Goal: Task Accomplishment & Management: Manage account settings

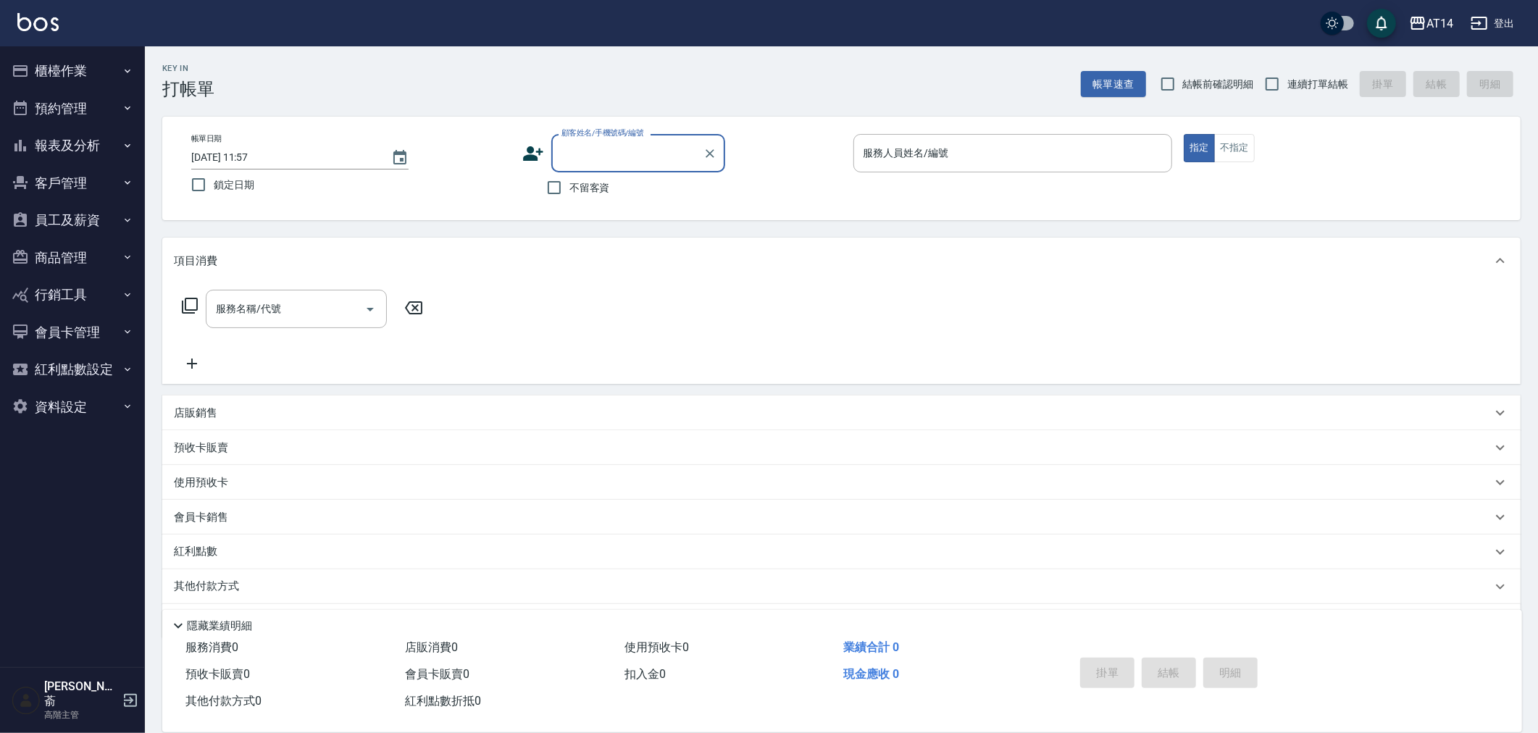
click at [41, 62] on button "櫃檯作業" at bounding box center [72, 71] width 133 height 38
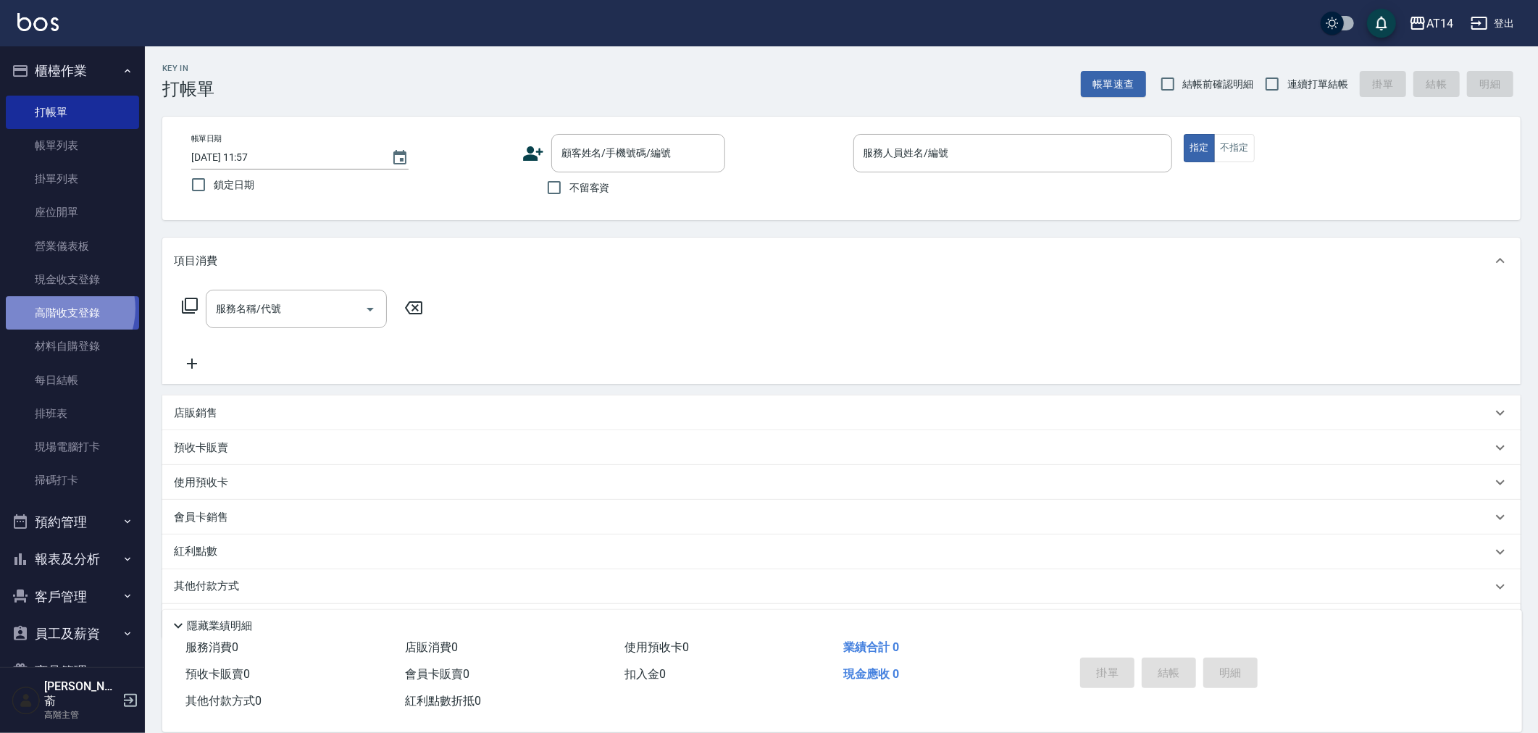
click at [59, 309] on link "高階收支登錄" at bounding box center [72, 312] width 133 height 33
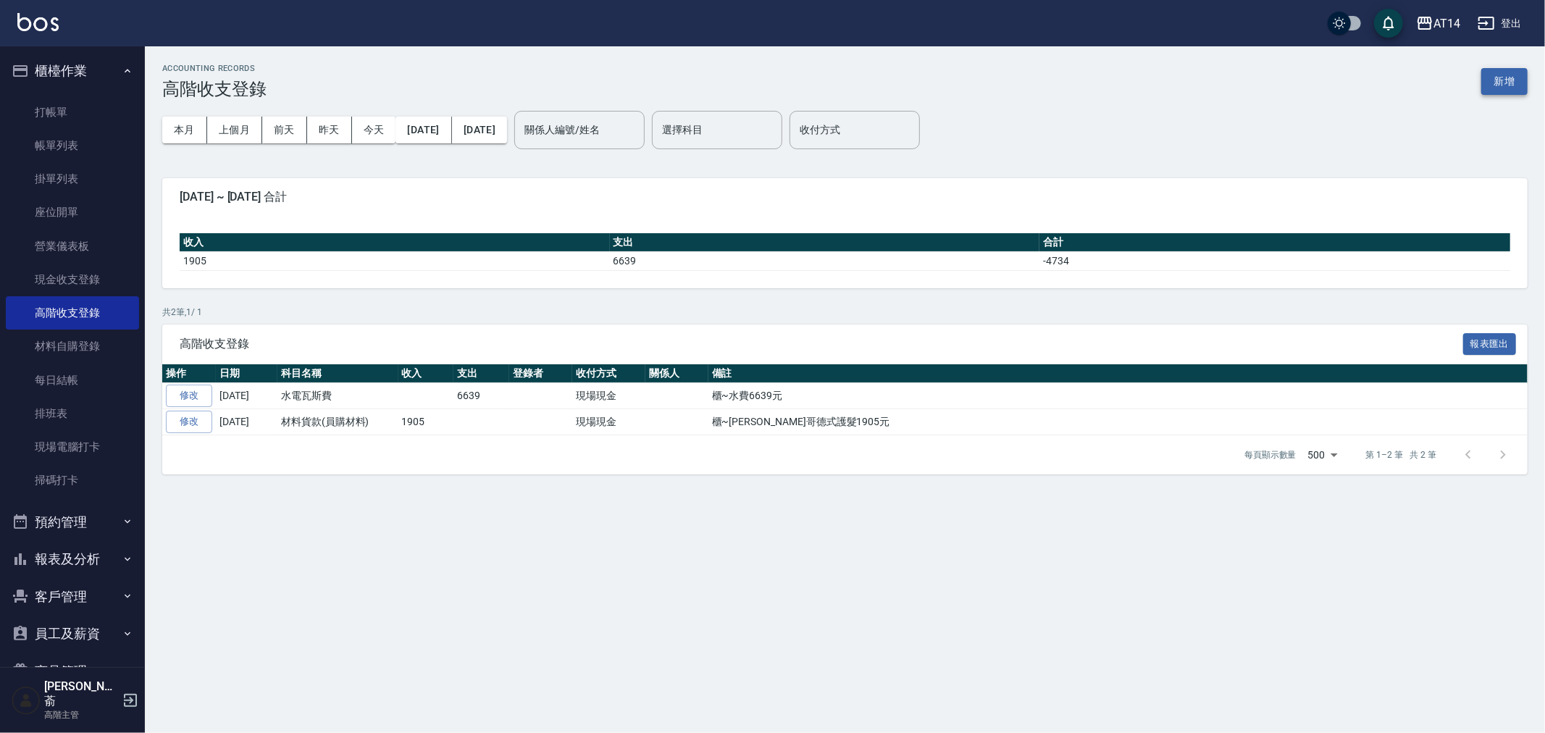
click at [1513, 77] on button "新增" at bounding box center [1505, 81] width 46 height 27
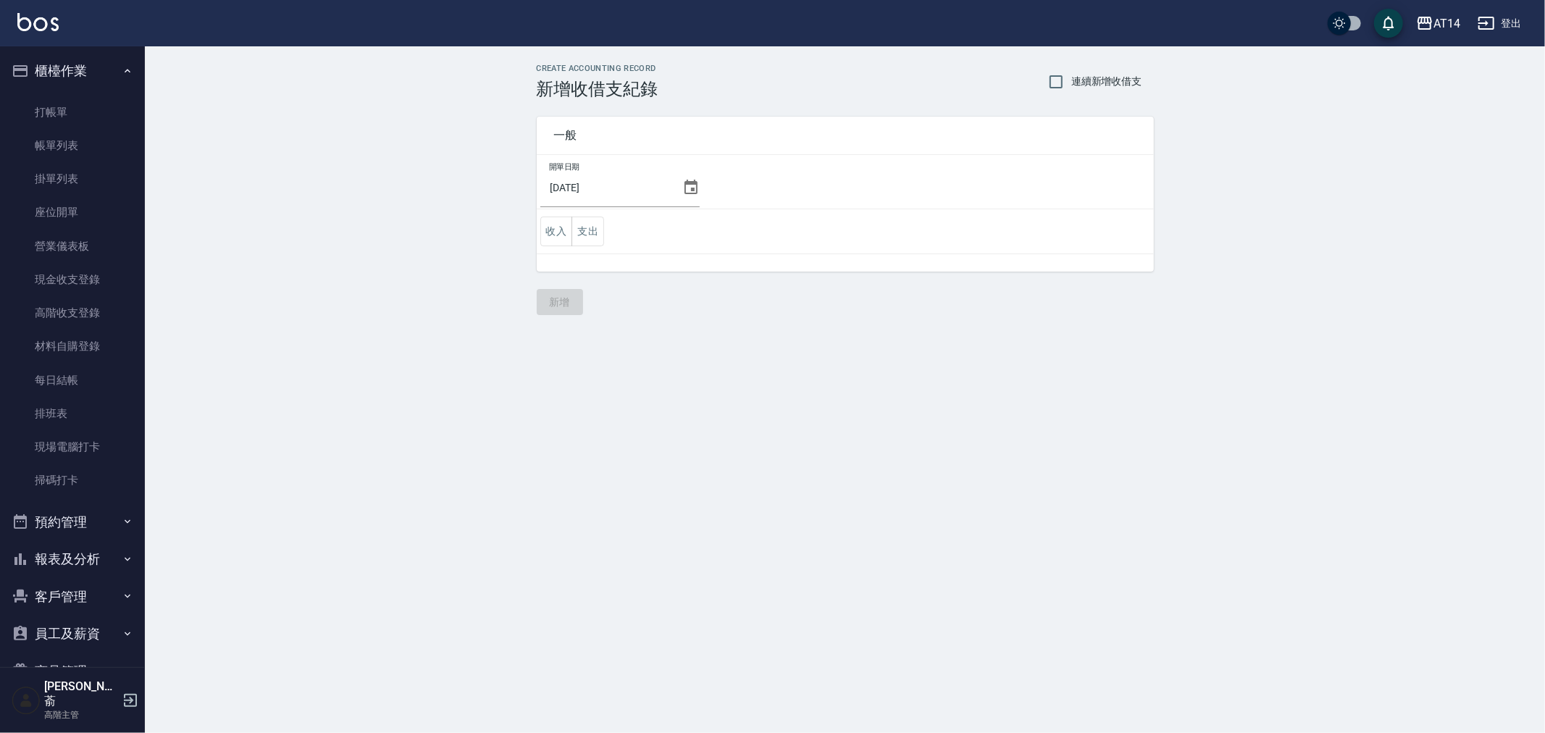
click at [685, 187] on icon at bounding box center [691, 187] width 13 height 14
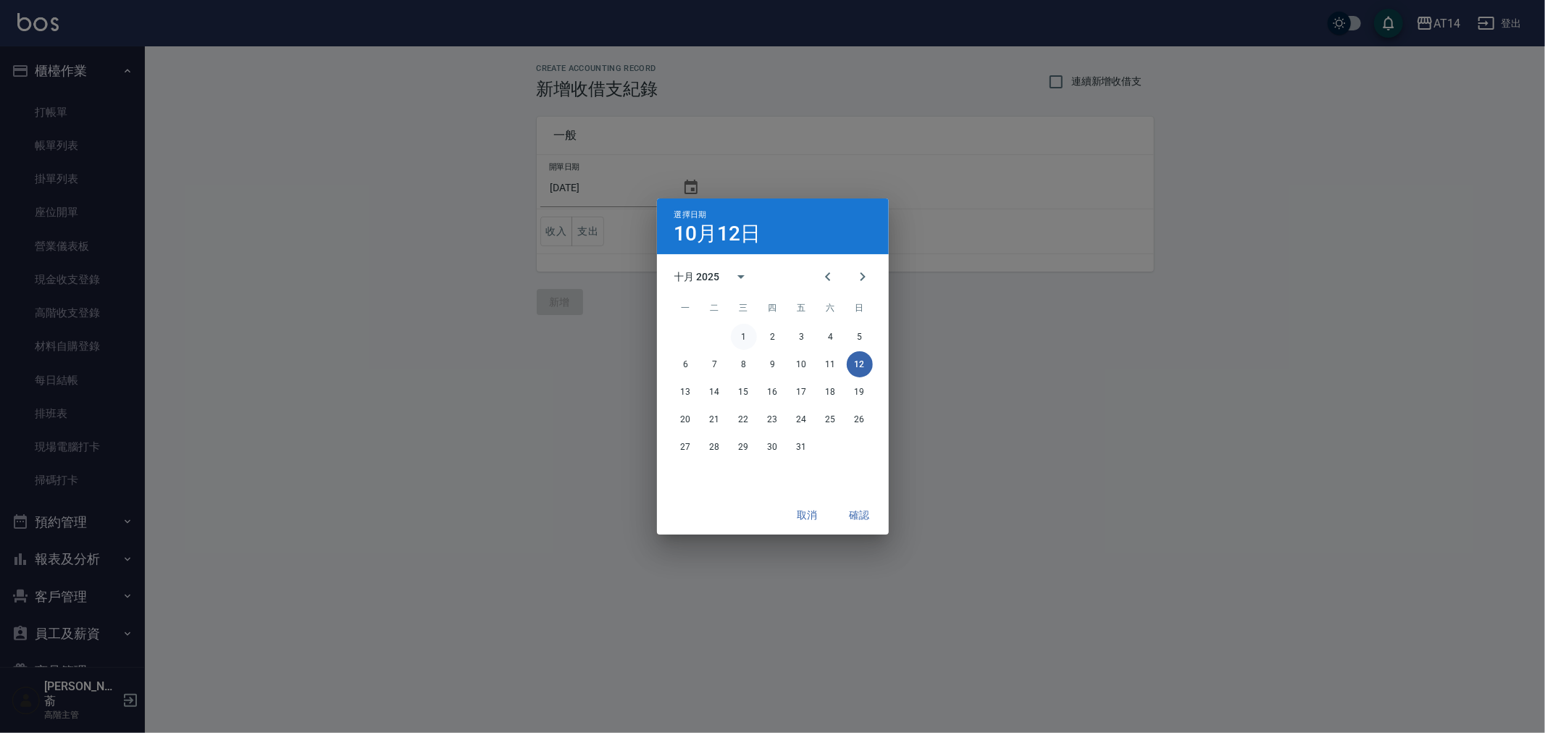
click at [742, 333] on button "1" at bounding box center [744, 337] width 26 height 26
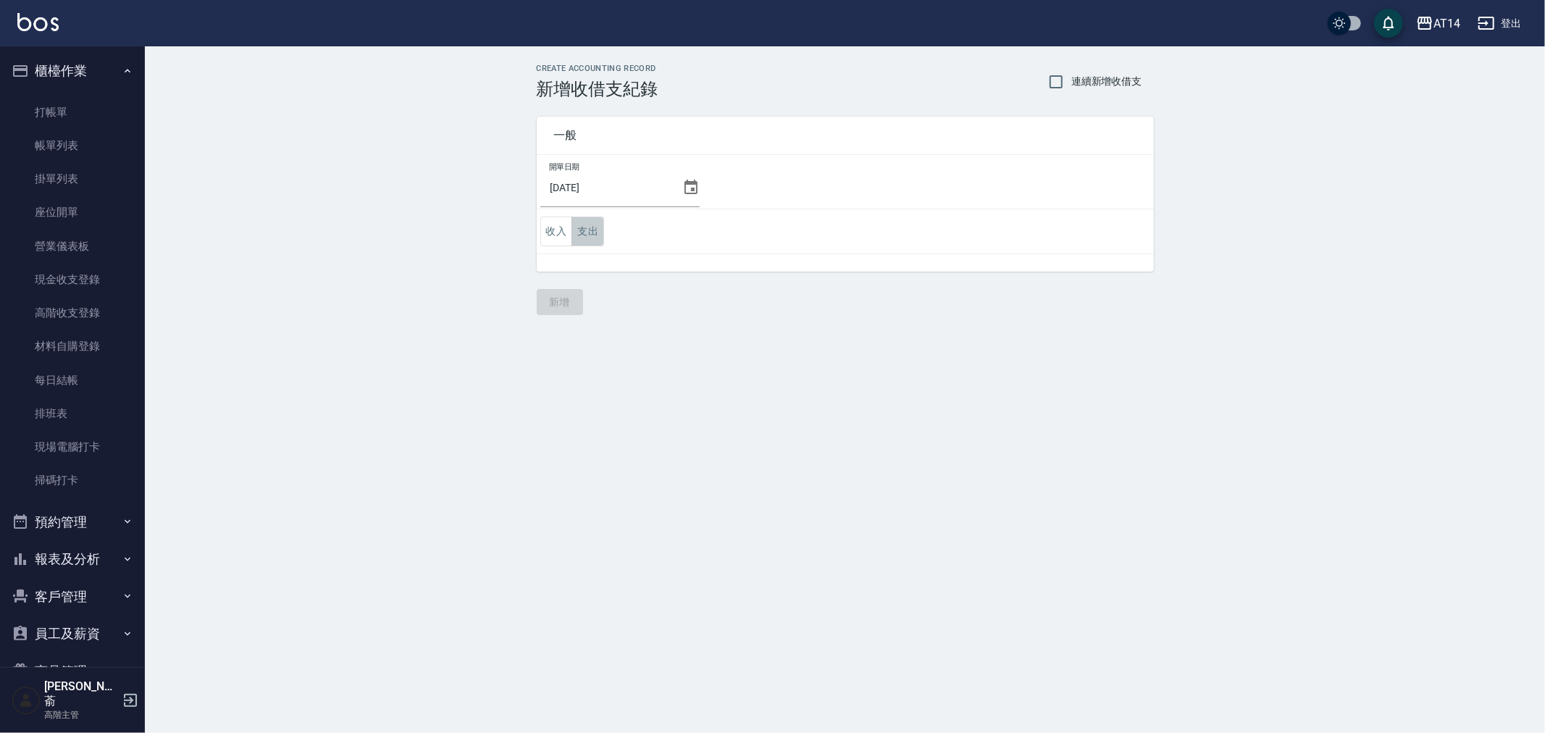
click at [590, 229] on button "支出" at bounding box center [588, 232] width 33 height 30
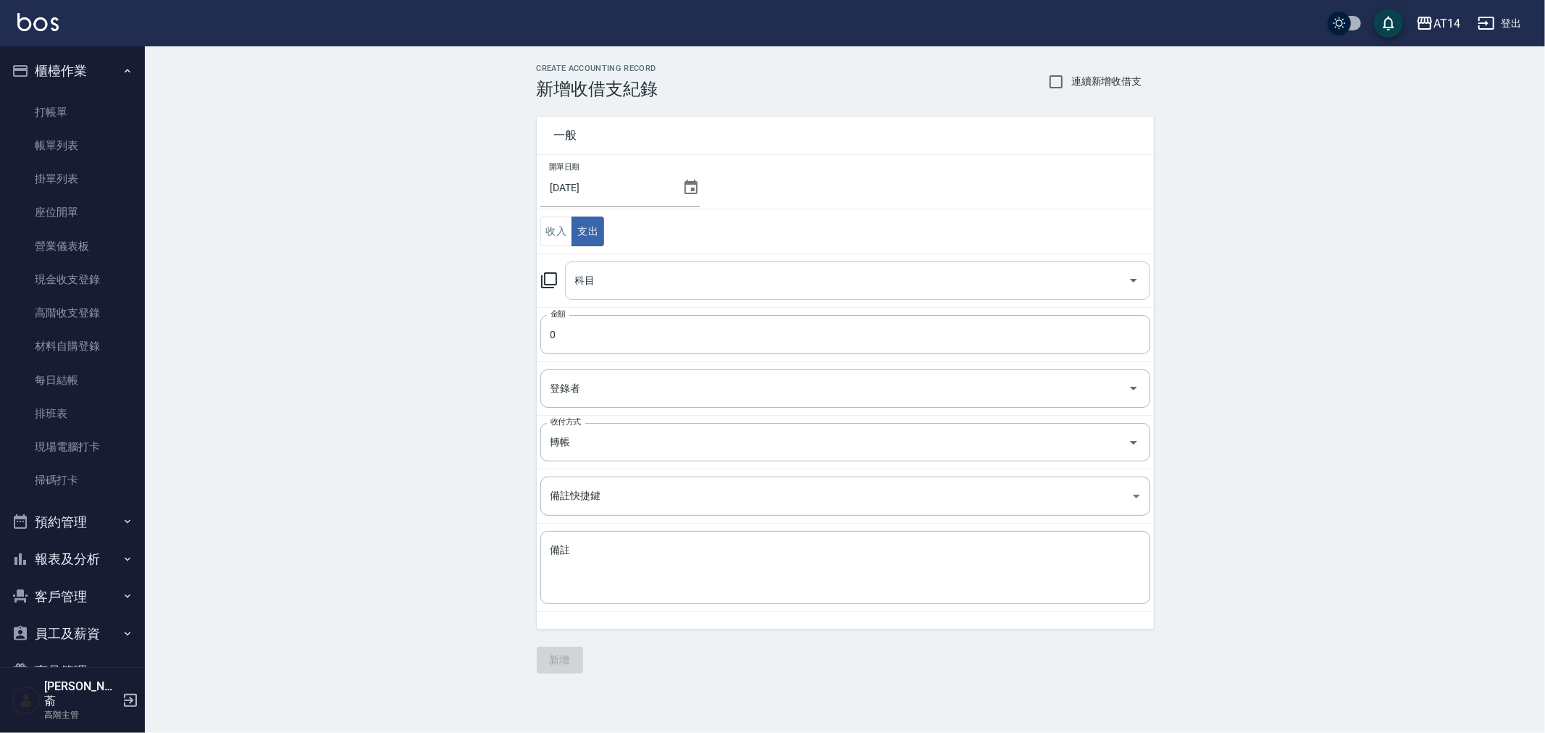
click at [595, 280] on input "科目" at bounding box center [847, 280] width 551 height 25
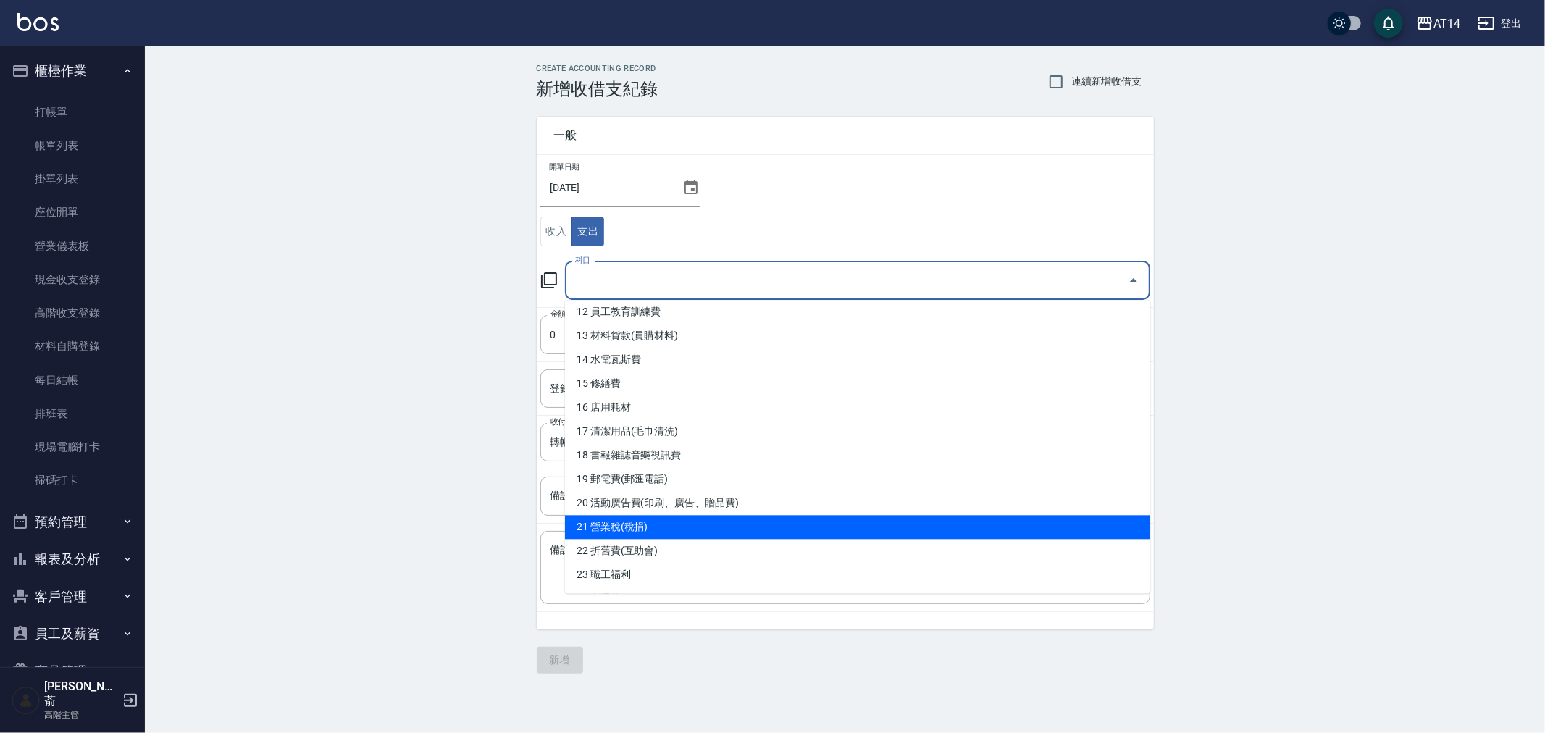
scroll to position [241, 0]
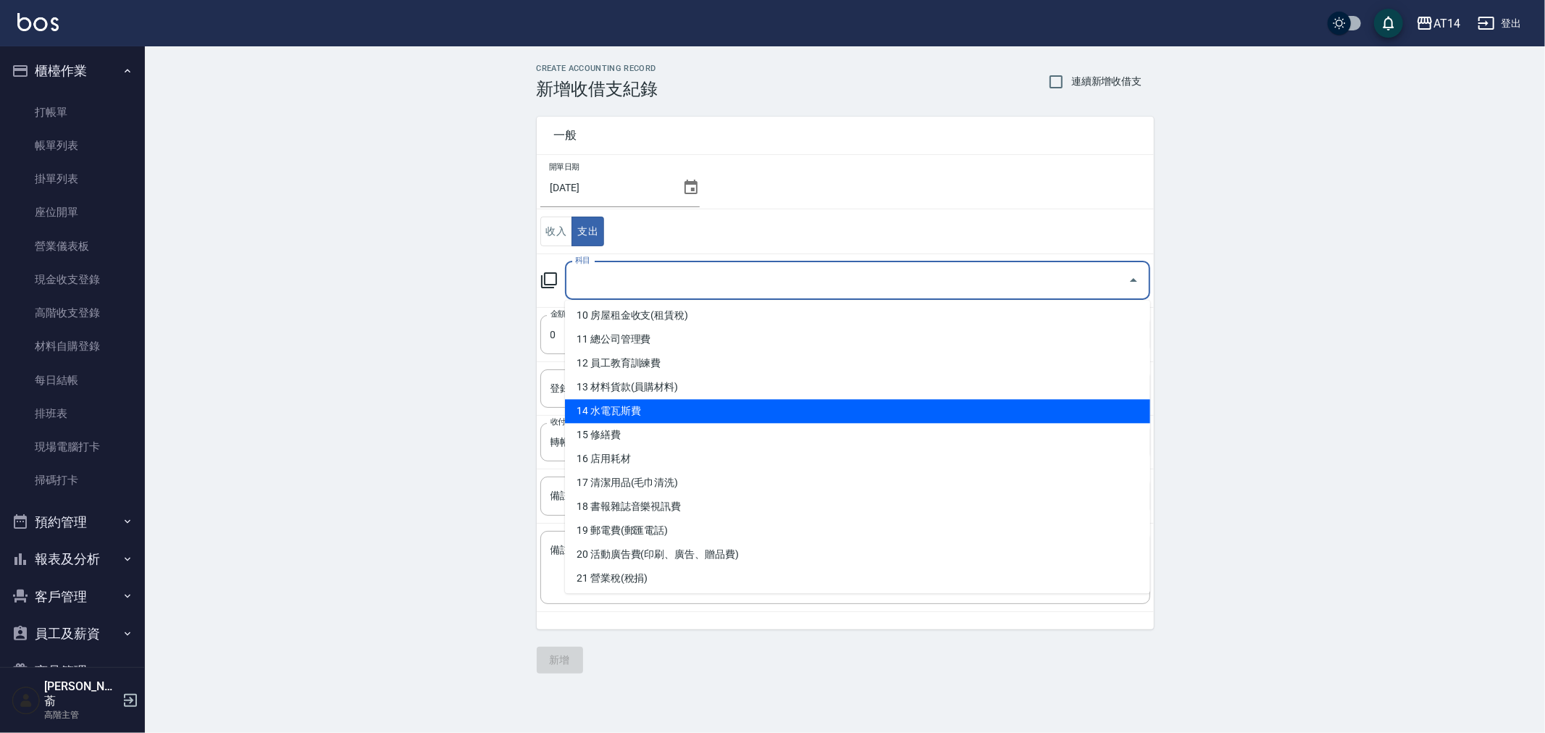
drag, startPoint x: 1142, startPoint y: 412, endPoint x: 1151, endPoint y: 469, distance: 57.9
click at [1151, 469] on body "AT14 登出 櫃檯作業 打帳單 帳單列表 掛單列表 座位開單 營業儀表板 現金收支登錄 高階收支登錄 材料自購登錄 每日結帳 排班表 現場電腦打卡 掃碼打卡…" at bounding box center [772, 366] width 1545 height 733
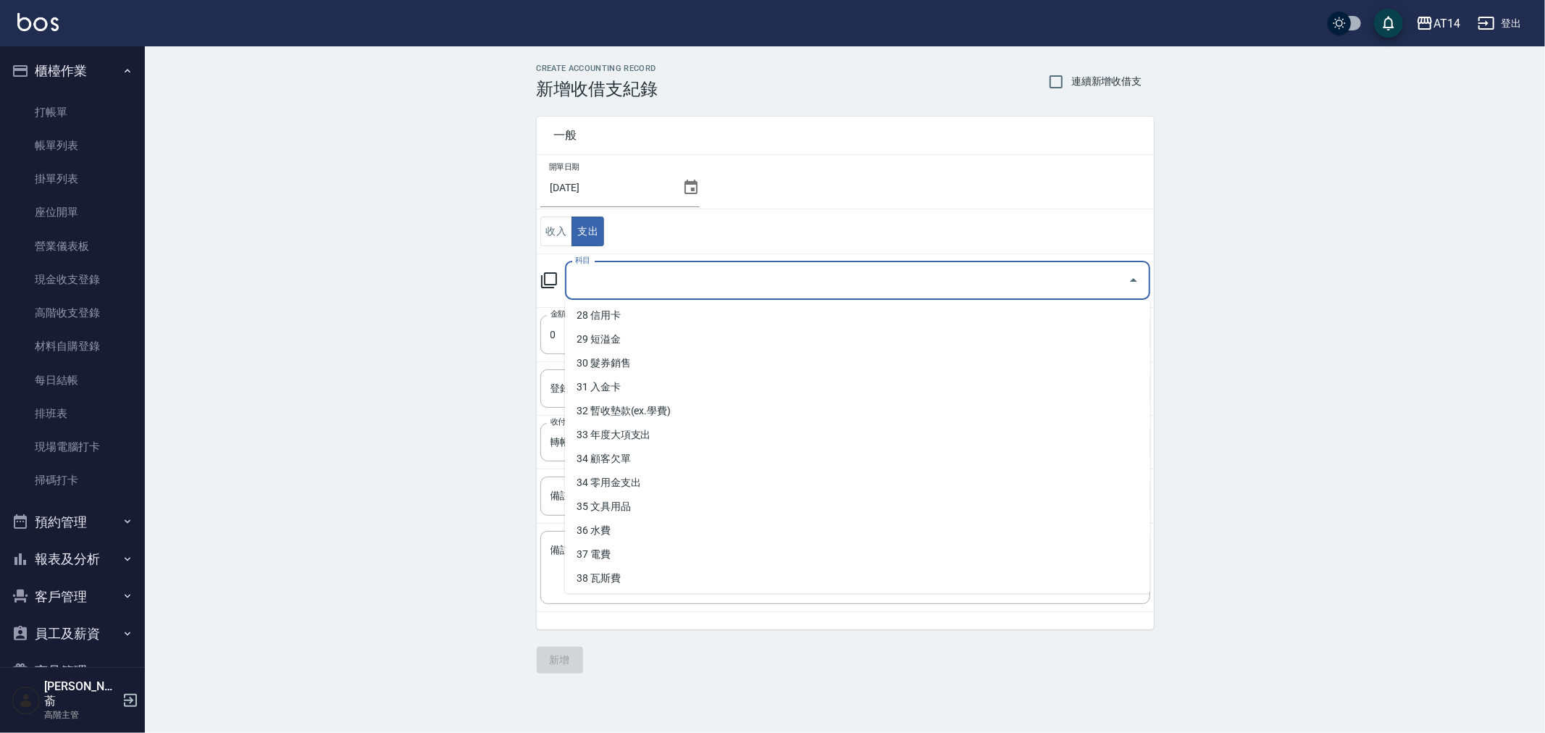
scroll to position [675, 0]
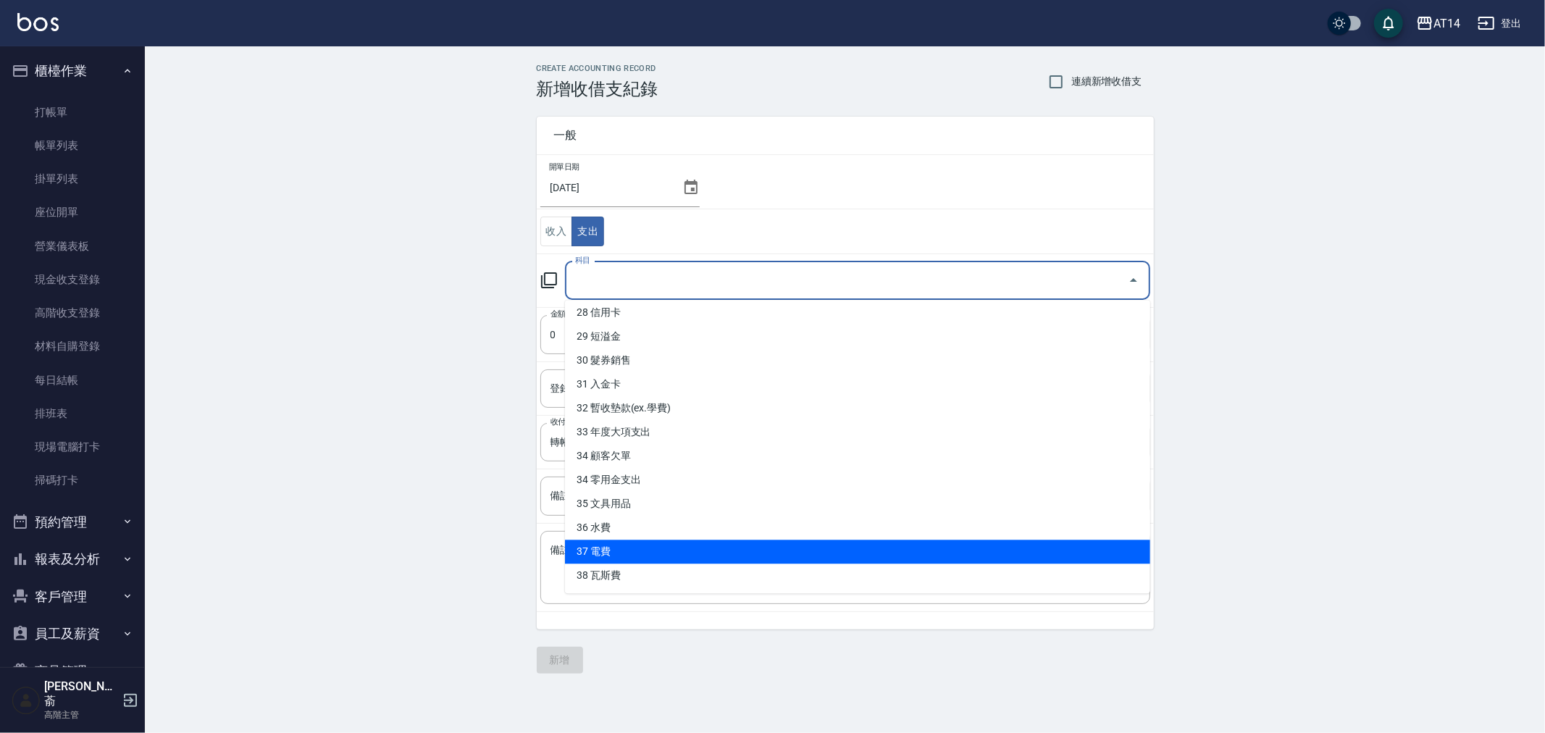
click at [758, 554] on li "37 電費" at bounding box center [857, 552] width 585 height 24
type input "37 電費"
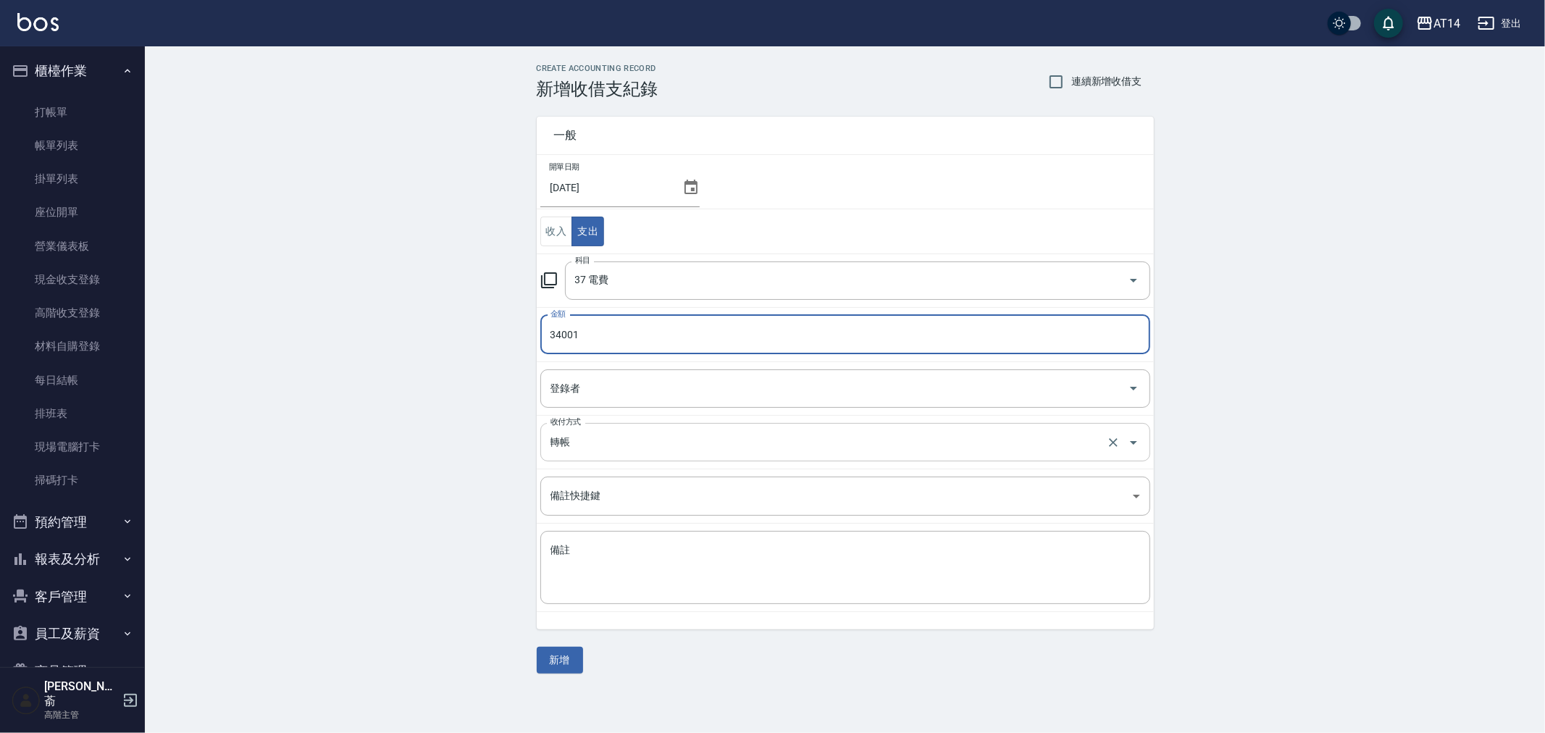
type input "34001"
click at [614, 441] on input "轉帳" at bounding box center [825, 442] width 556 height 25
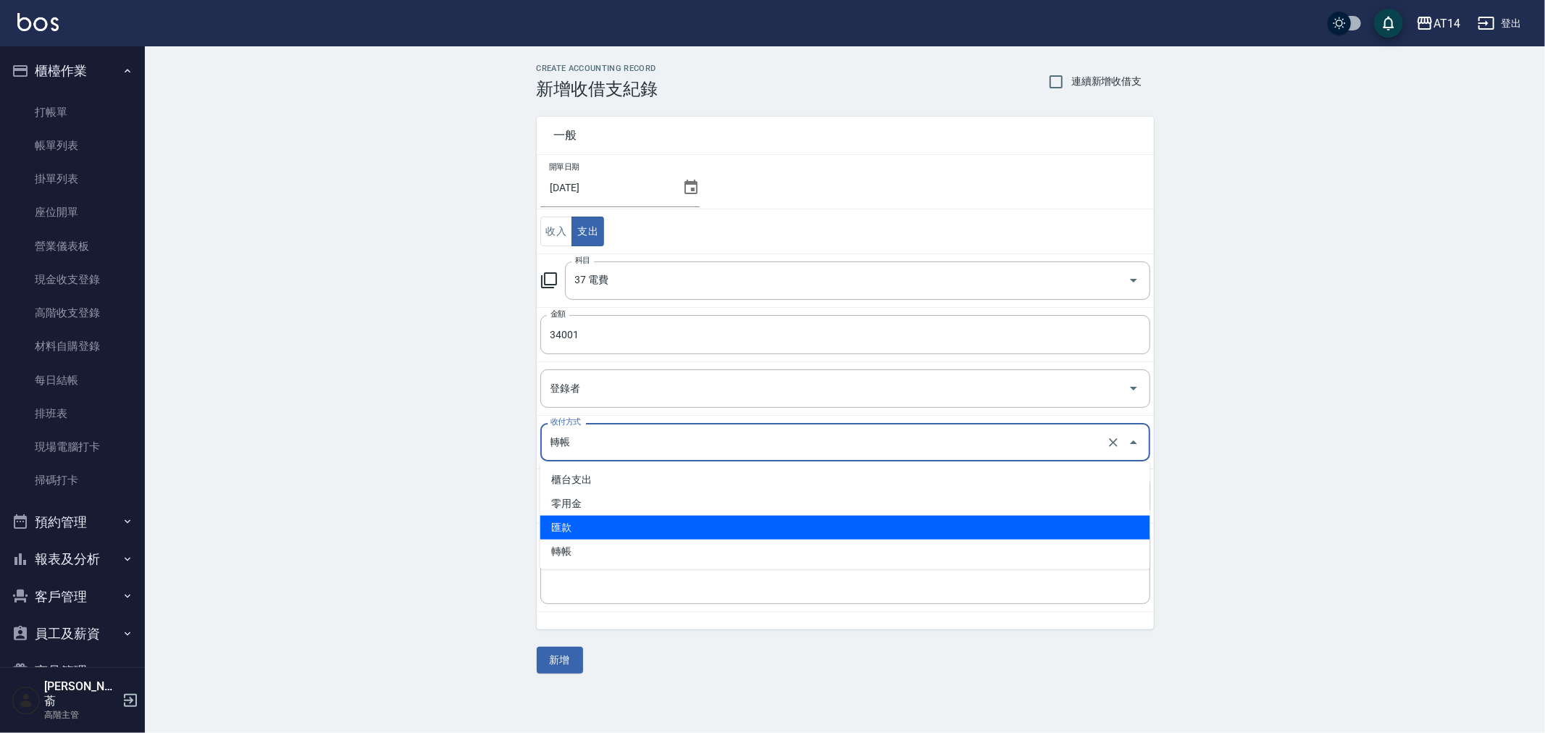
click at [606, 525] on li "匯款" at bounding box center [846, 528] width 610 height 24
type input "匯款"
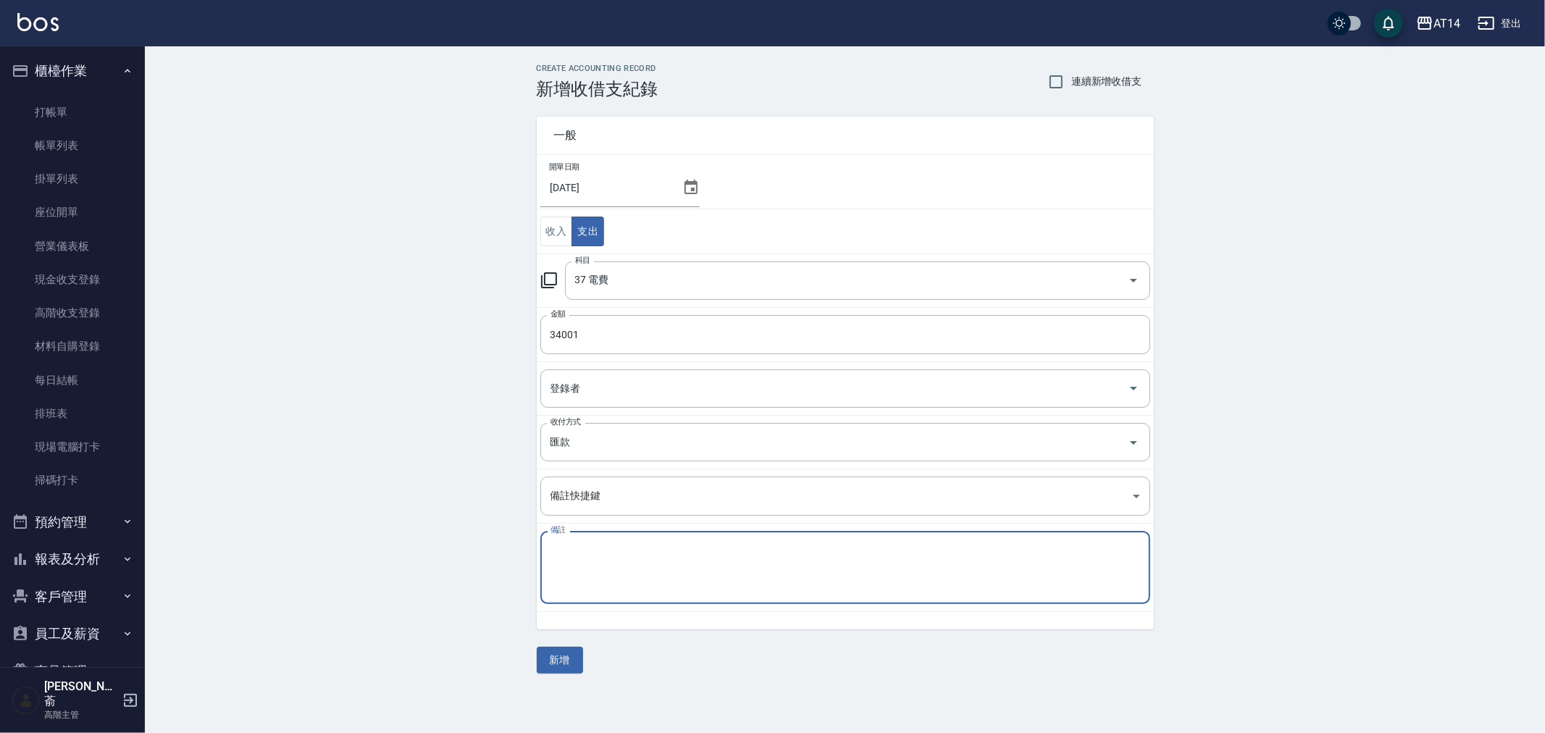
click at [598, 559] on textarea "備註" at bounding box center [846, 567] width 590 height 49
type textarea "存摺 電費"
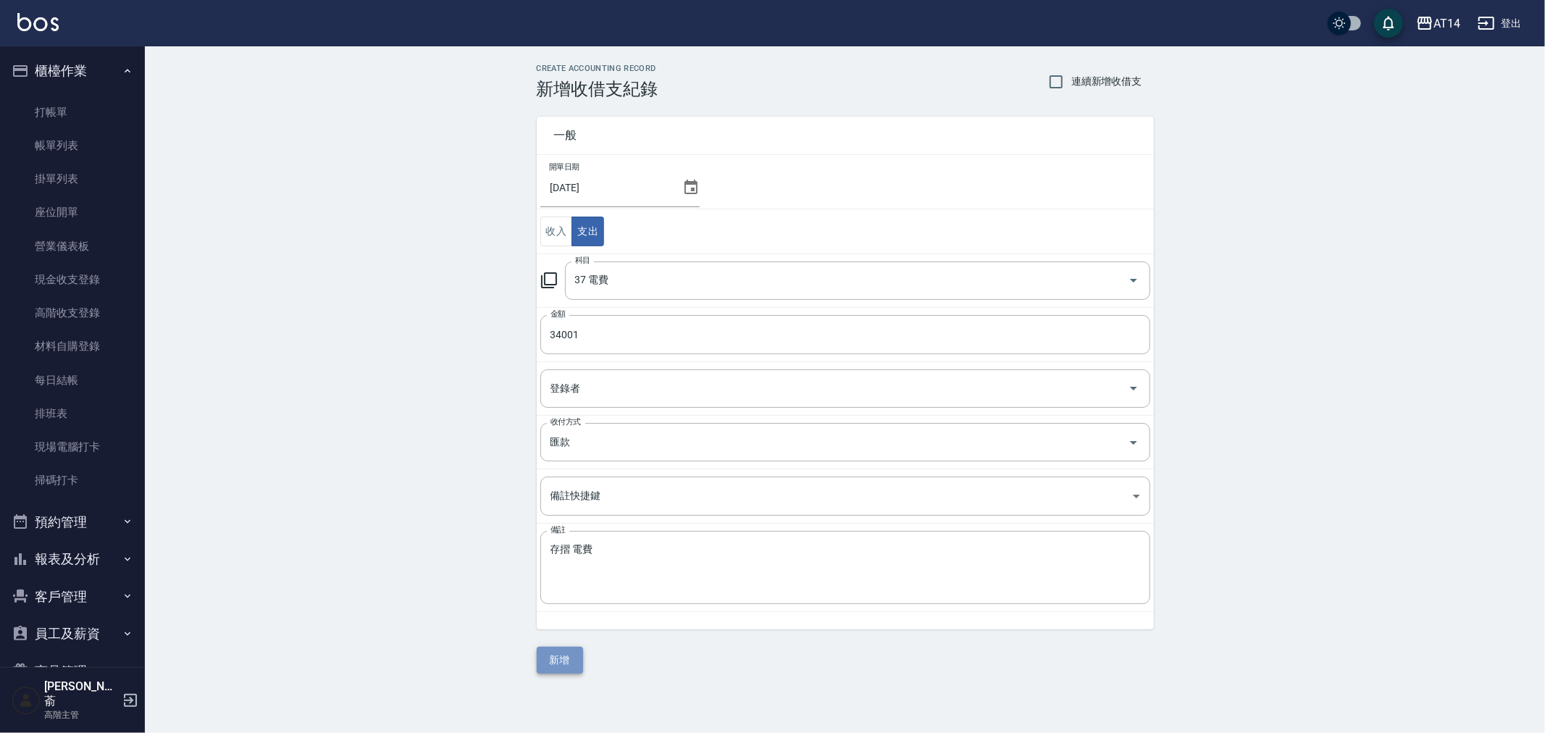
click at [568, 663] on button "新增" at bounding box center [560, 660] width 46 height 27
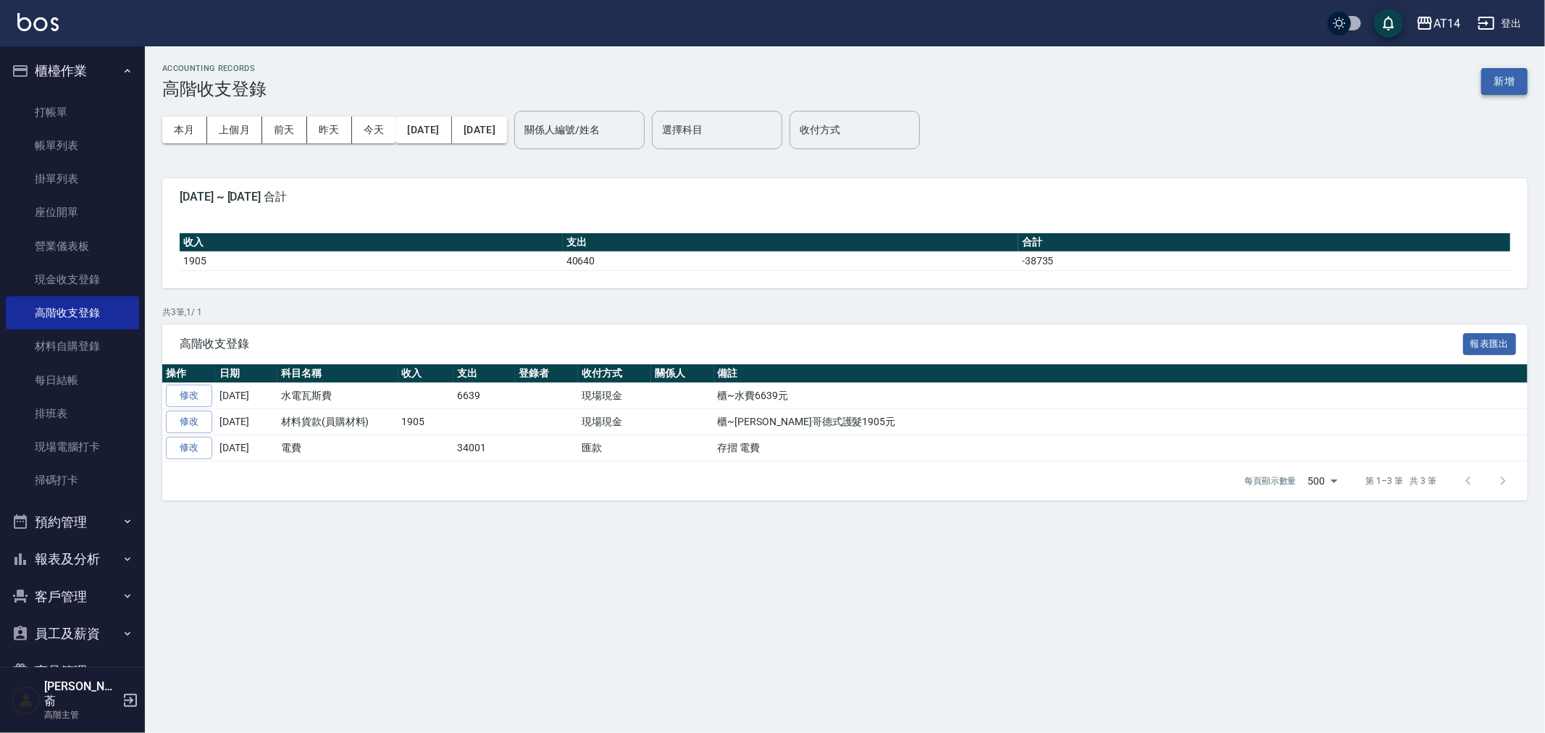
click at [1493, 80] on button "新增" at bounding box center [1505, 81] width 46 height 27
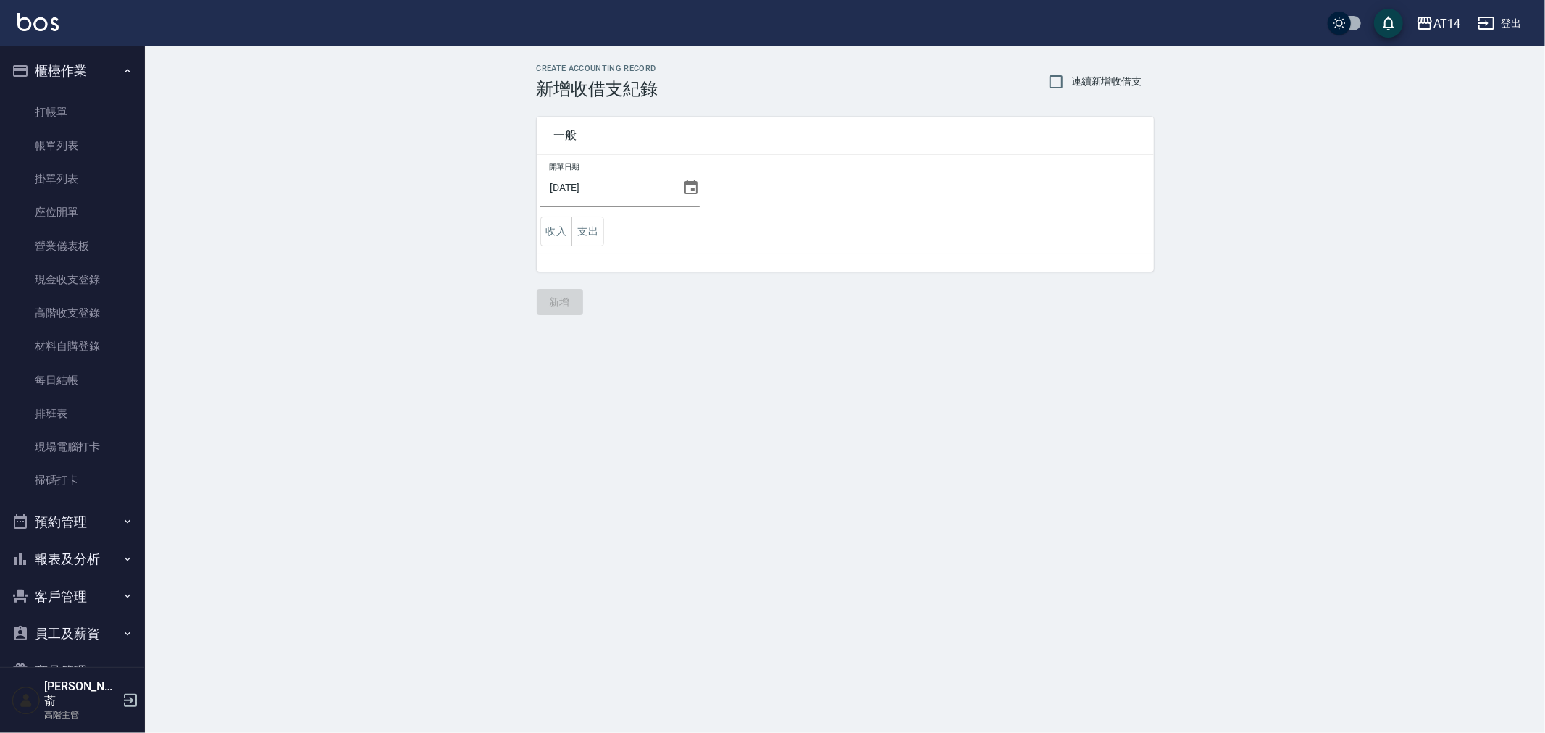
click at [683, 185] on icon at bounding box center [691, 187] width 17 height 17
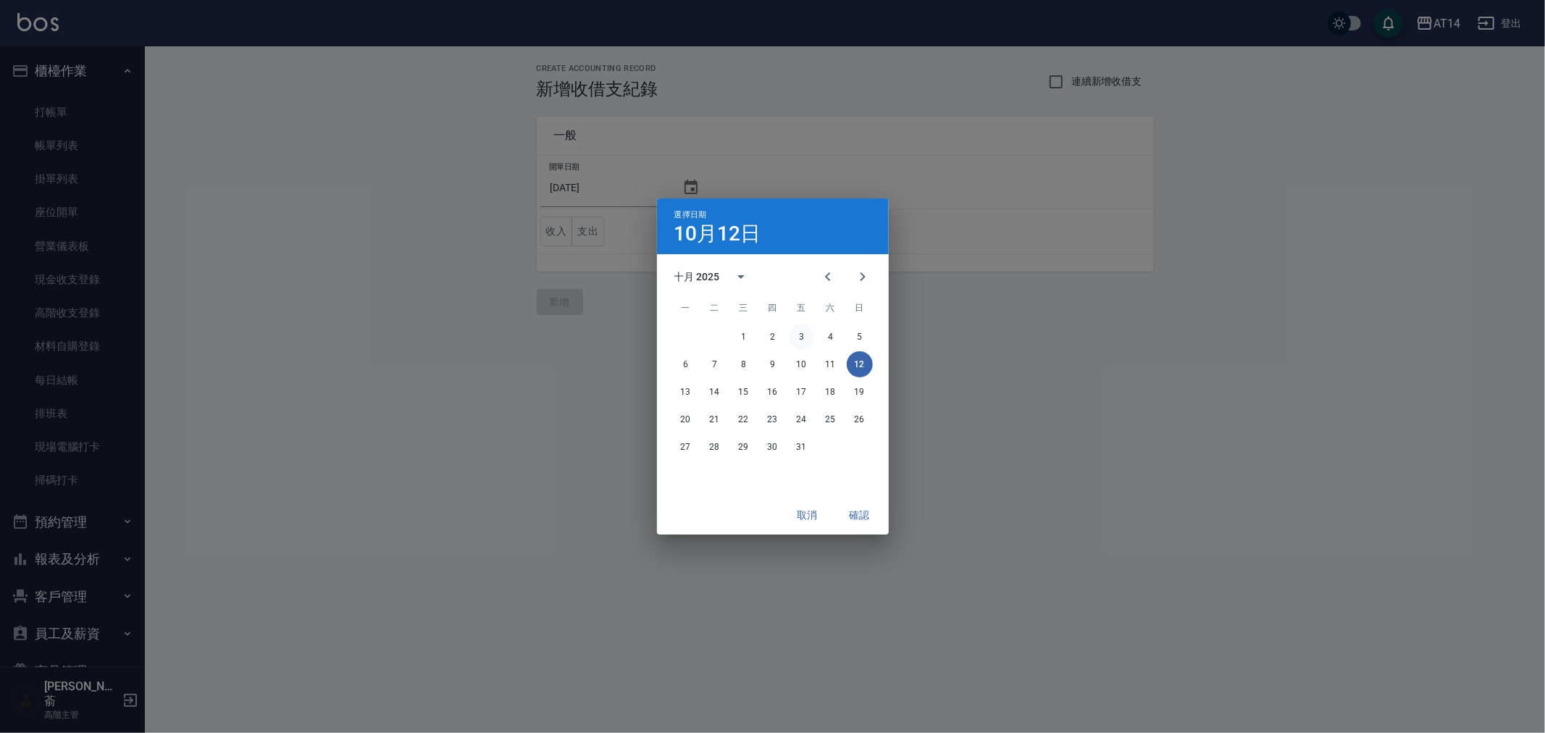
click at [801, 335] on button "3" at bounding box center [802, 337] width 26 height 26
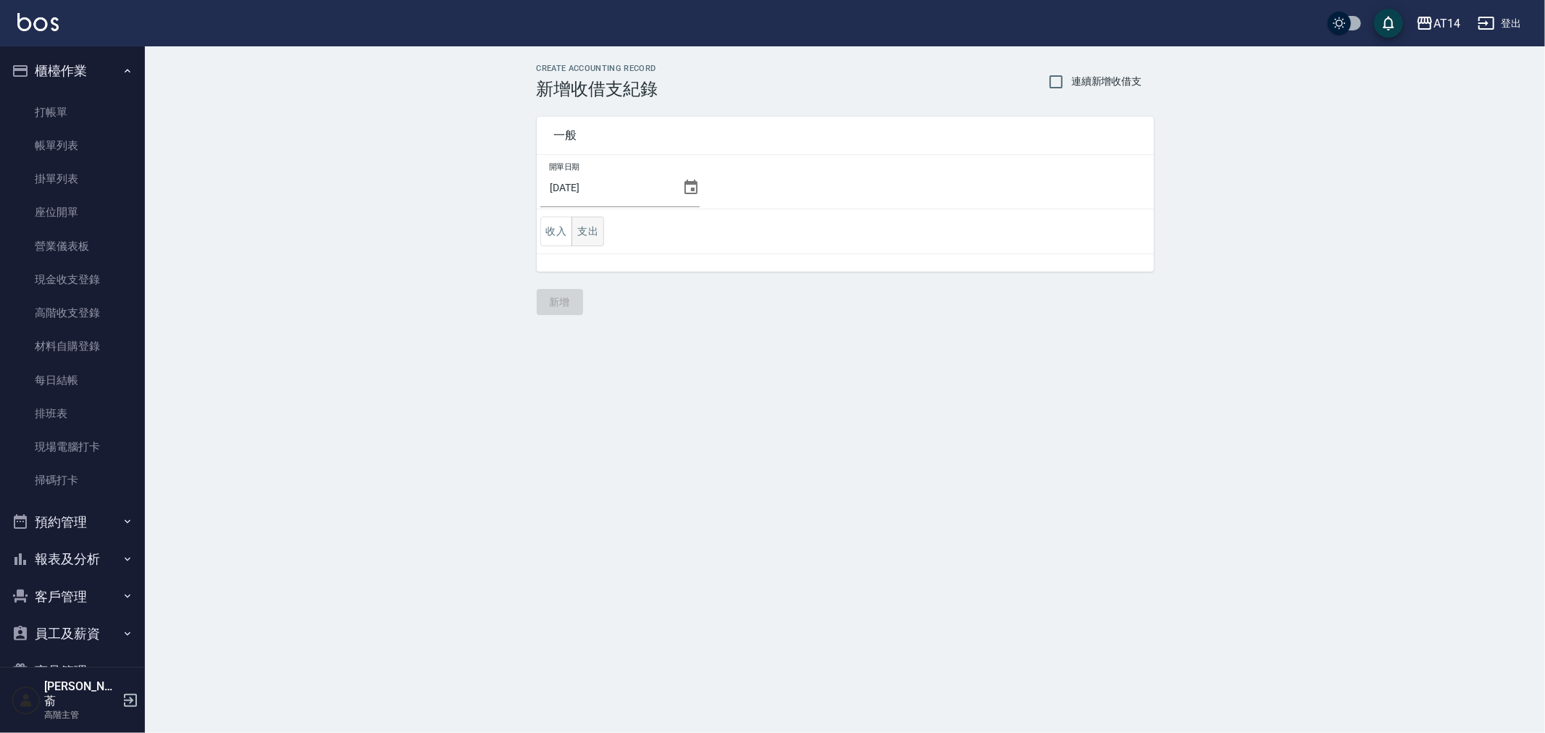
click at [585, 217] on button "支出" at bounding box center [588, 232] width 33 height 30
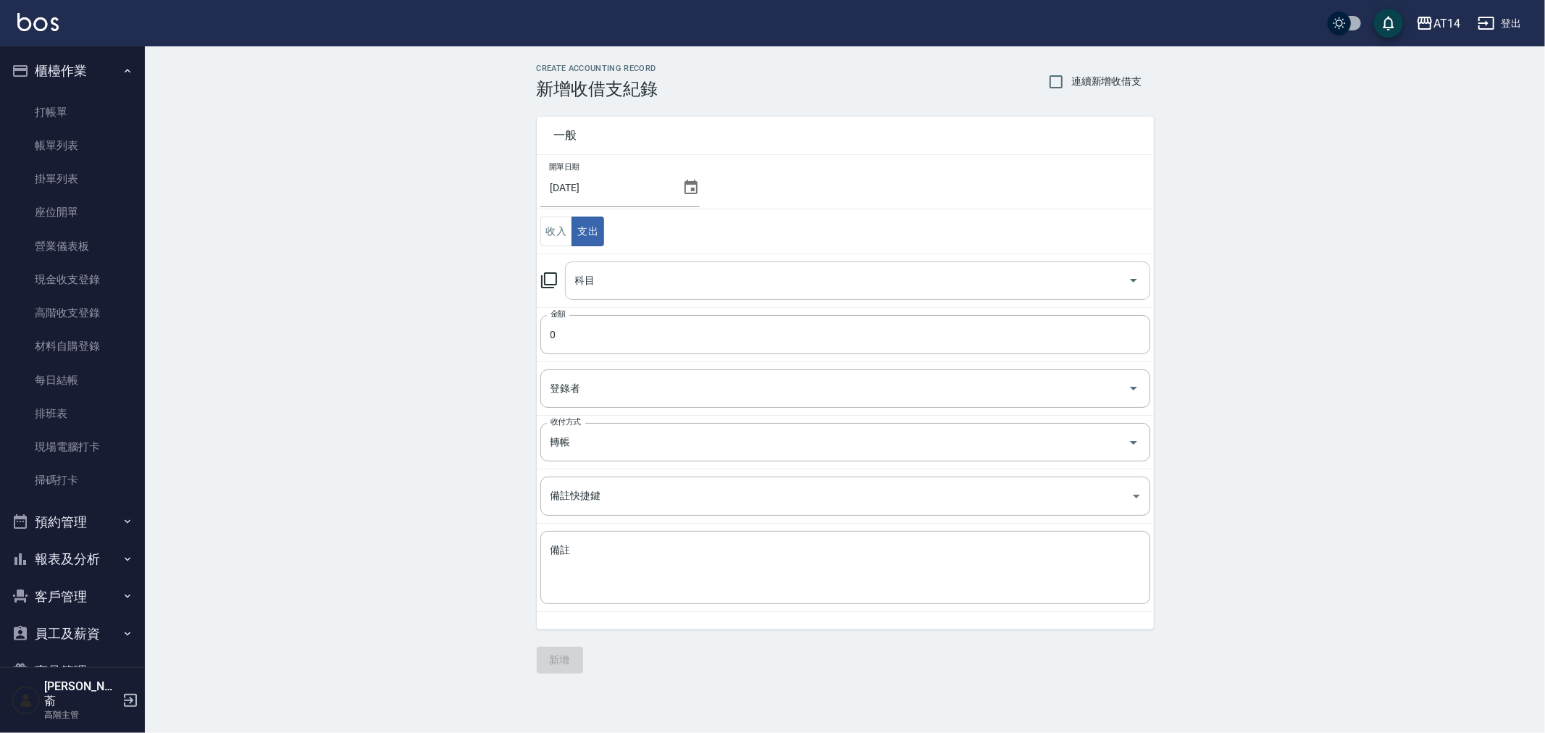
click at [621, 280] on input "科目" at bounding box center [847, 280] width 551 height 25
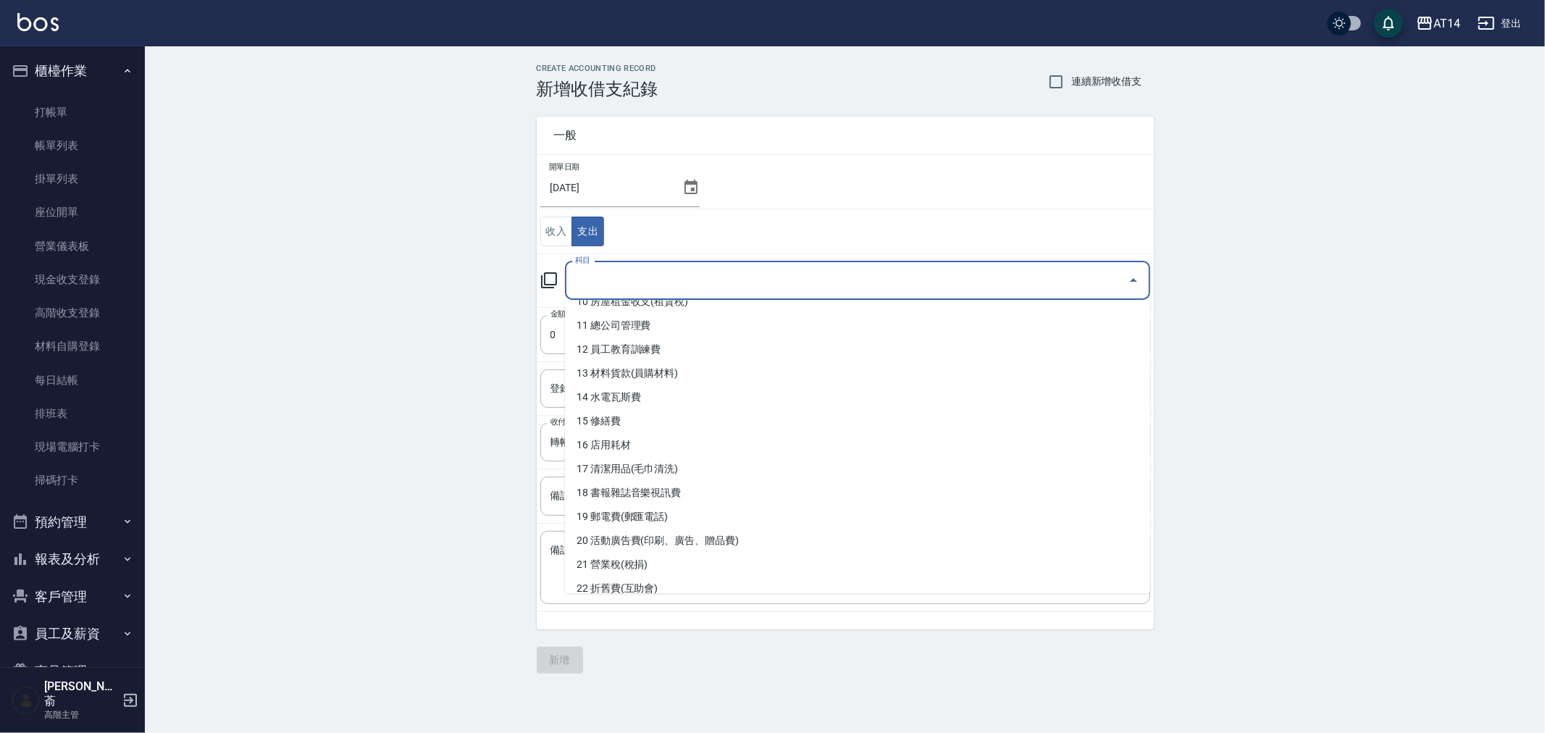
scroll to position [261, 0]
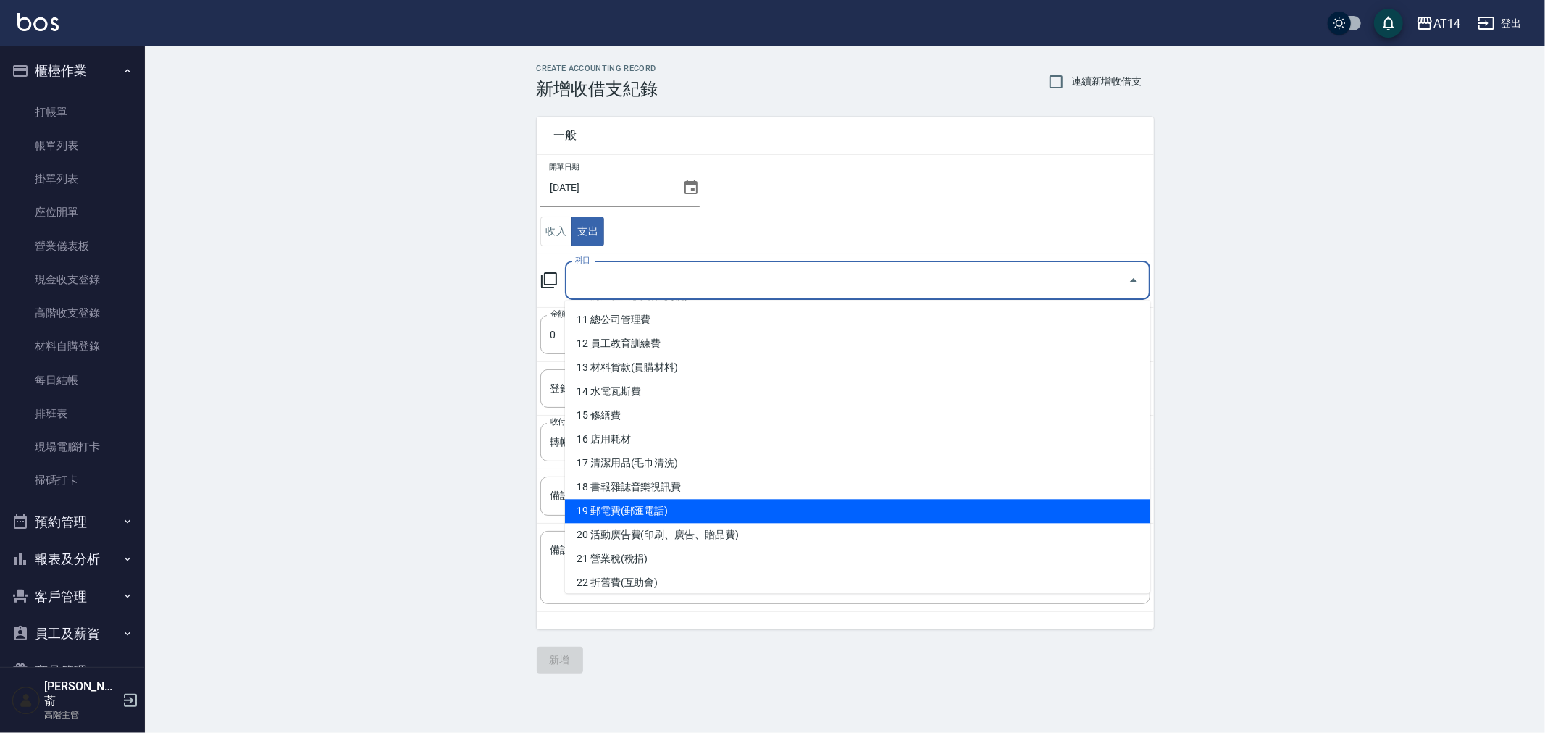
click at [835, 504] on li "19 郵電費(郵匯電話)" at bounding box center [857, 511] width 585 height 24
type input "19 郵電費(郵匯電話)"
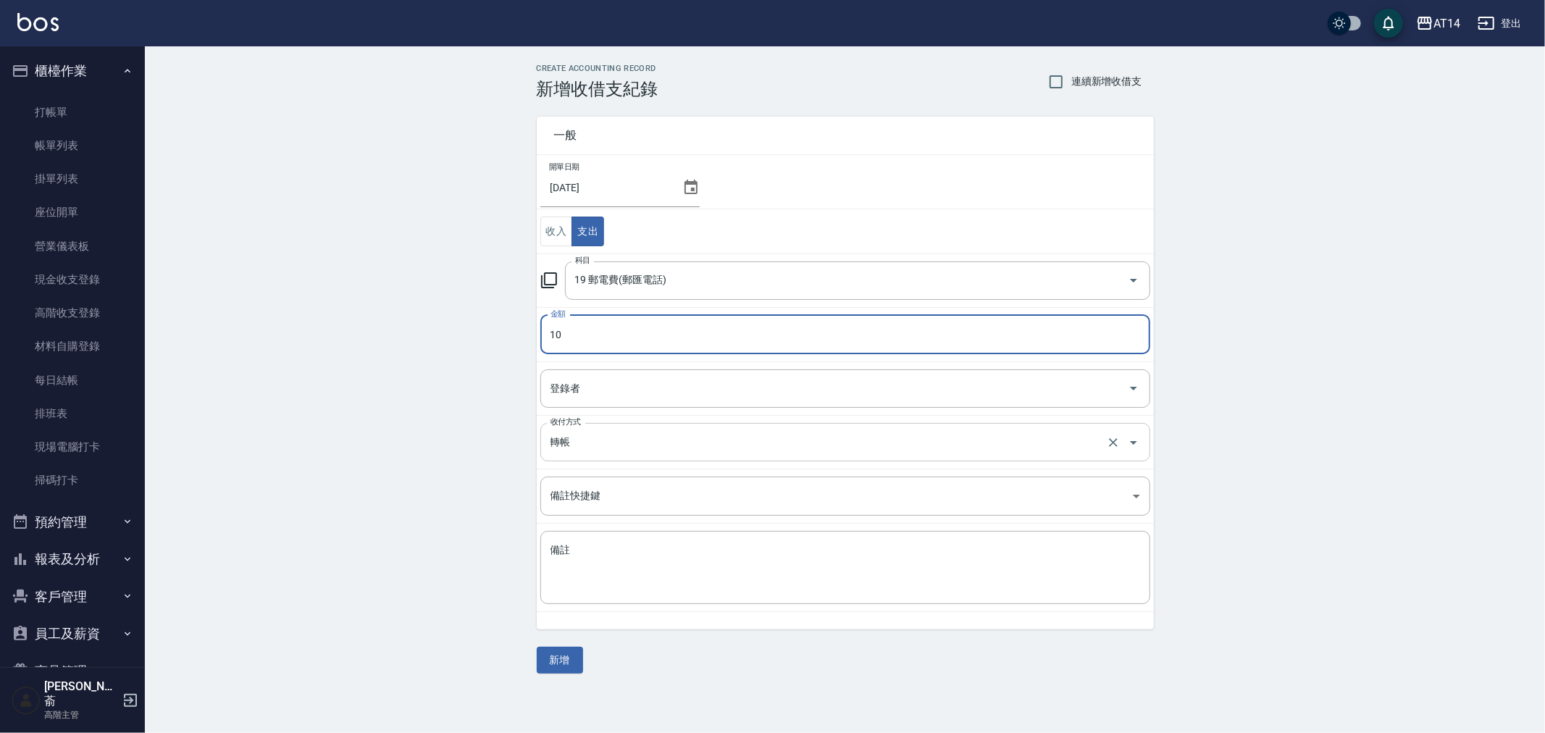
type input "10"
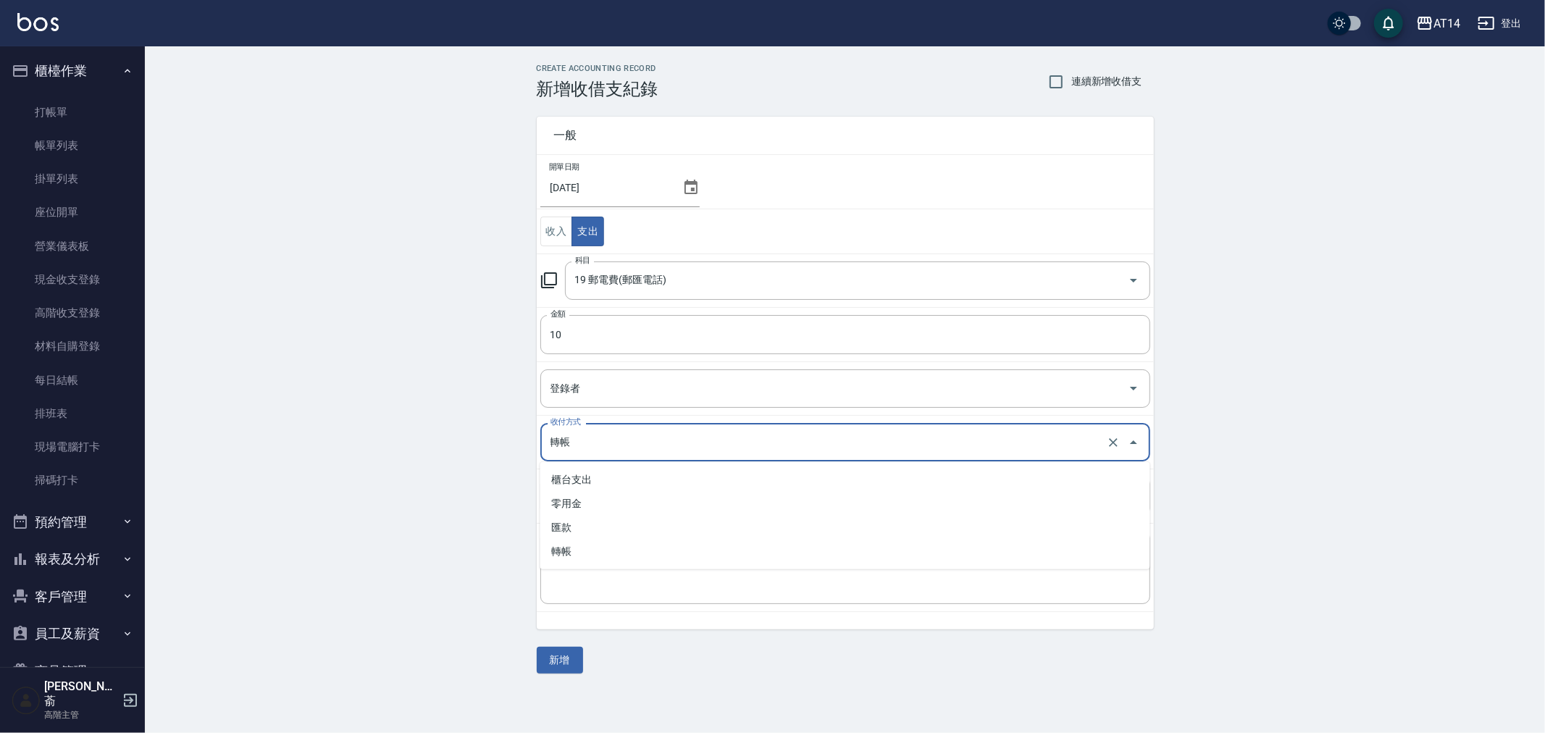
click at [584, 449] on input "轉帳" at bounding box center [825, 442] width 556 height 25
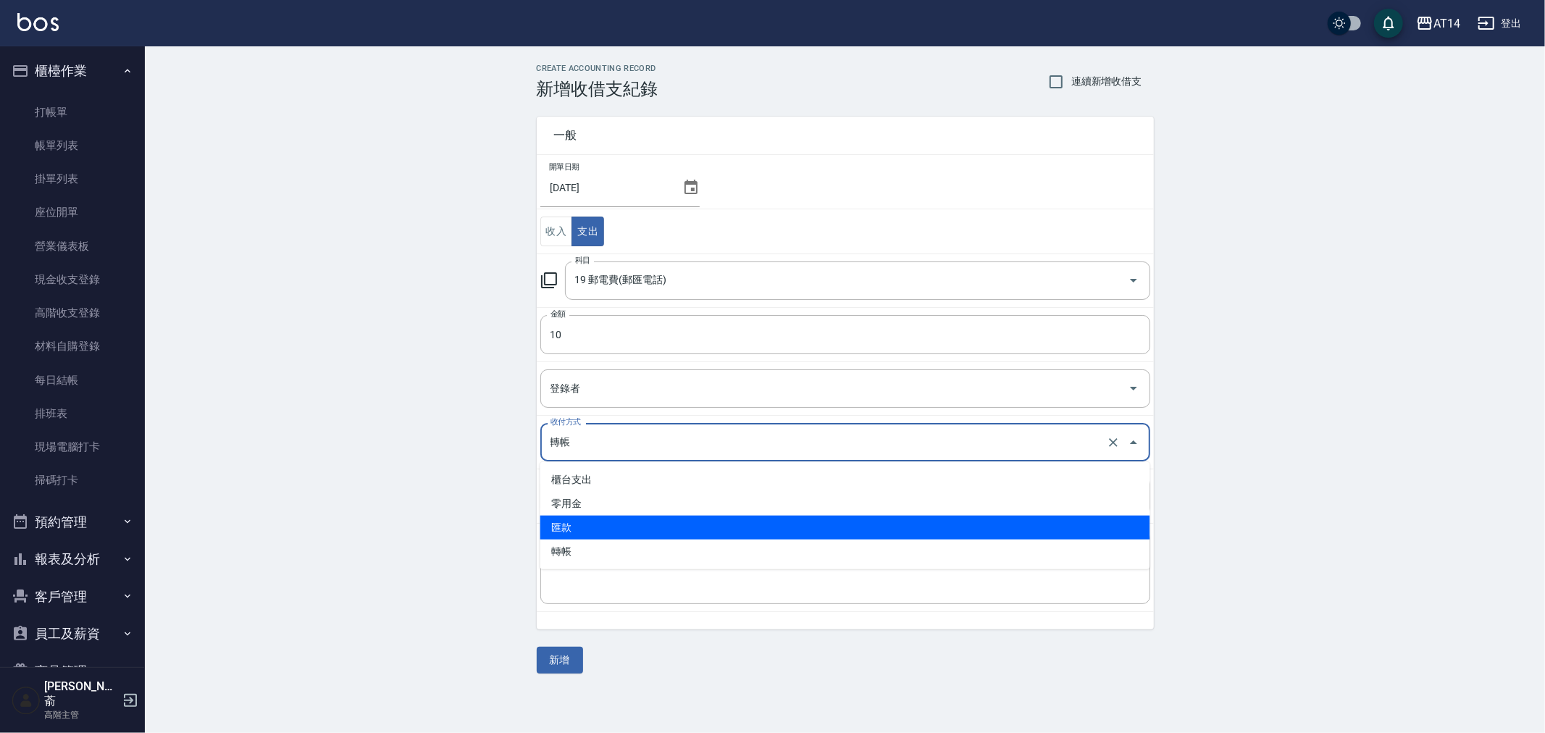
click at [580, 527] on li "匯款" at bounding box center [846, 528] width 610 height 24
type input "匯款"
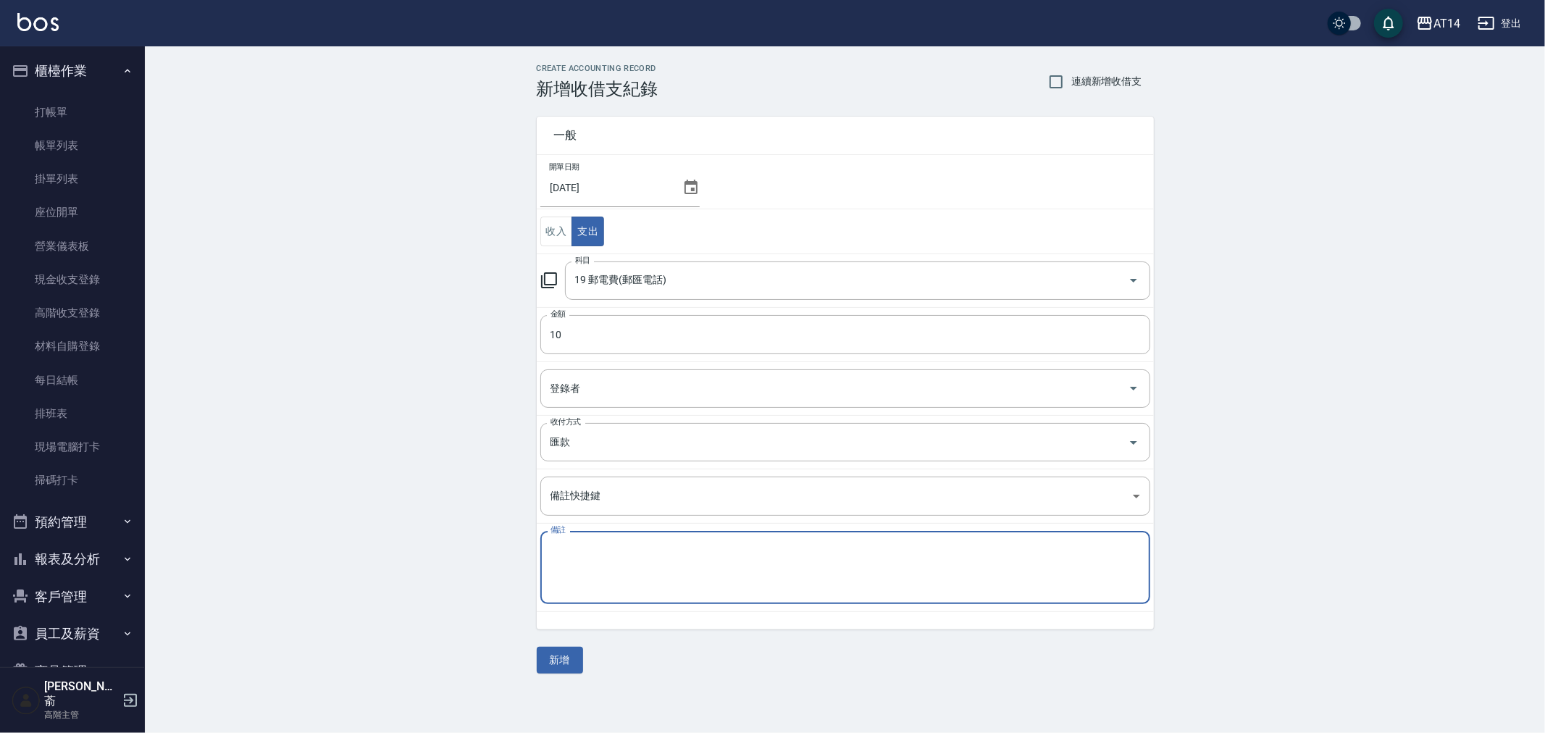
click at [582, 546] on textarea "備註" at bounding box center [846, 567] width 590 height 49
type textarea "存摺 匯費(結餘)"
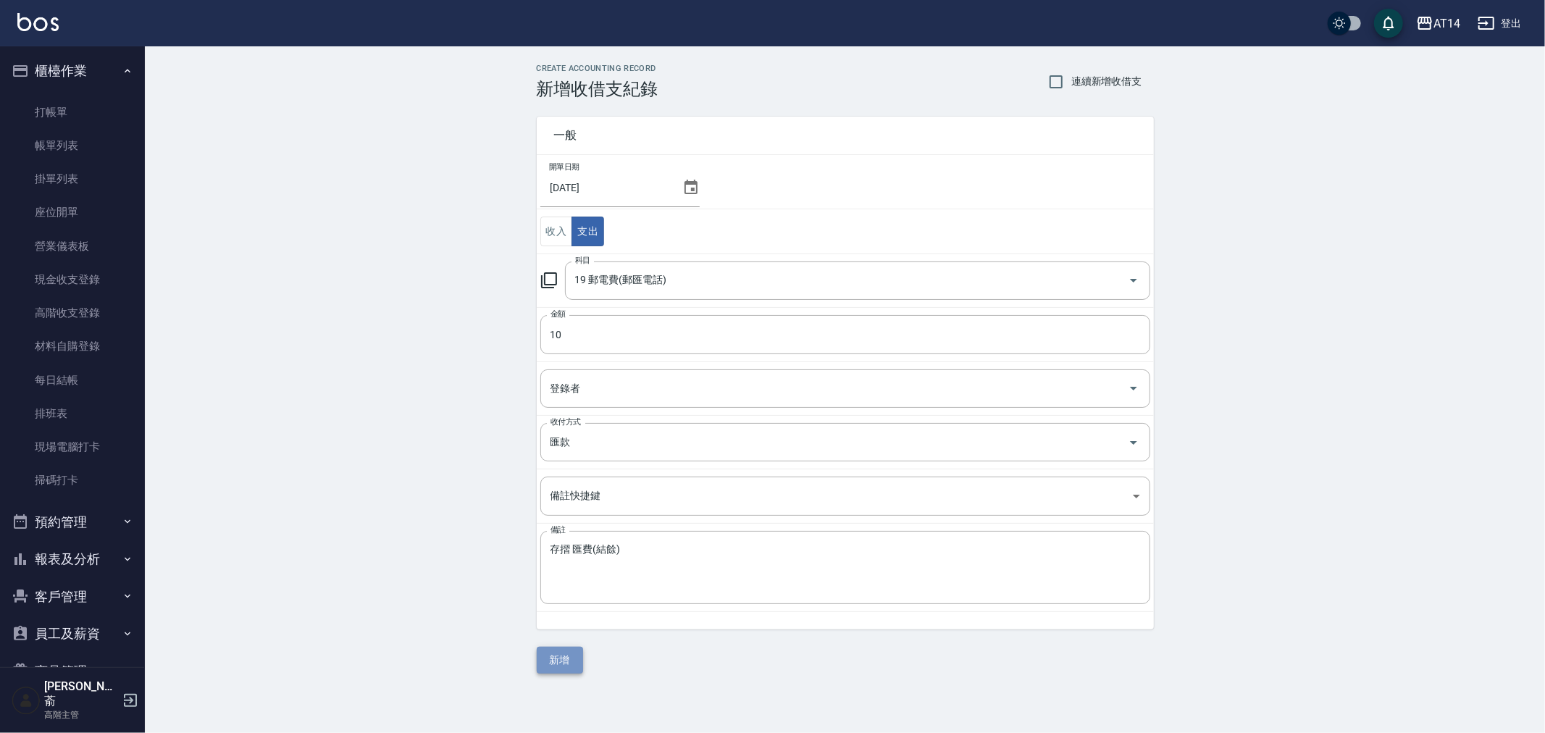
click at [570, 655] on button "新增" at bounding box center [560, 660] width 46 height 27
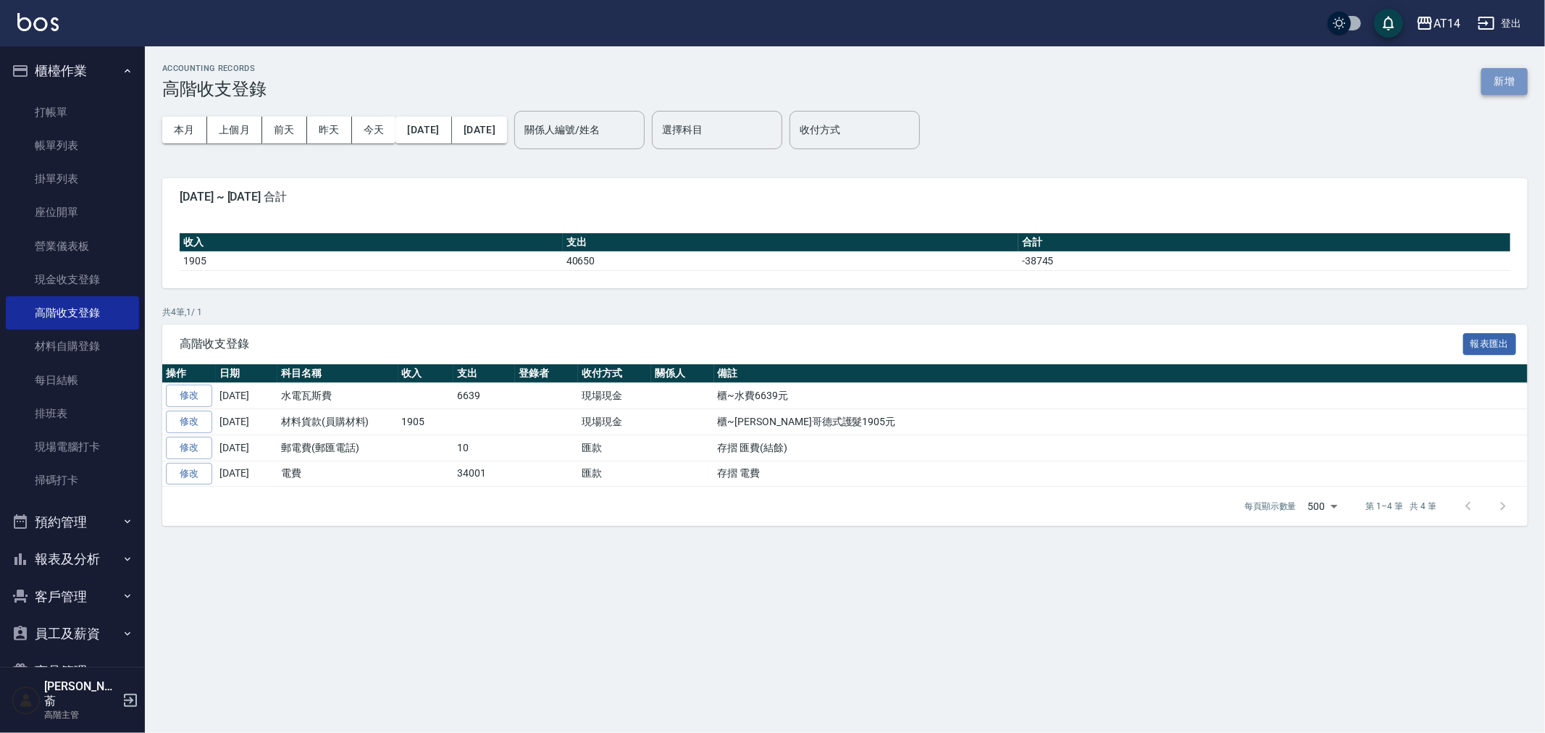
click at [1506, 80] on button "新增" at bounding box center [1505, 81] width 46 height 27
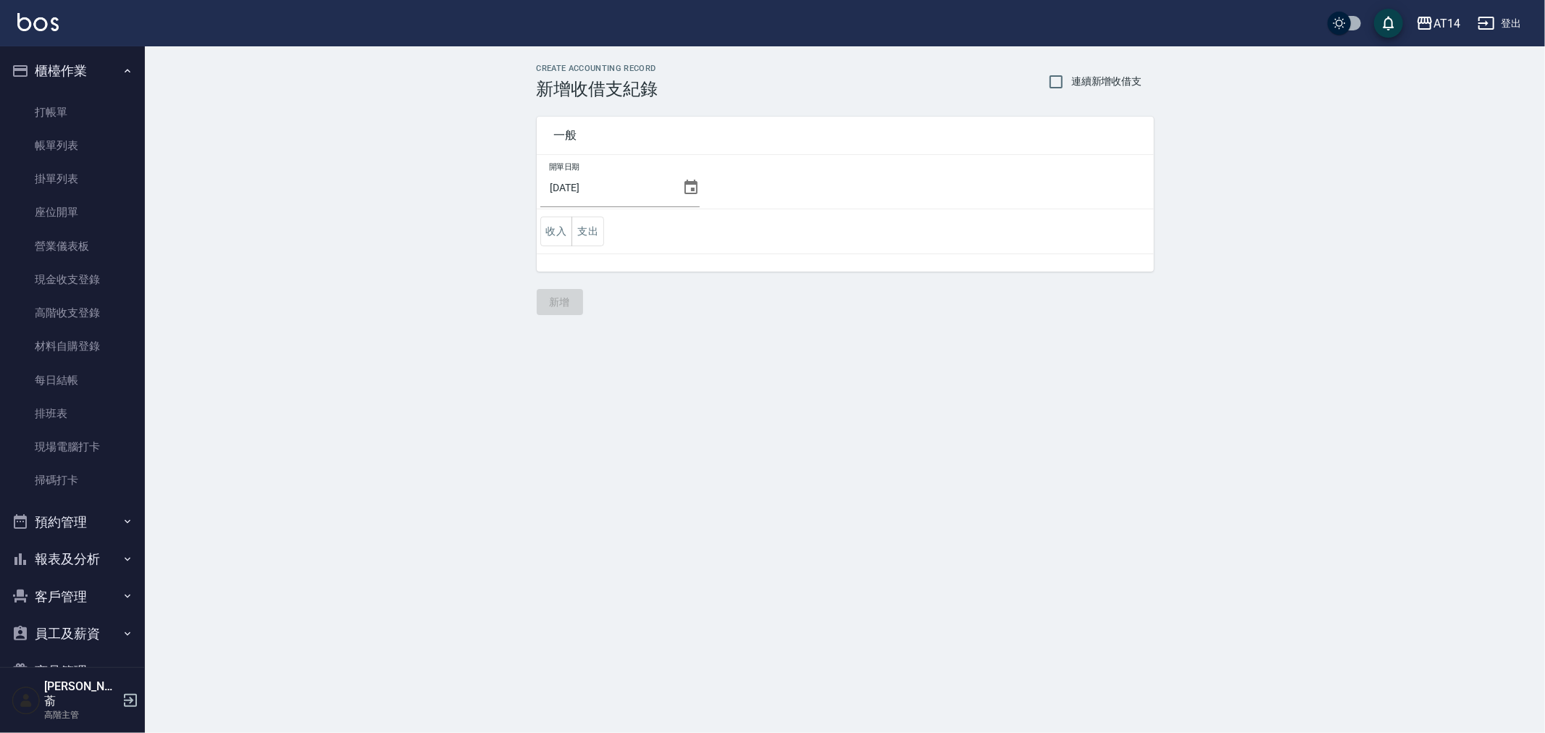
click at [686, 189] on icon at bounding box center [691, 187] width 13 height 14
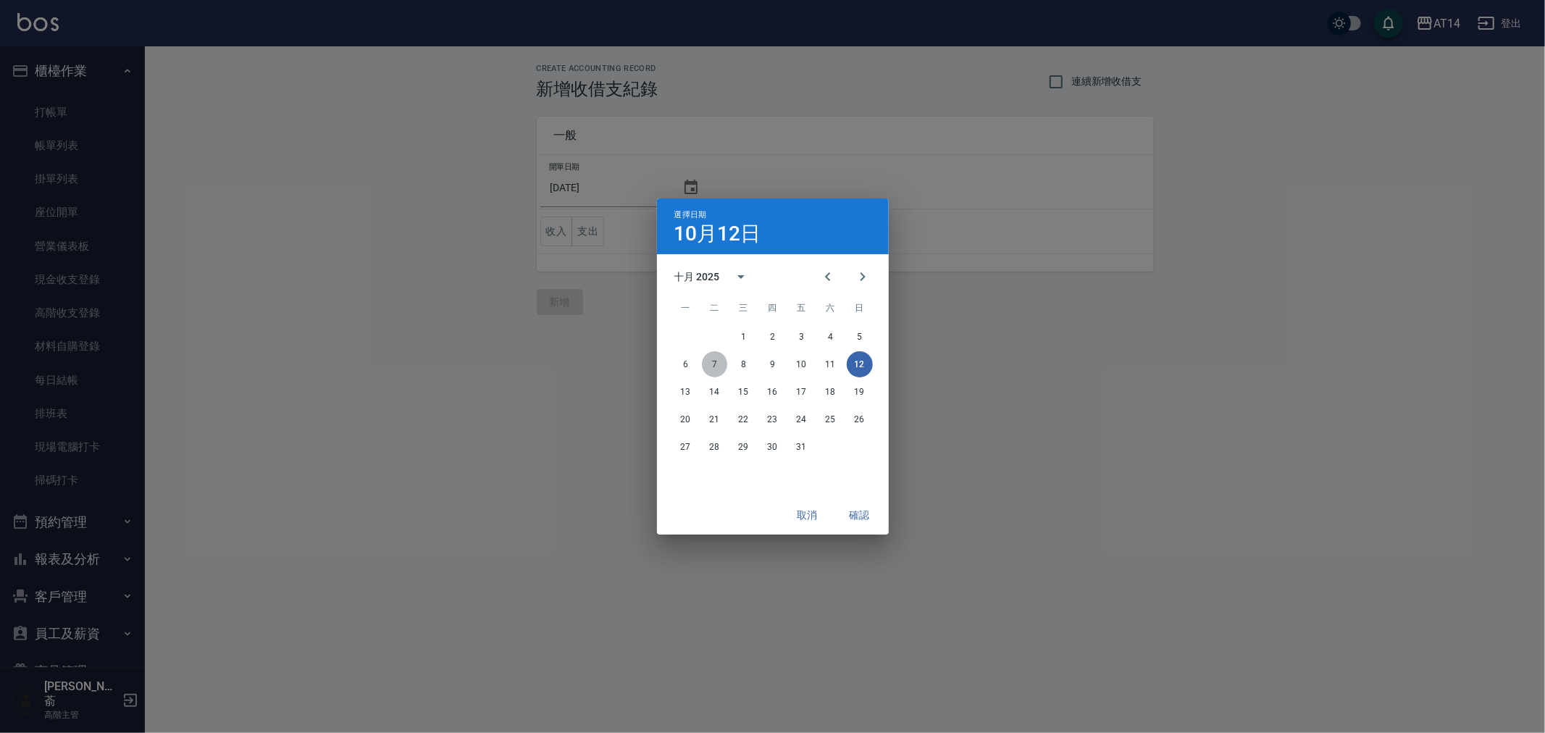
click at [706, 367] on button "7" at bounding box center [715, 364] width 26 height 26
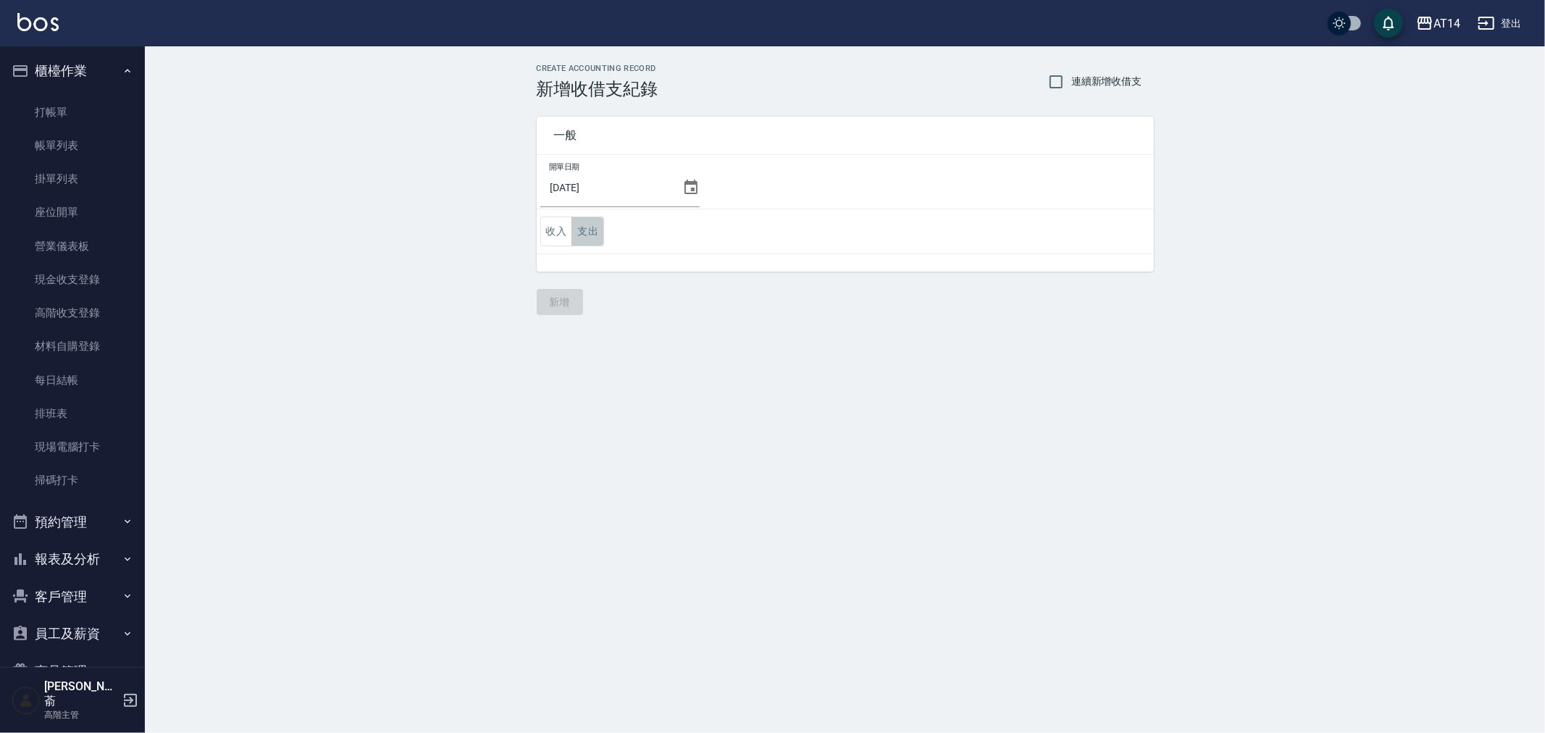
click at [588, 225] on button "支出" at bounding box center [588, 232] width 33 height 30
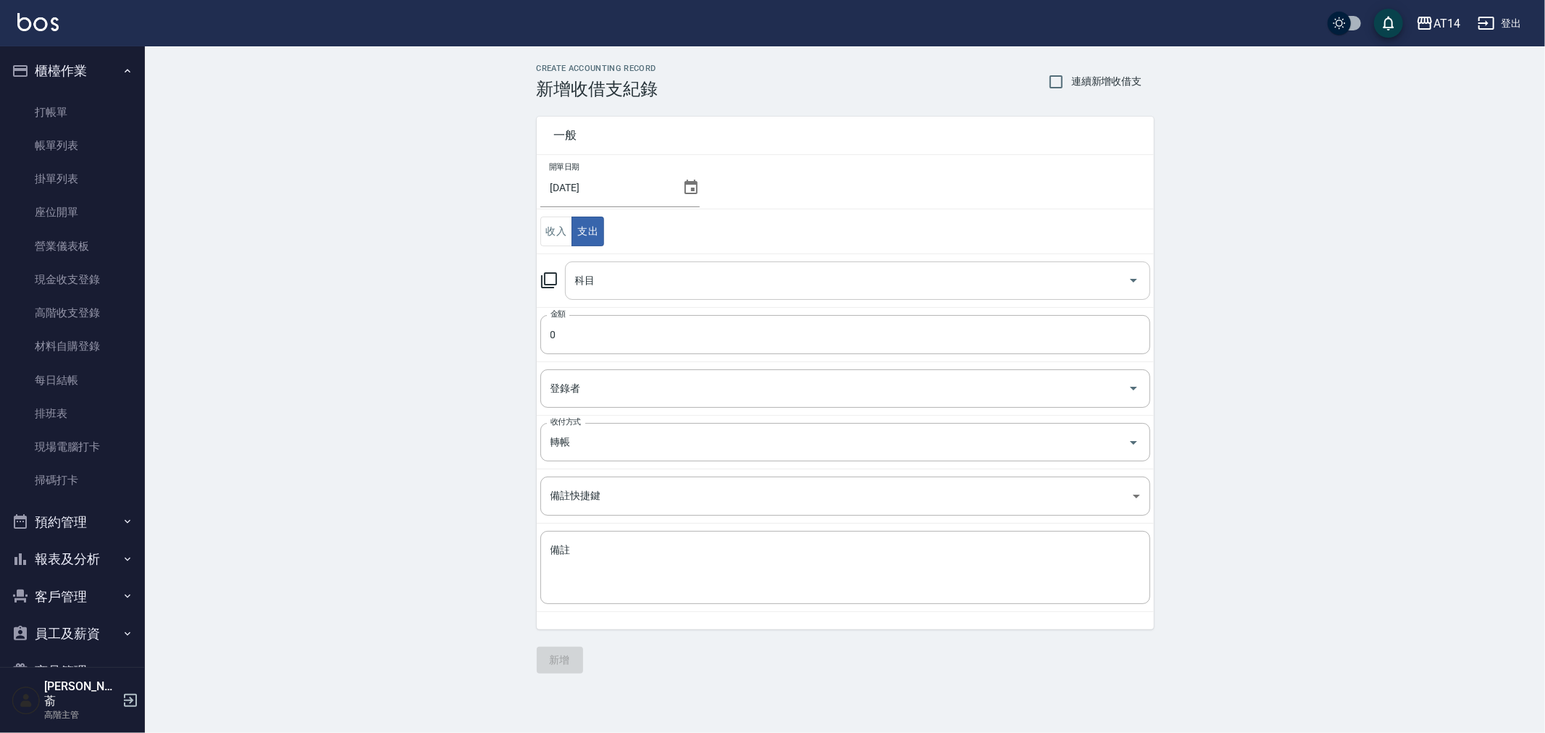
drag, startPoint x: 605, startPoint y: 283, endPoint x: 611, endPoint y: 293, distance: 11.7
click at [607, 280] on input "科目" at bounding box center [847, 280] width 551 height 25
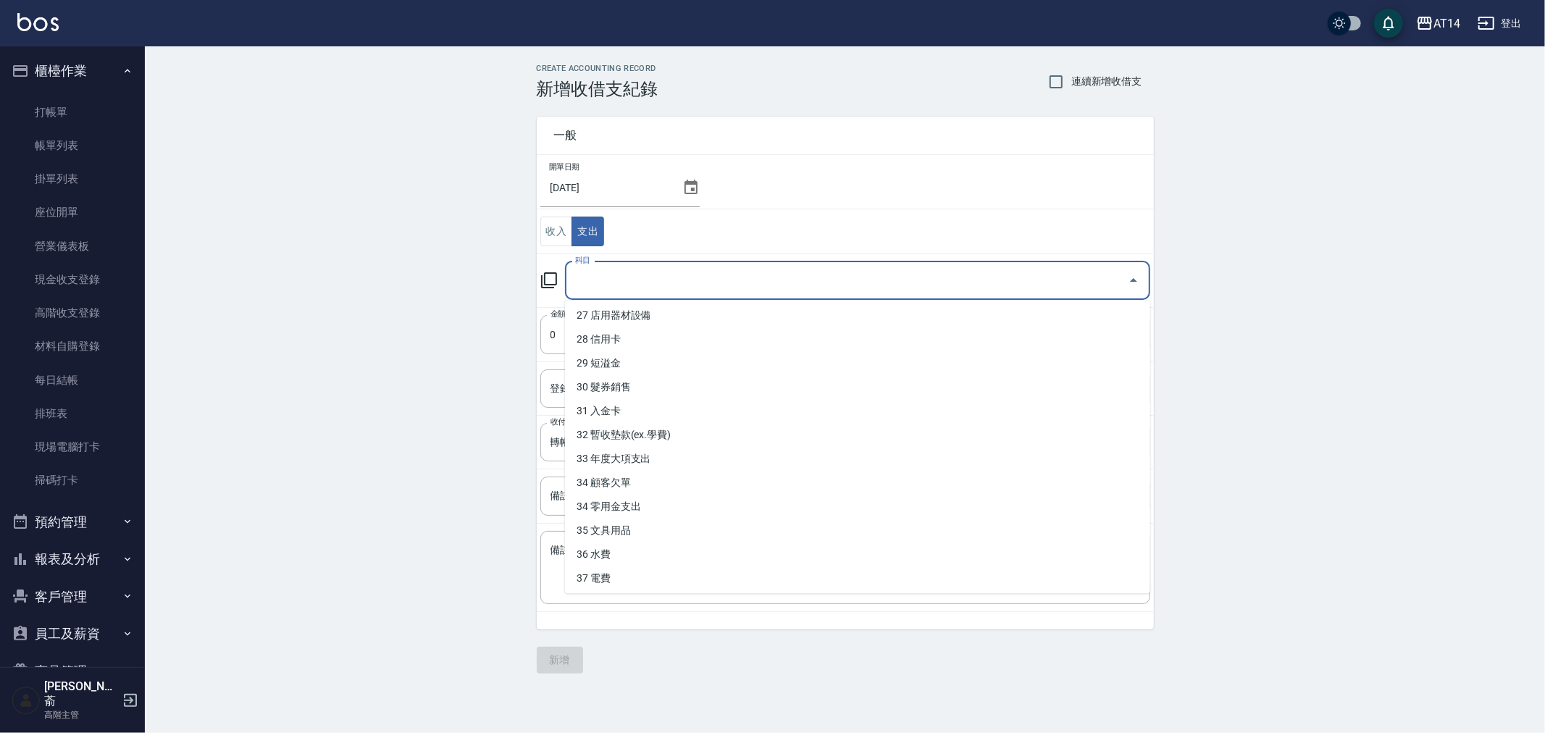
scroll to position [675, 0]
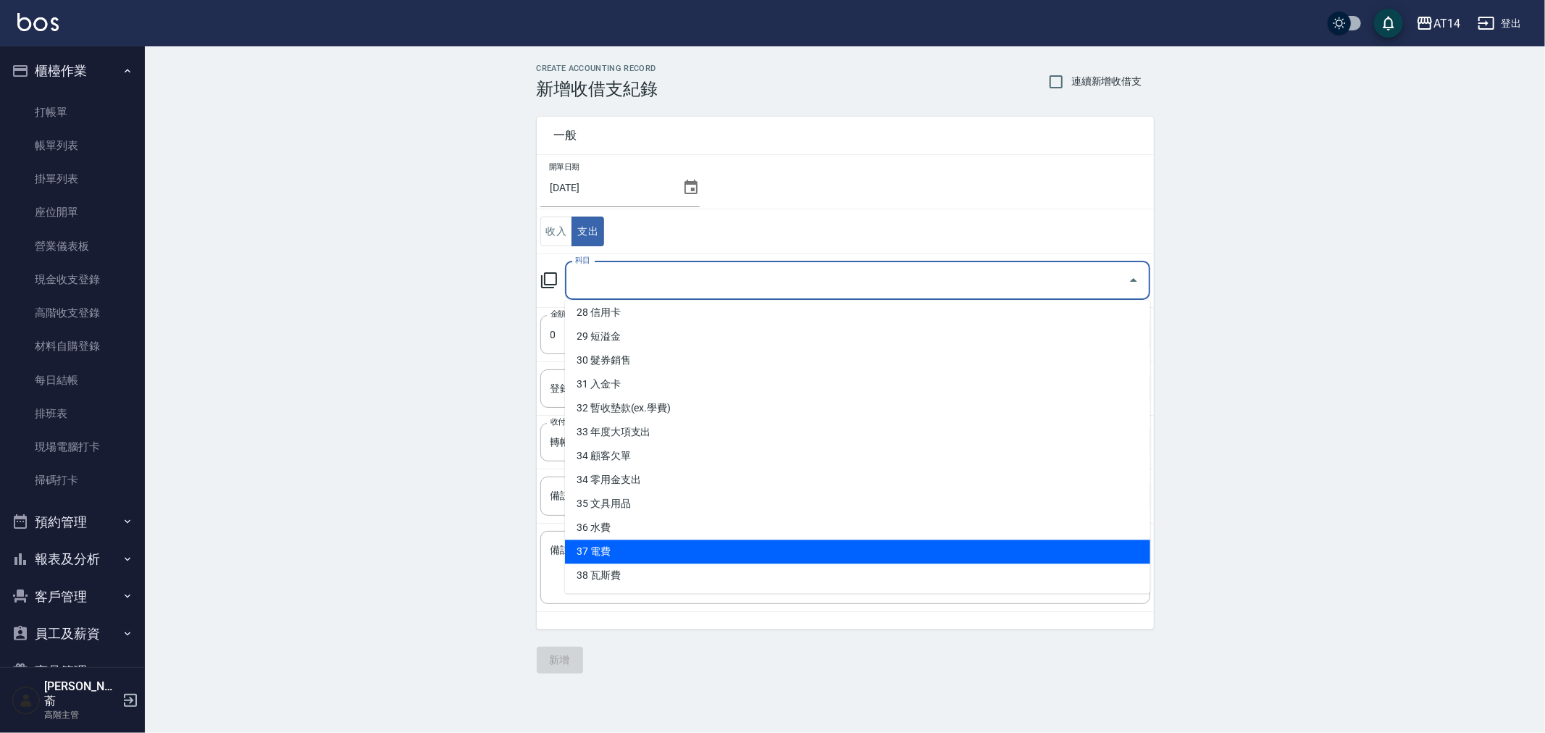
click at [750, 549] on li "37 電費" at bounding box center [857, 552] width 585 height 24
type input "37 電費"
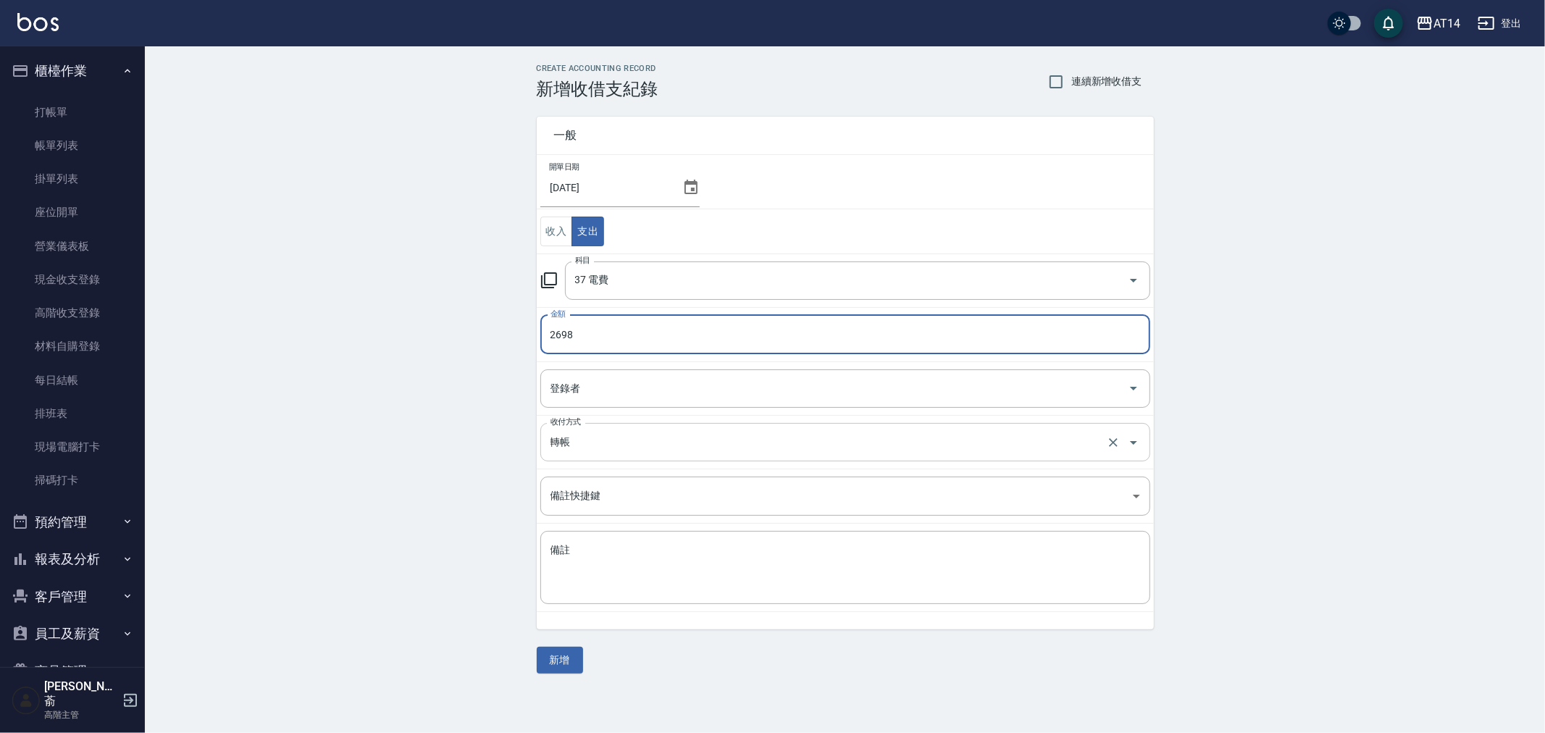
type input "2698"
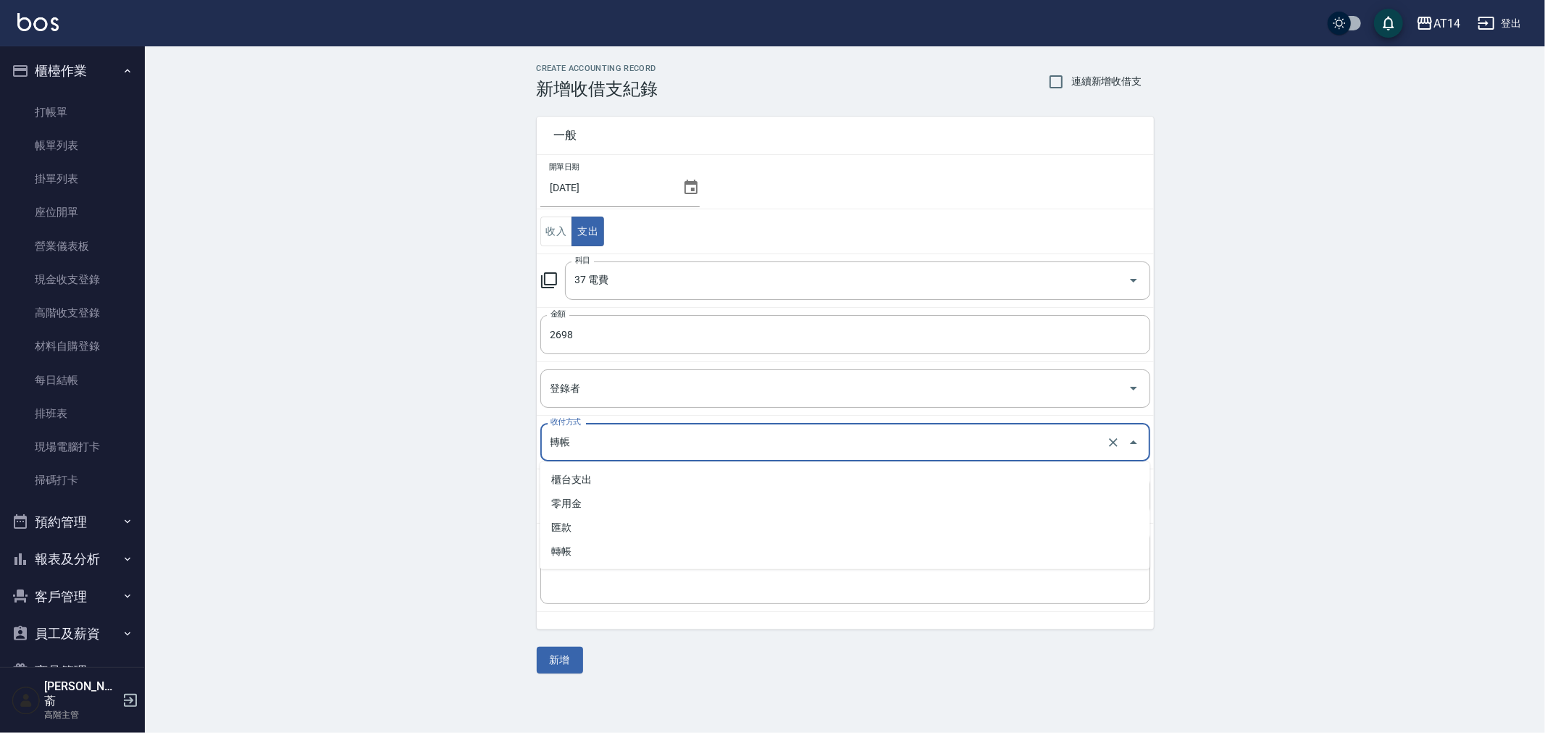
click at [588, 433] on input "轉帳" at bounding box center [825, 442] width 556 height 25
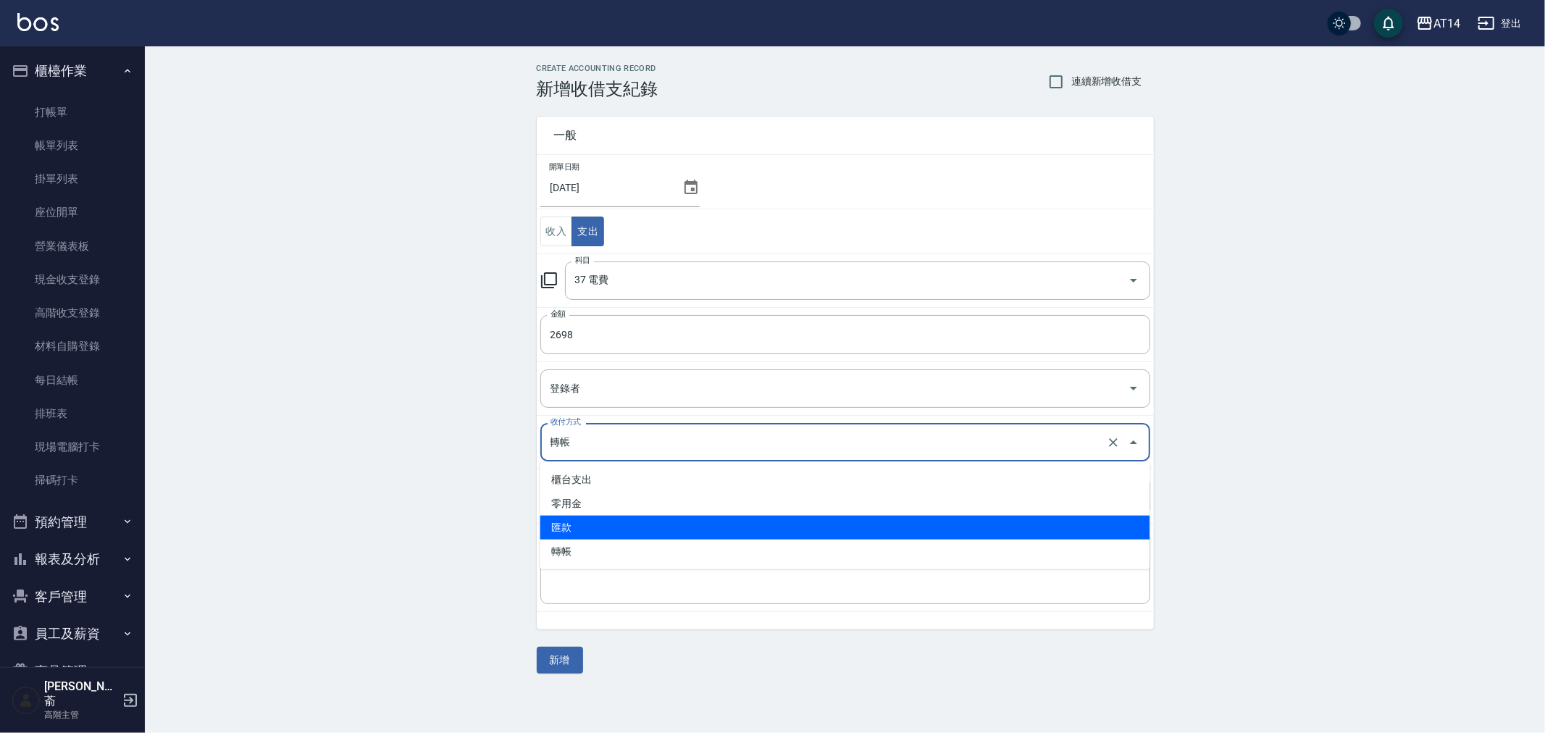
click at [606, 527] on li "匯款" at bounding box center [846, 528] width 610 height 24
type input "匯款"
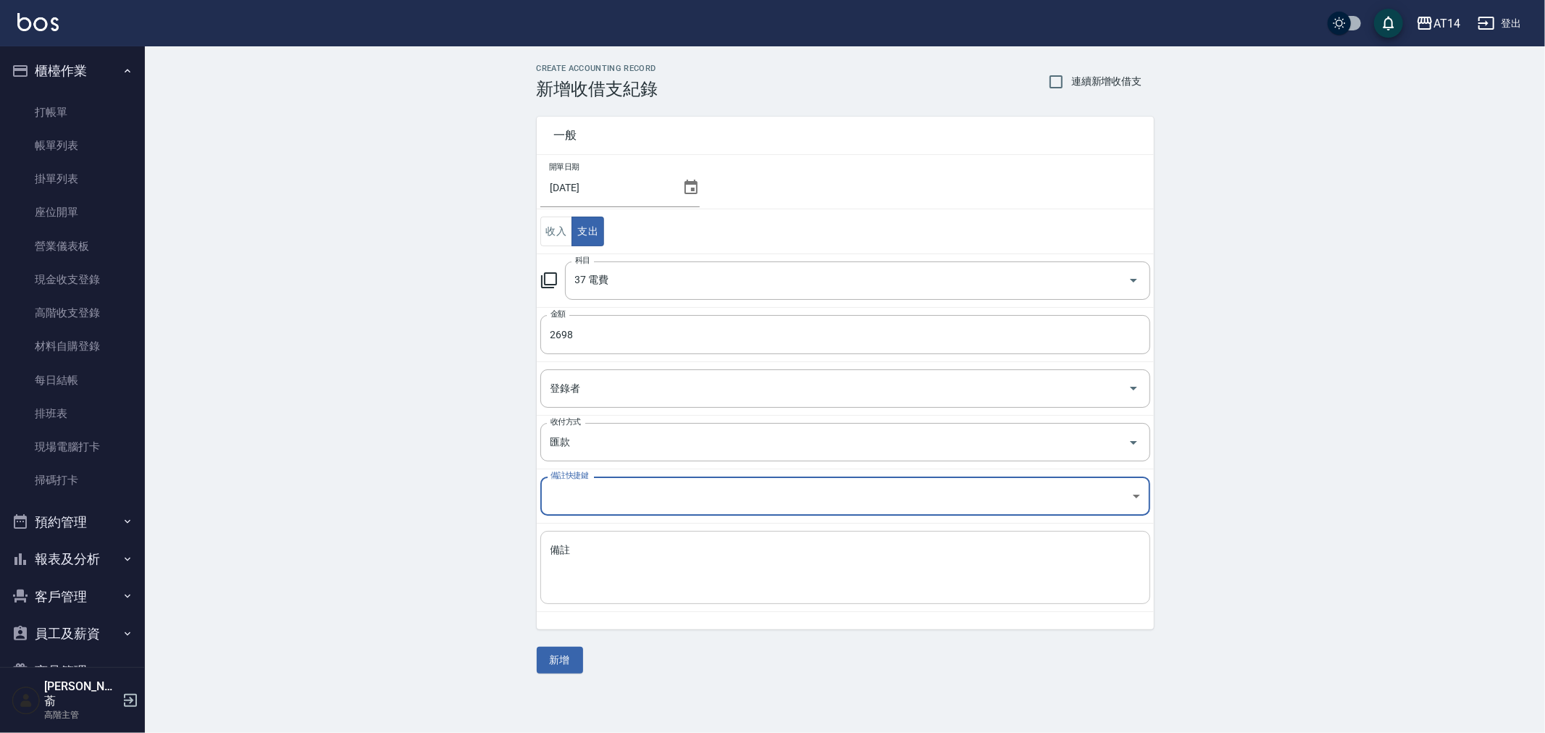
click at [612, 547] on textarea "備註" at bounding box center [846, 567] width 590 height 49
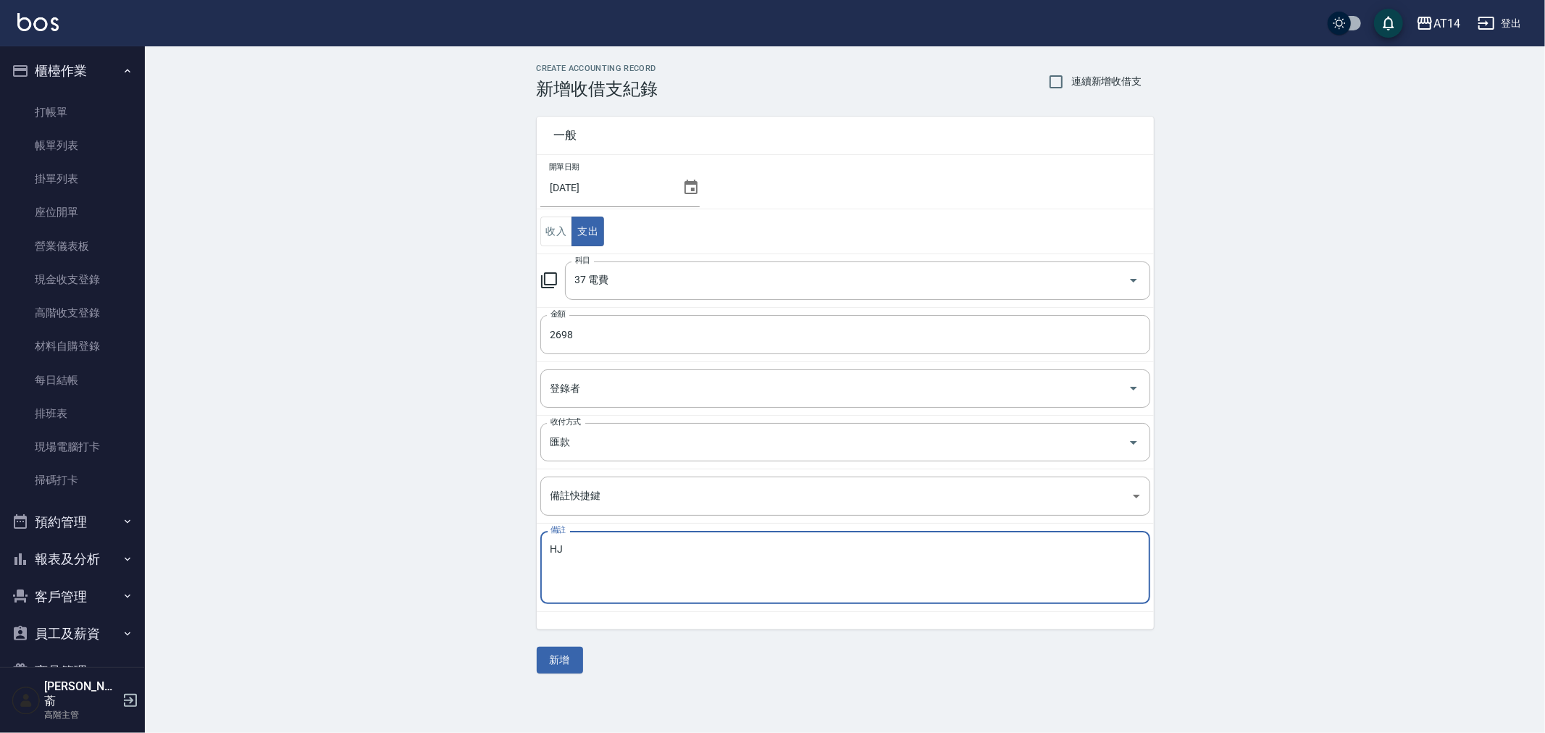
type textarea "H"
type textarea "存摺 電費(宿舍)"
click at [560, 654] on button "新增" at bounding box center [560, 660] width 46 height 27
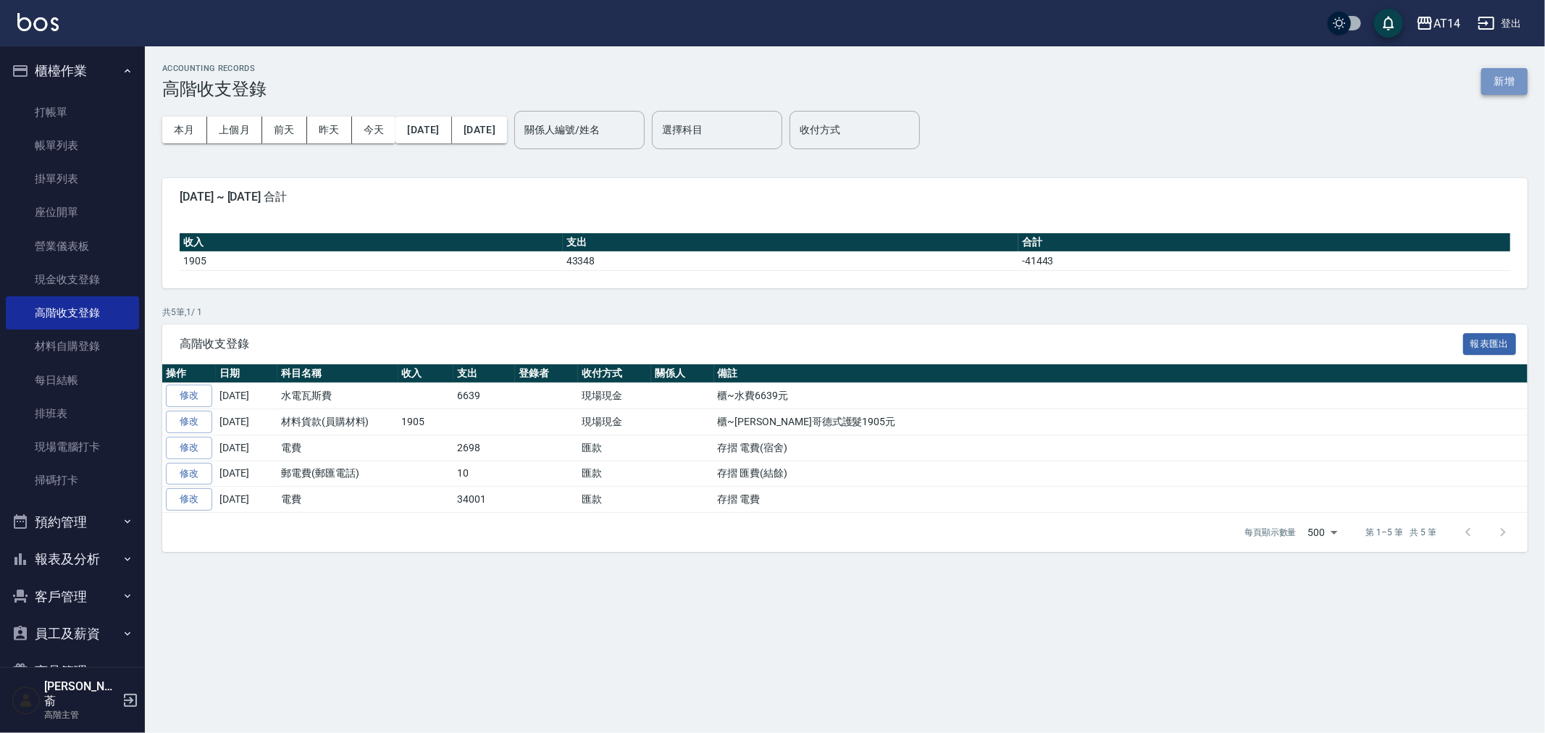
click at [1504, 70] on button "新增" at bounding box center [1505, 81] width 46 height 27
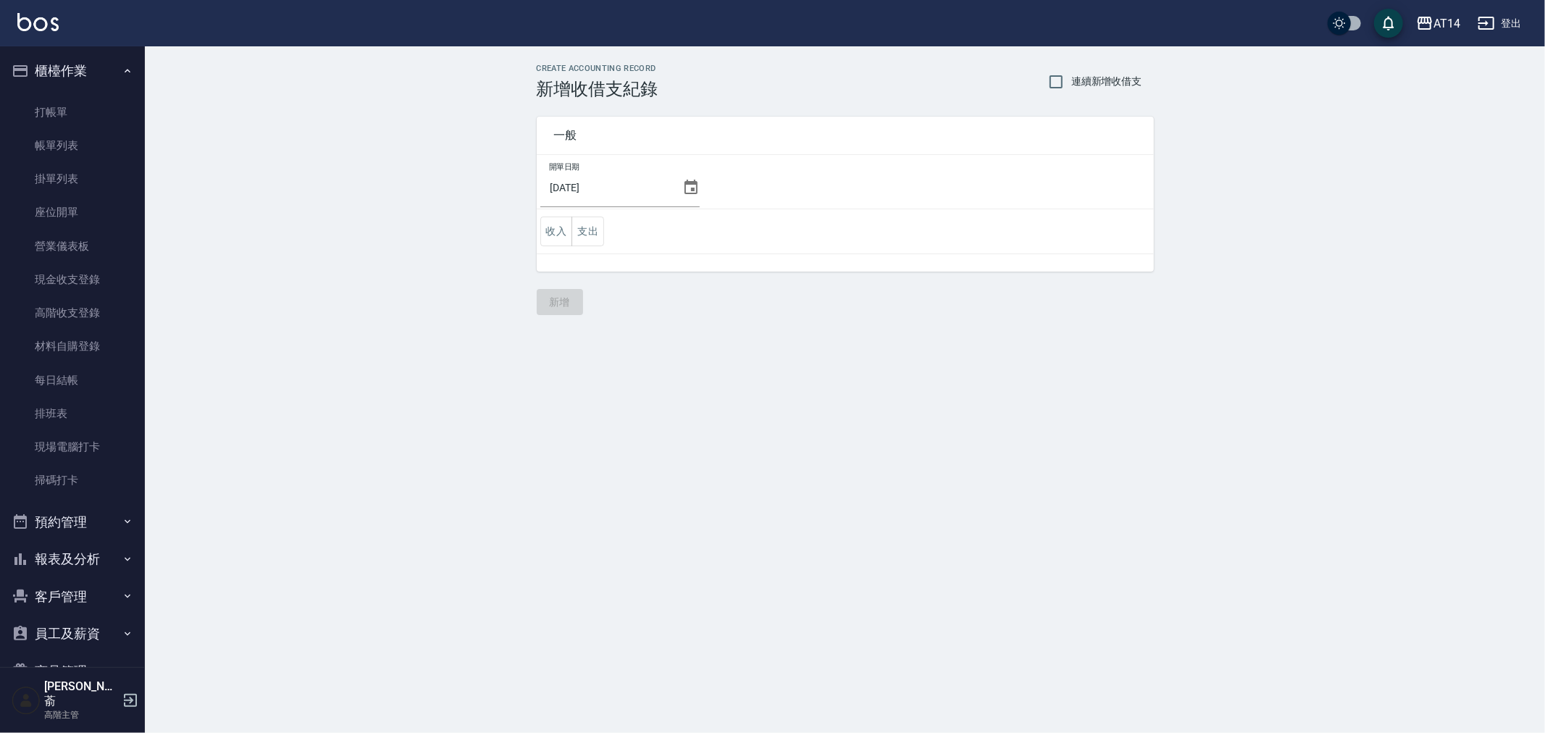
click at [687, 193] on icon at bounding box center [691, 187] width 13 height 14
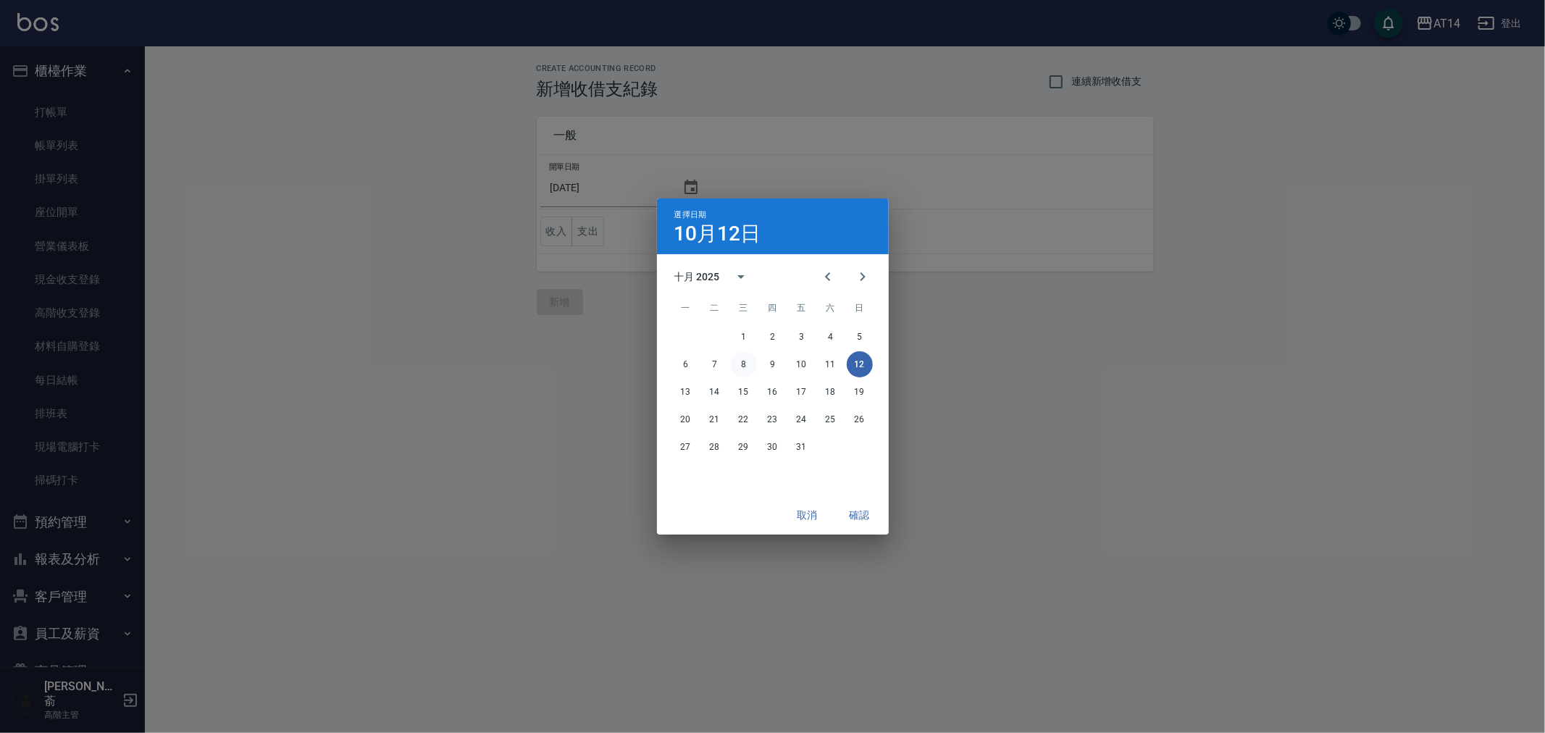
click at [743, 362] on button "8" at bounding box center [744, 364] width 26 height 26
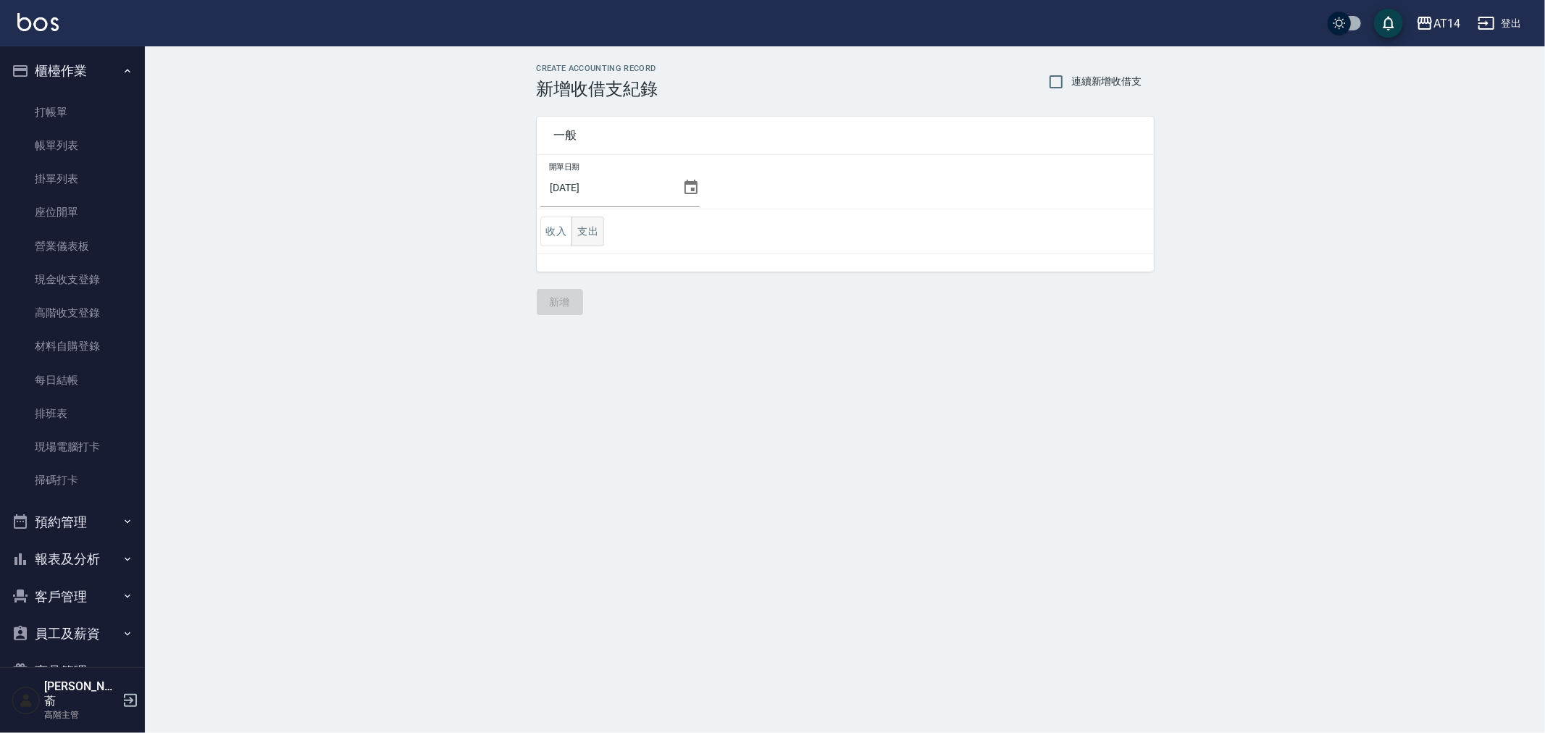
click at [583, 235] on button "支出" at bounding box center [588, 232] width 33 height 30
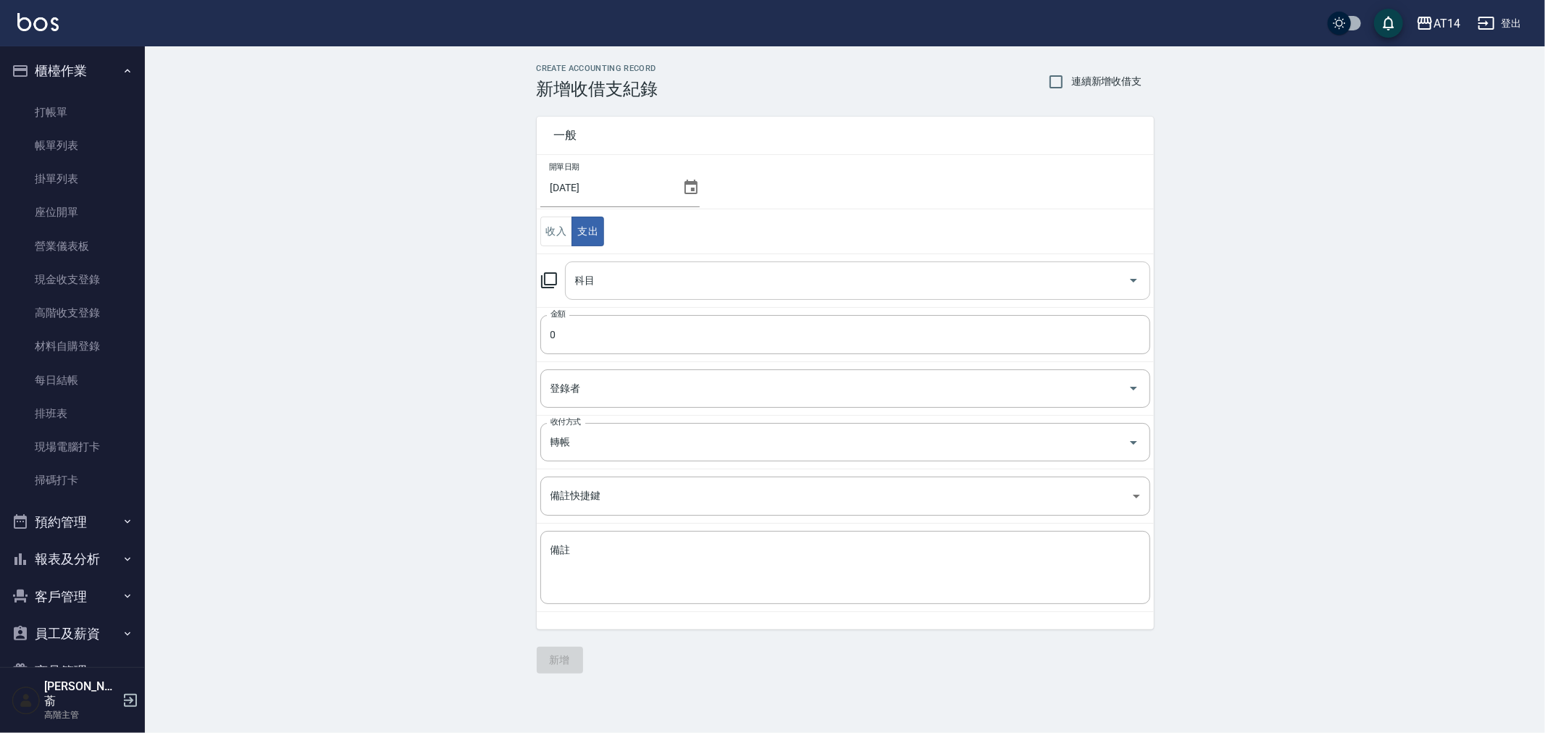
click at [603, 283] on input "科目" at bounding box center [847, 280] width 551 height 25
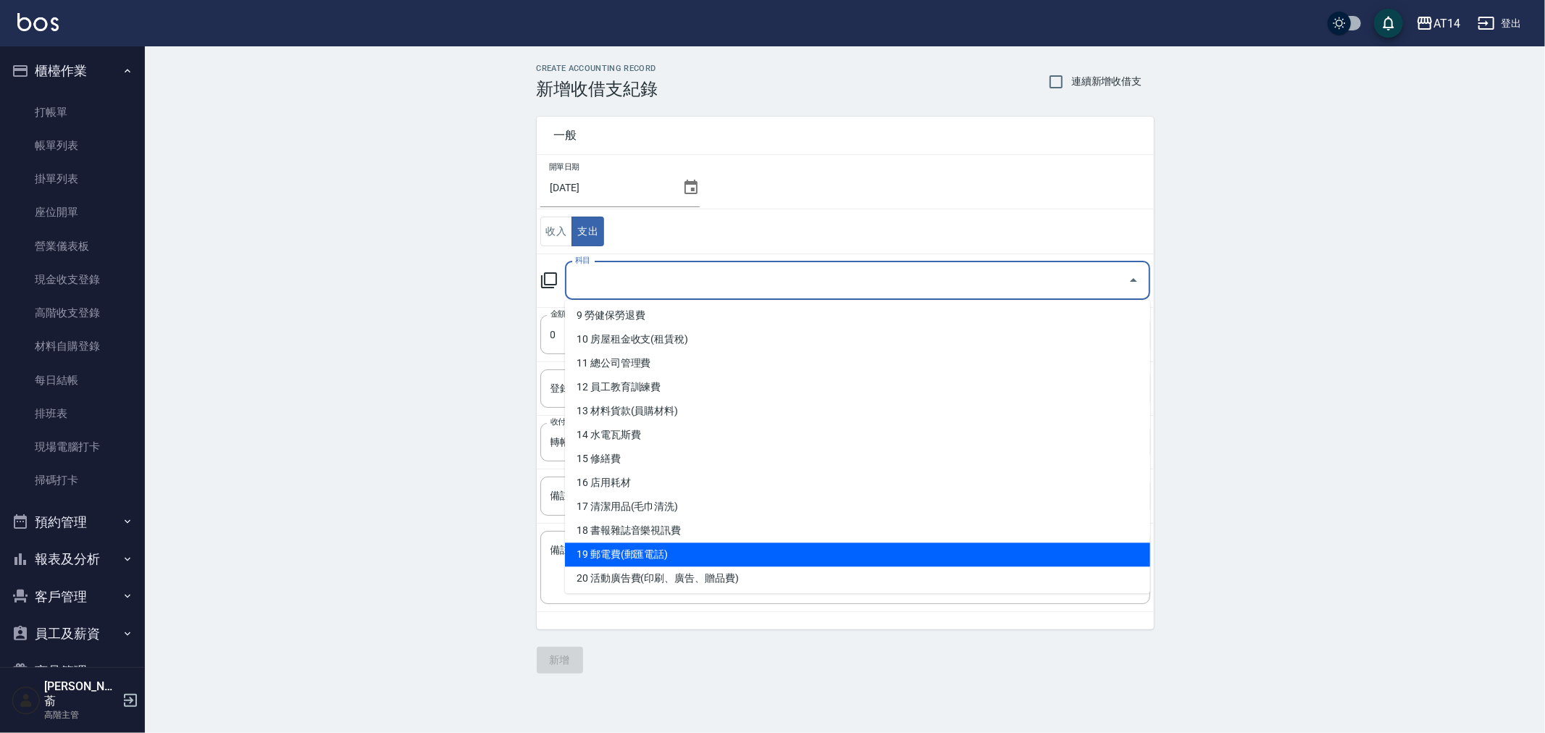
scroll to position [241, 0]
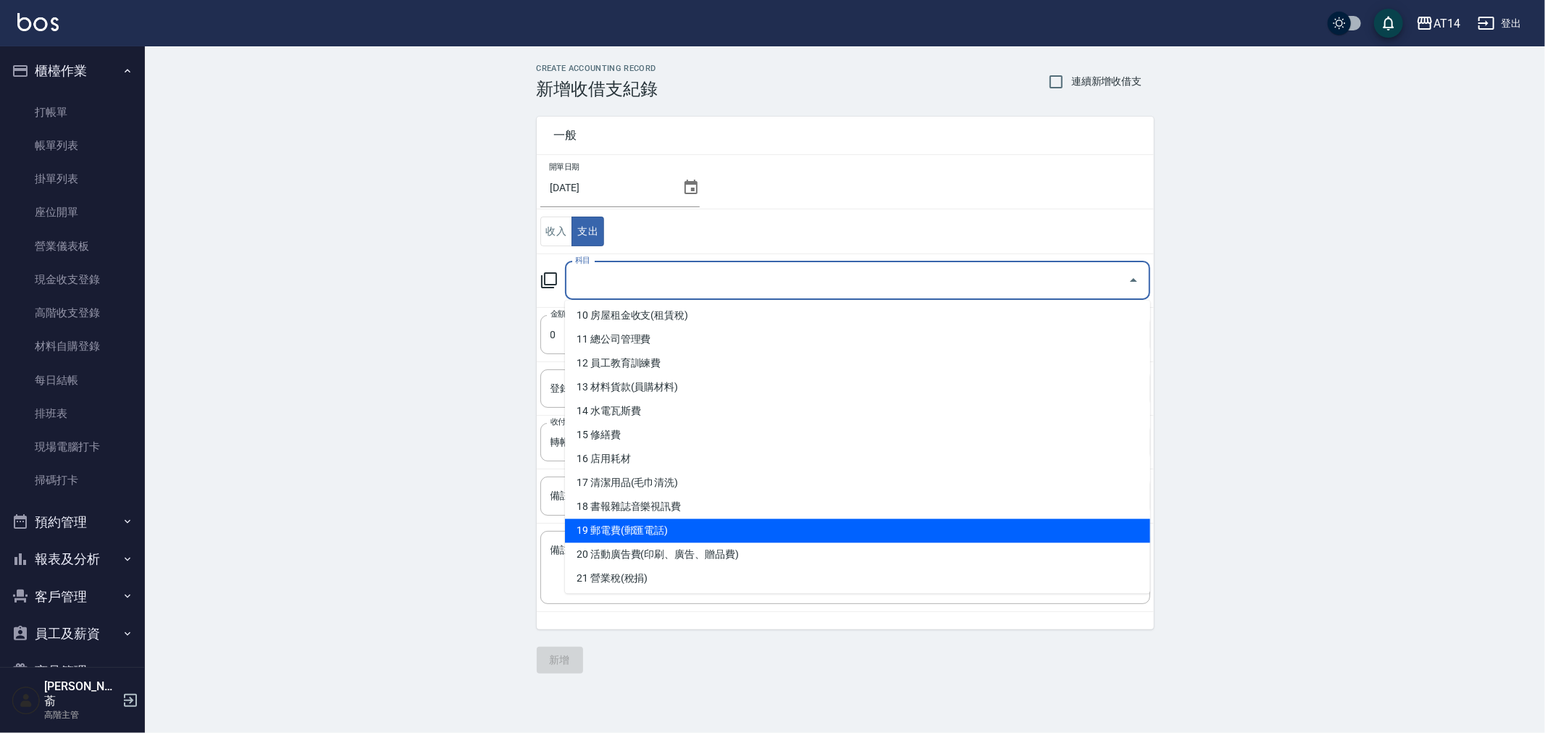
click at [764, 537] on li "19 郵電費(郵匯電話)" at bounding box center [857, 531] width 585 height 24
type input "19 郵電費(郵匯電話)"
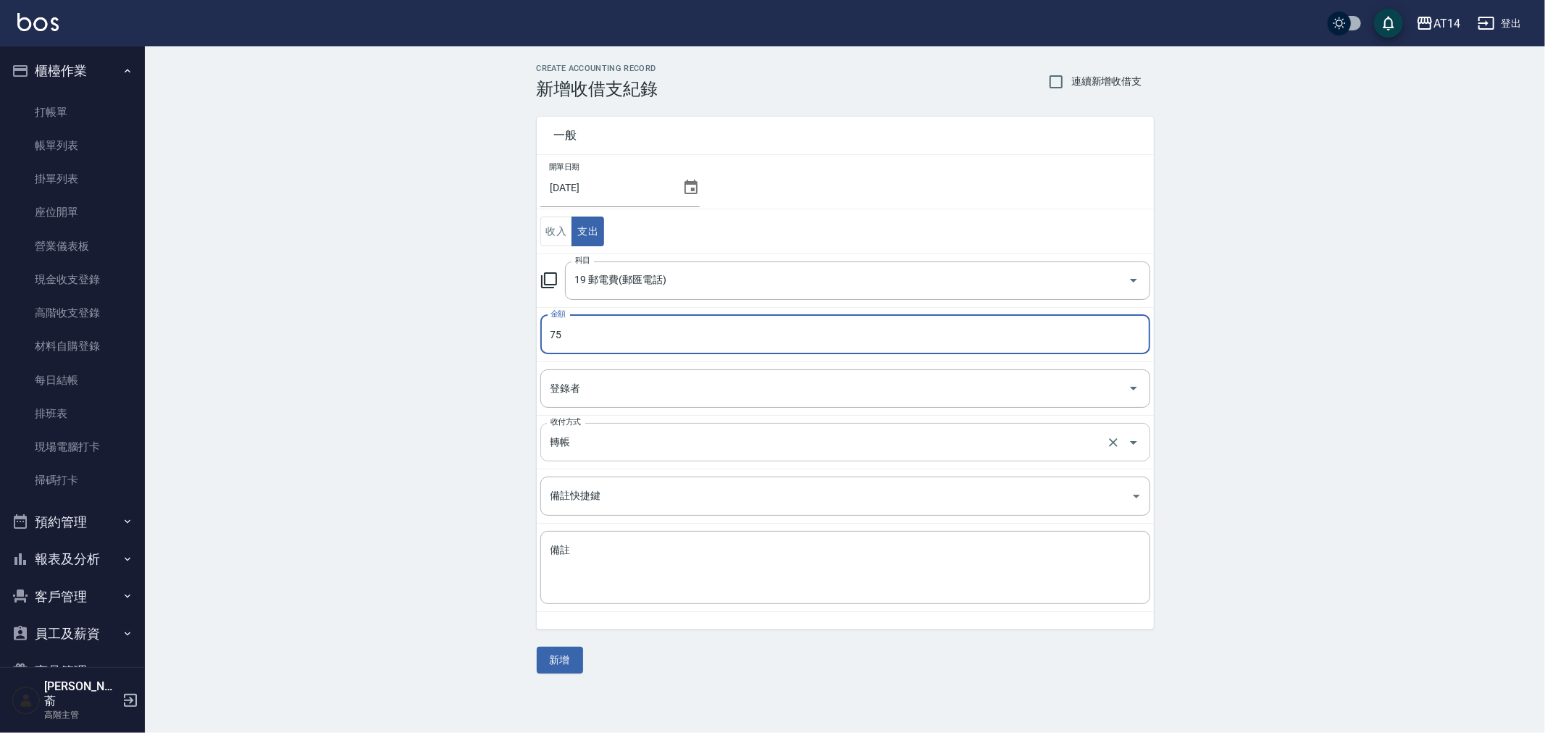
type input "75"
click at [627, 445] on input "轉帳" at bounding box center [825, 442] width 556 height 25
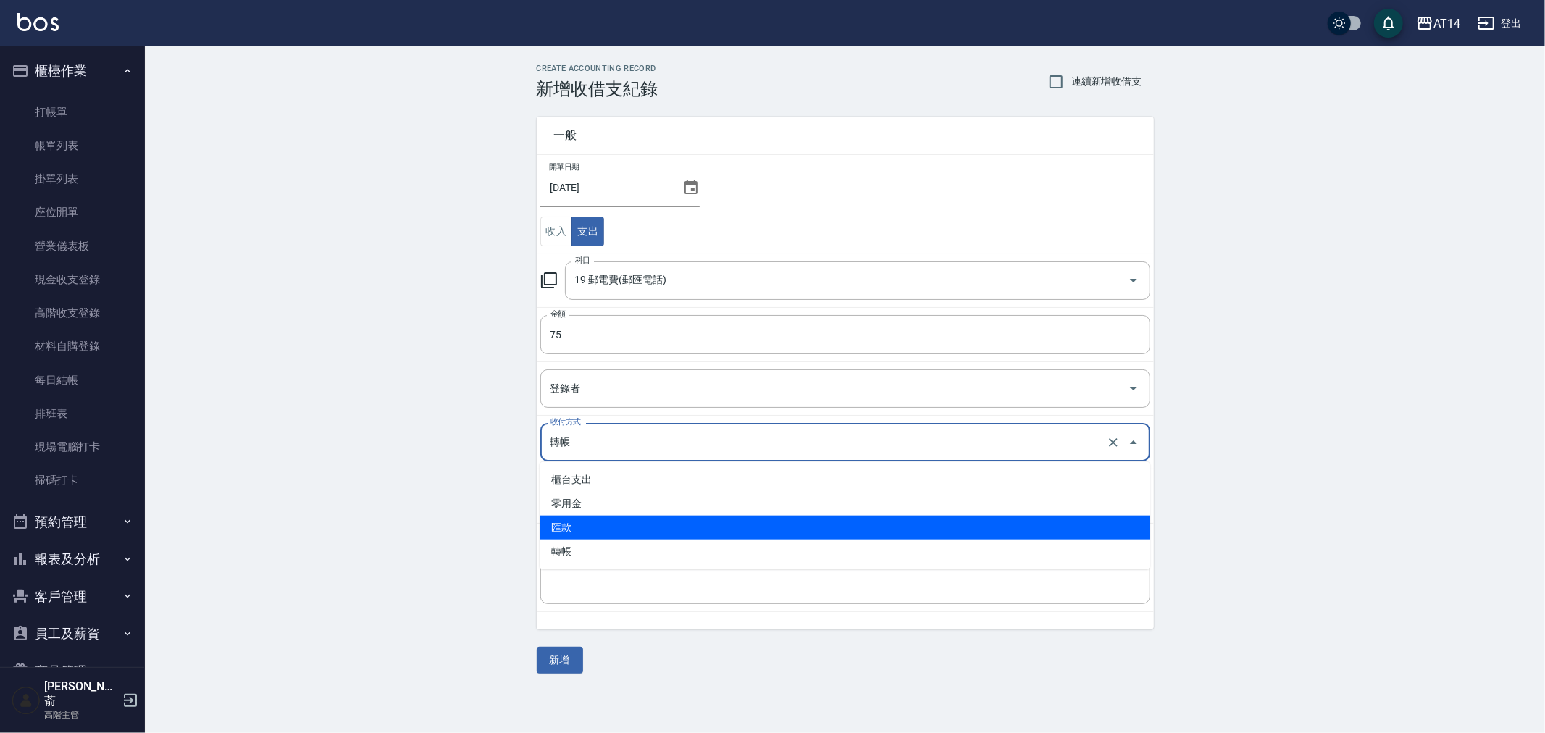
click at [634, 527] on li "匯款" at bounding box center [846, 528] width 610 height 24
type input "匯款"
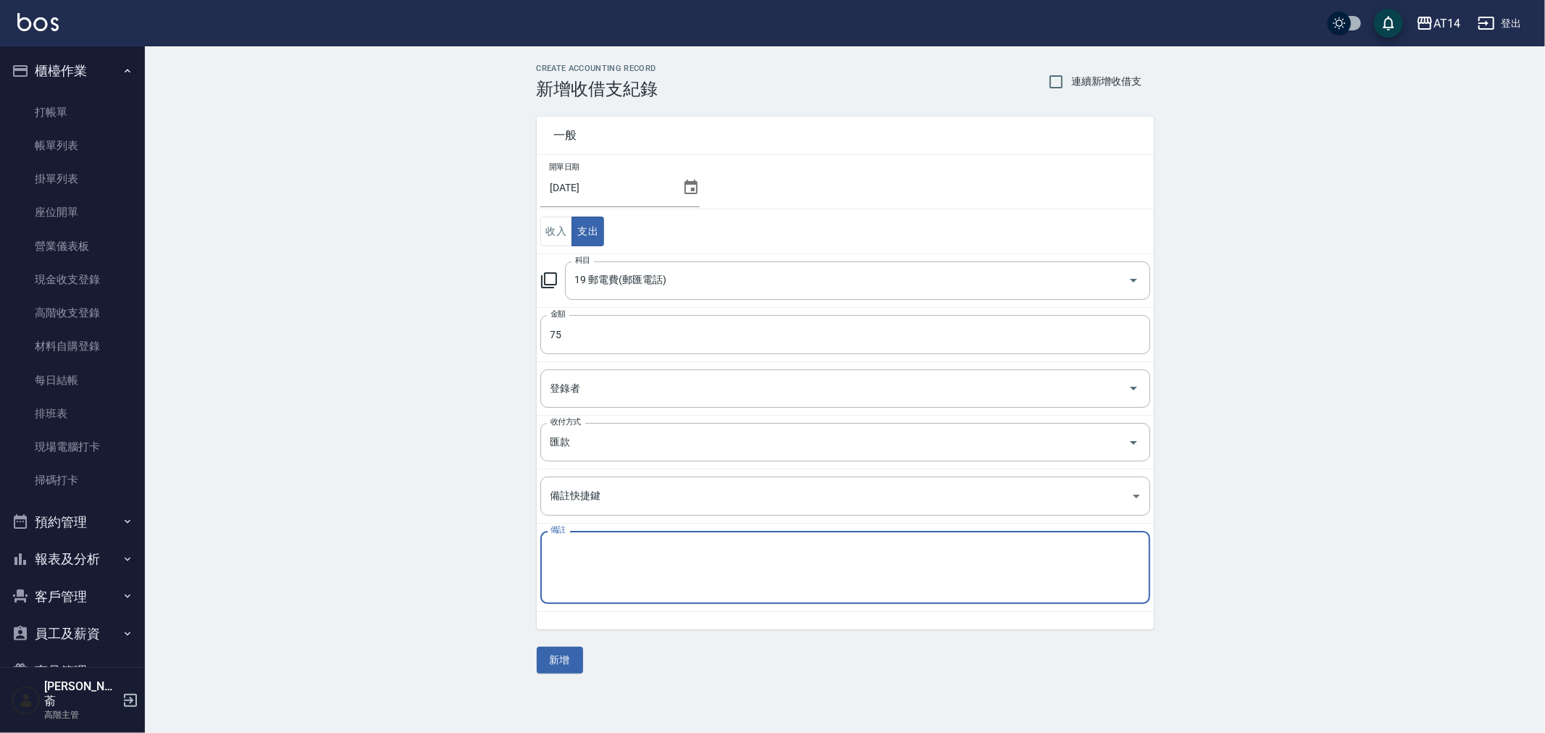
click at [629, 561] on textarea "備註" at bounding box center [846, 567] width 590 height 49
type textarea "存摺 傳真費(2758-0773)"
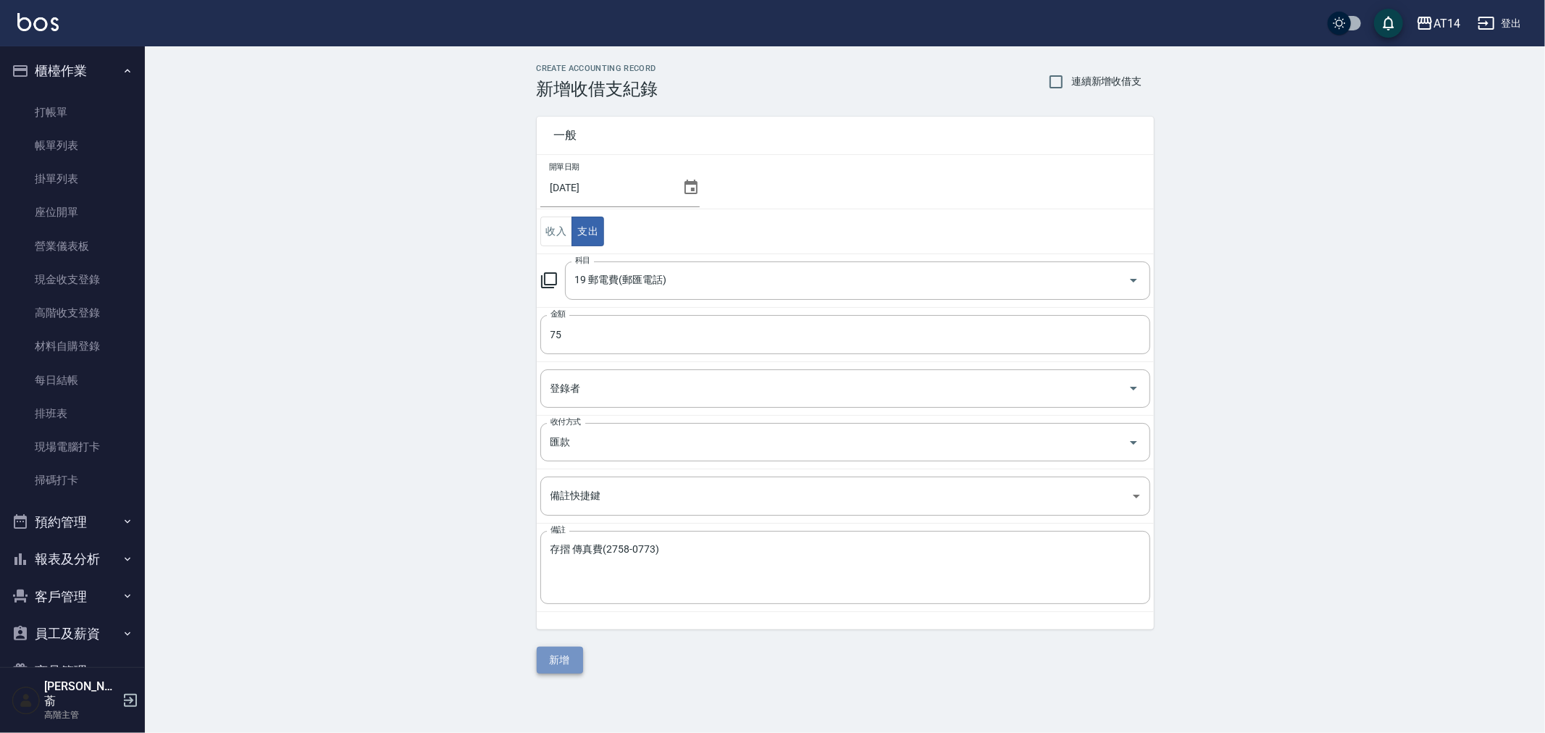
click at [562, 661] on button "新增" at bounding box center [560, 660] width 46 height 27
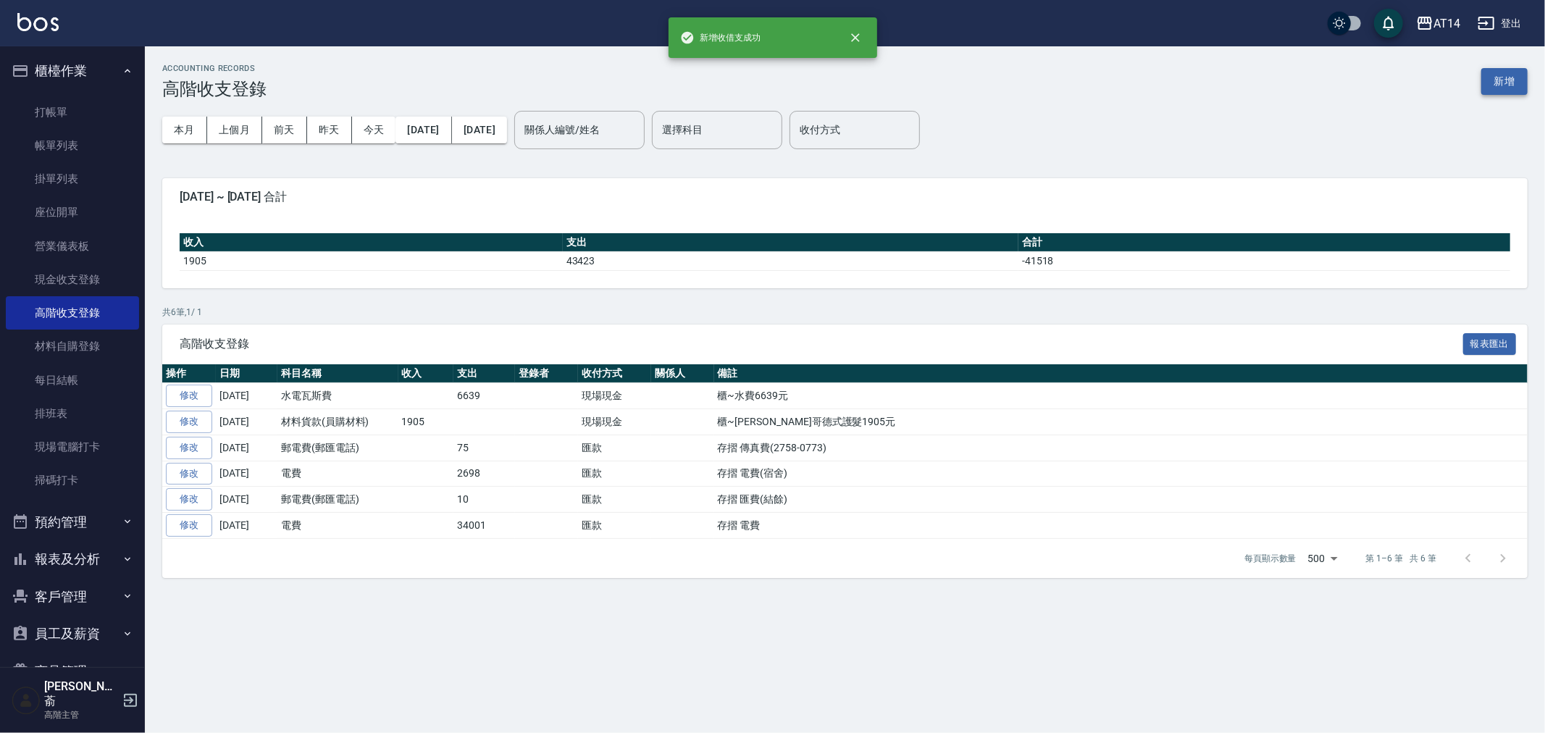
click at [1500, 80] on button "新增" at bounding box center [1505, 81] width 46 height 27
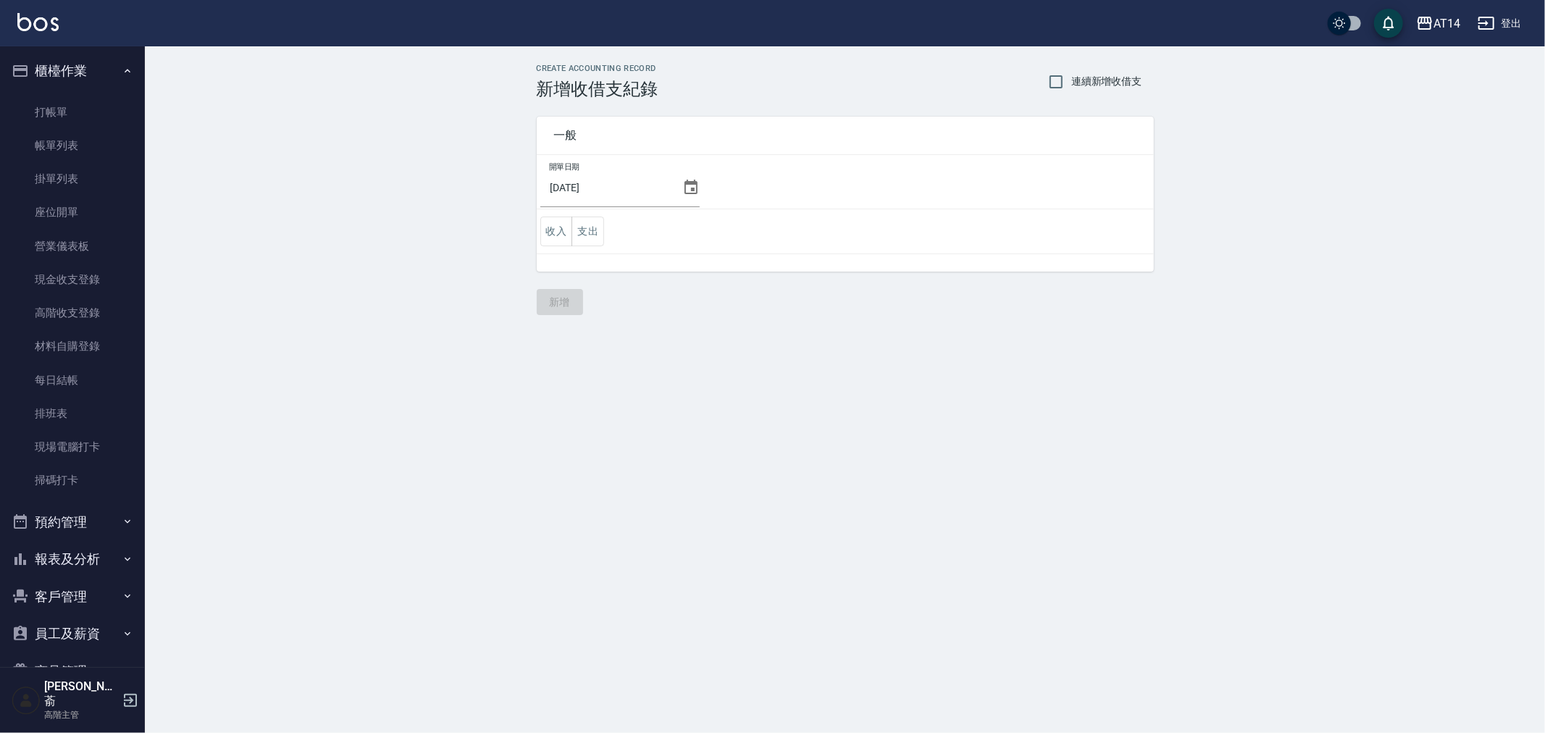
click at [683, 187] on icon at bounding box center [691, 187] width 17 height 17
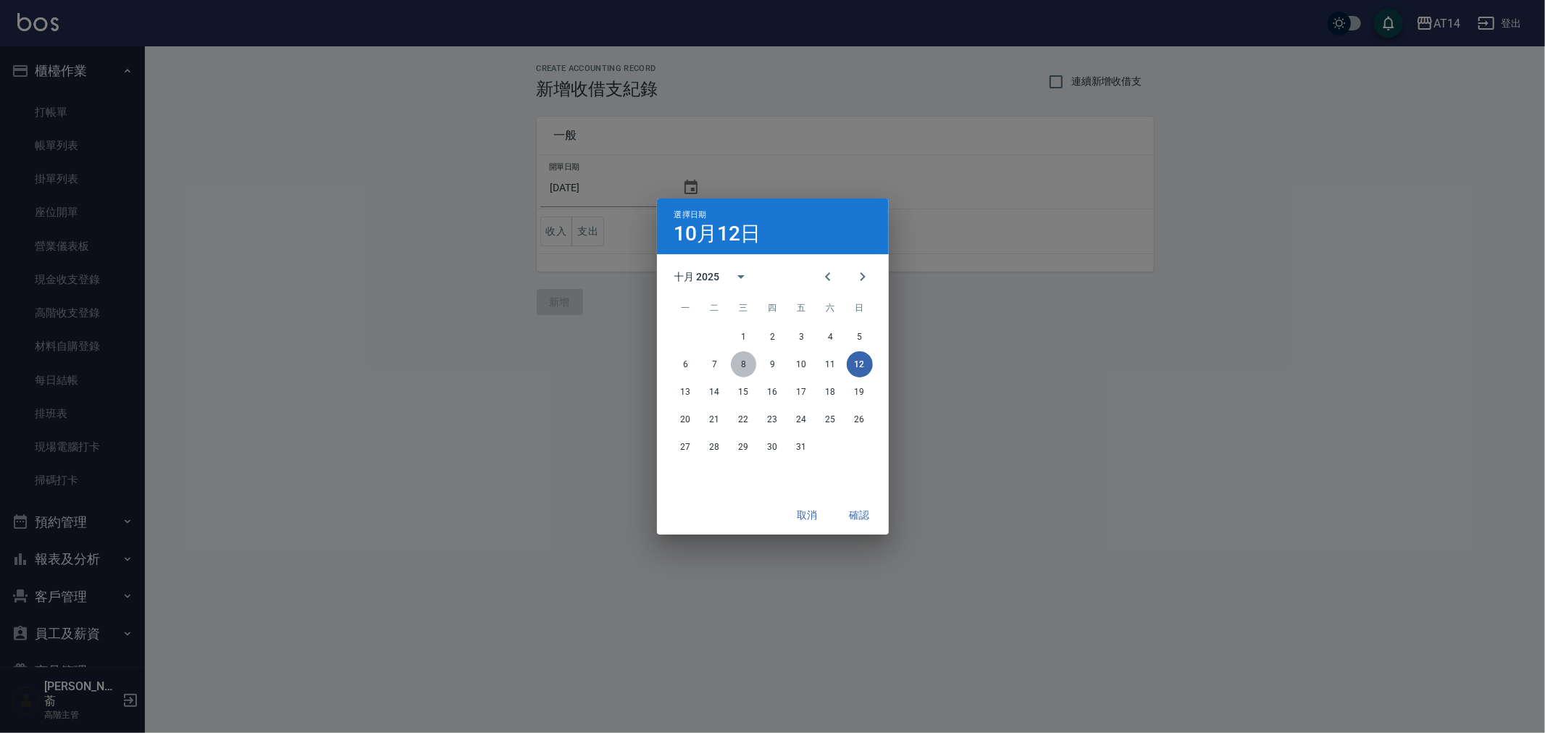
click at [740, 362] on button "8" at bounding box center [744, 364] width 26 height 26
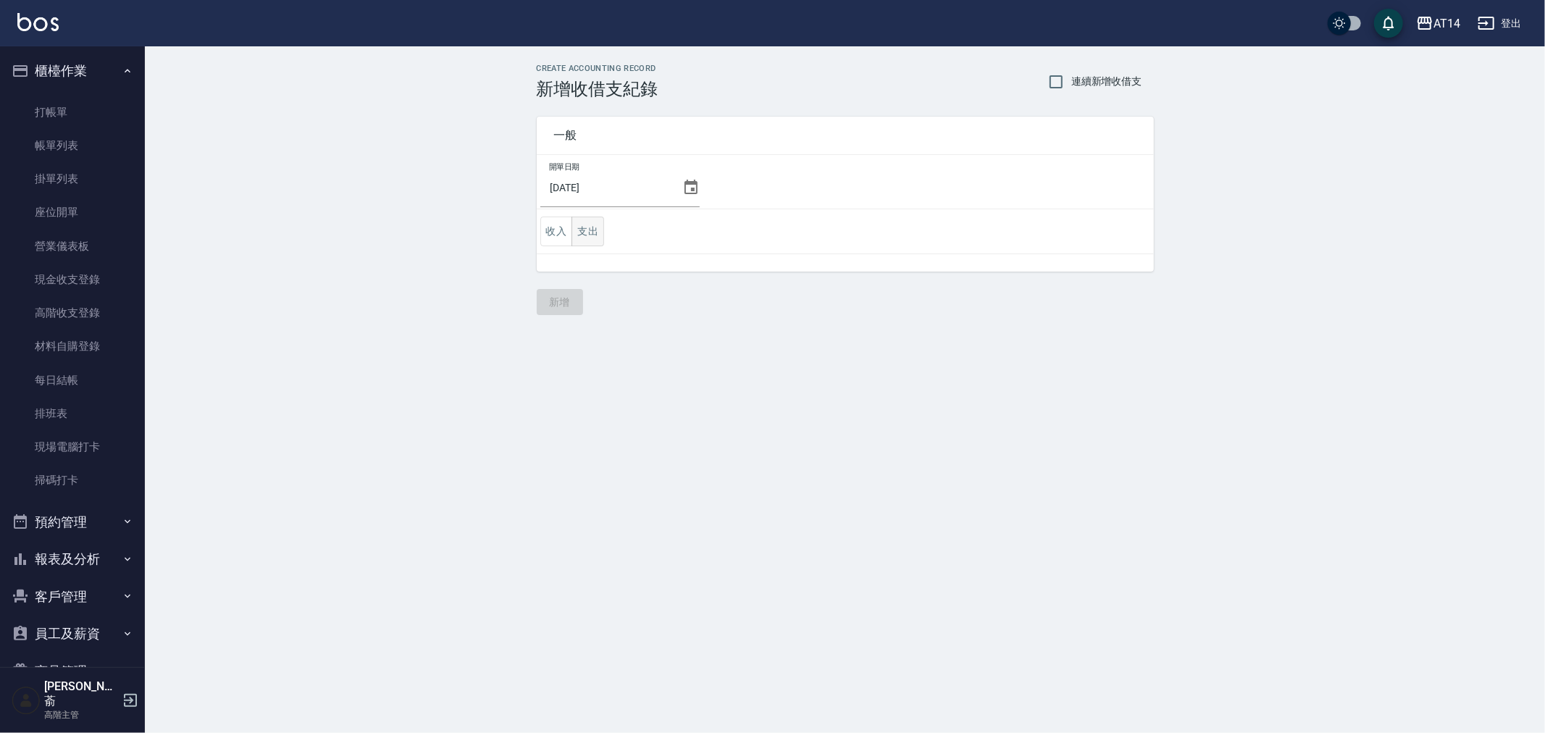
click at [588, 229] on button "支出" at bounding box center [588, 232] width 33 height 30
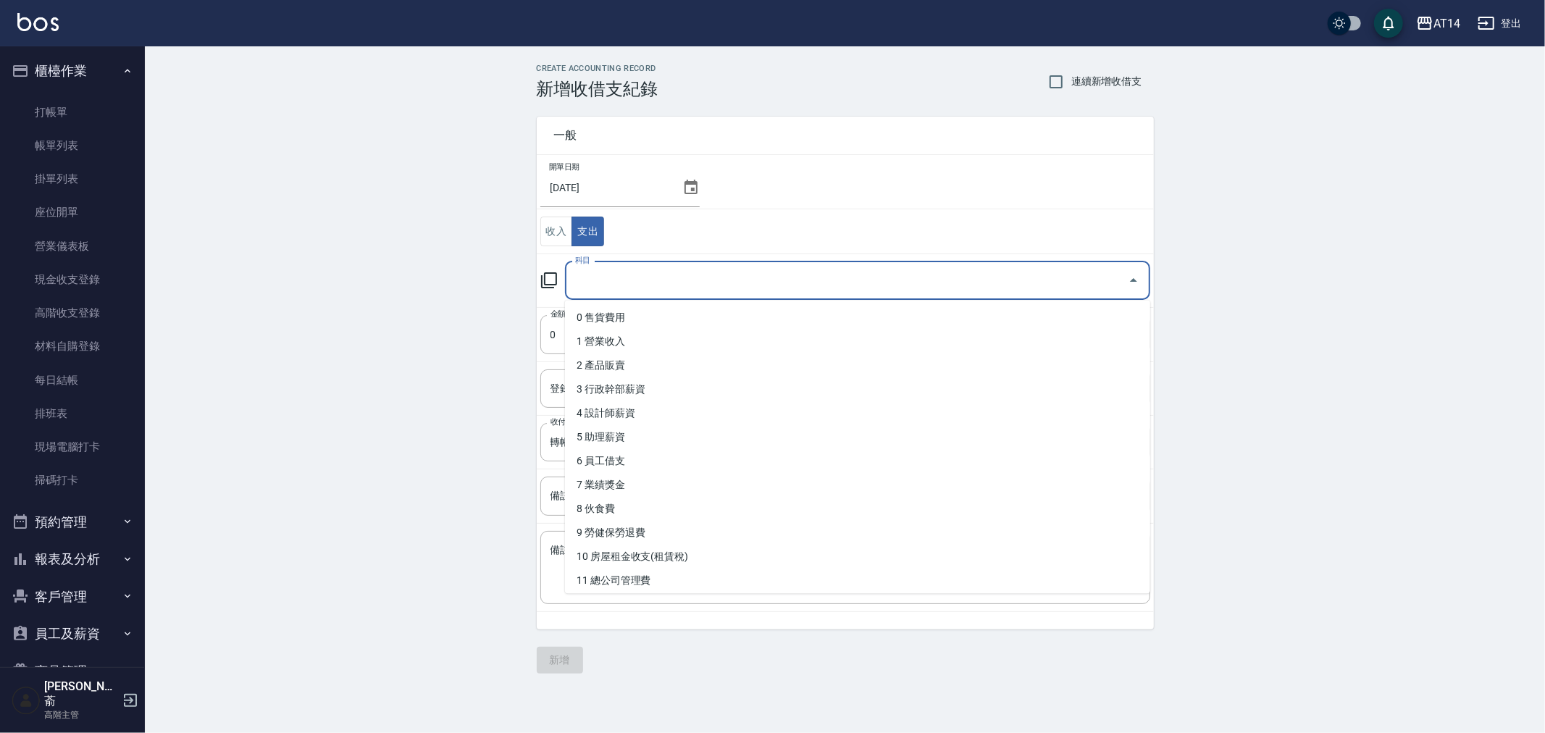
drag, startPoint x: 597, startPoint y: 247, endPoint x: 689, endPoint y: 454, distance: 226.1
click at [617, 285] on input "科目" at bounding box center [847, 280] width 551 height 25
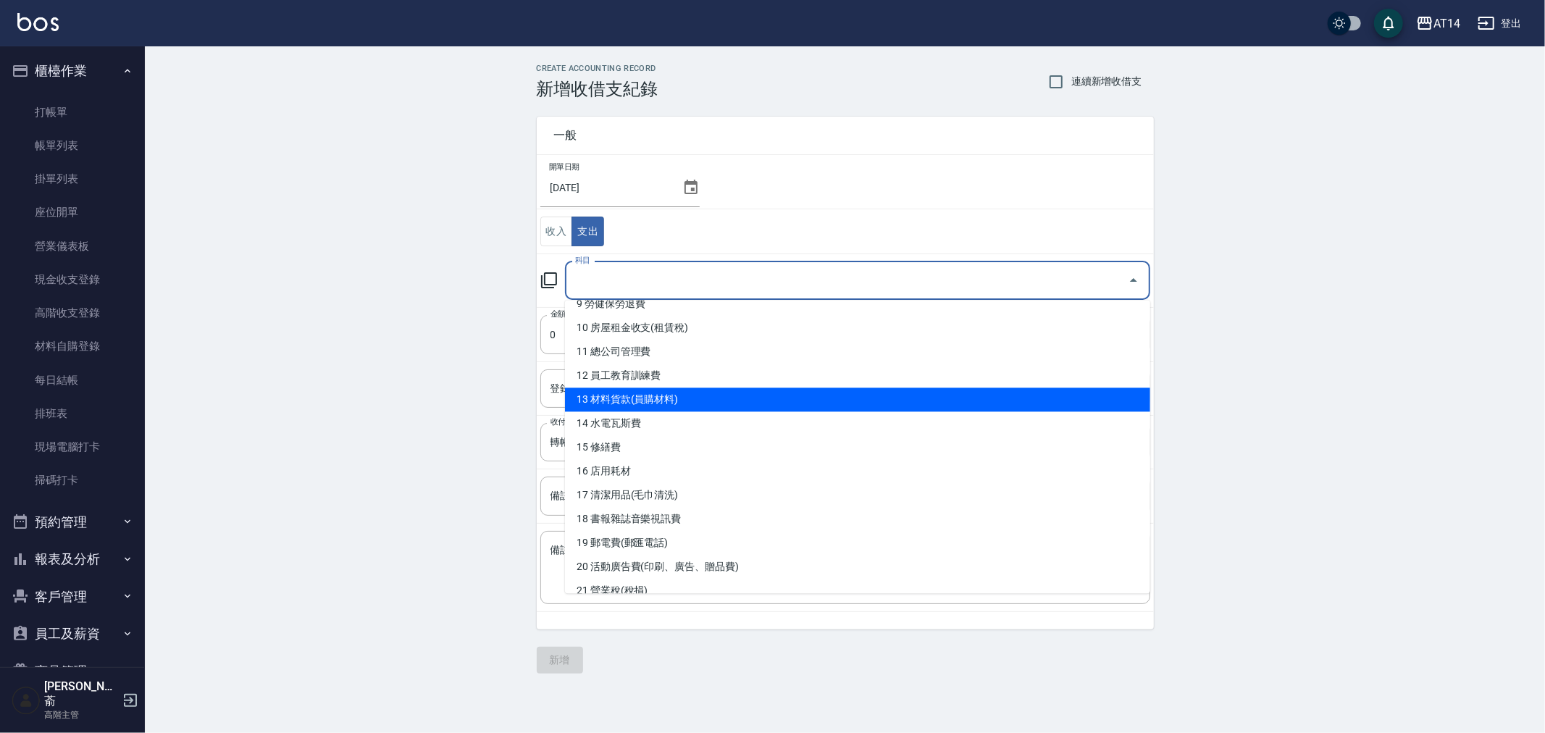
scroll to position [241, 0]
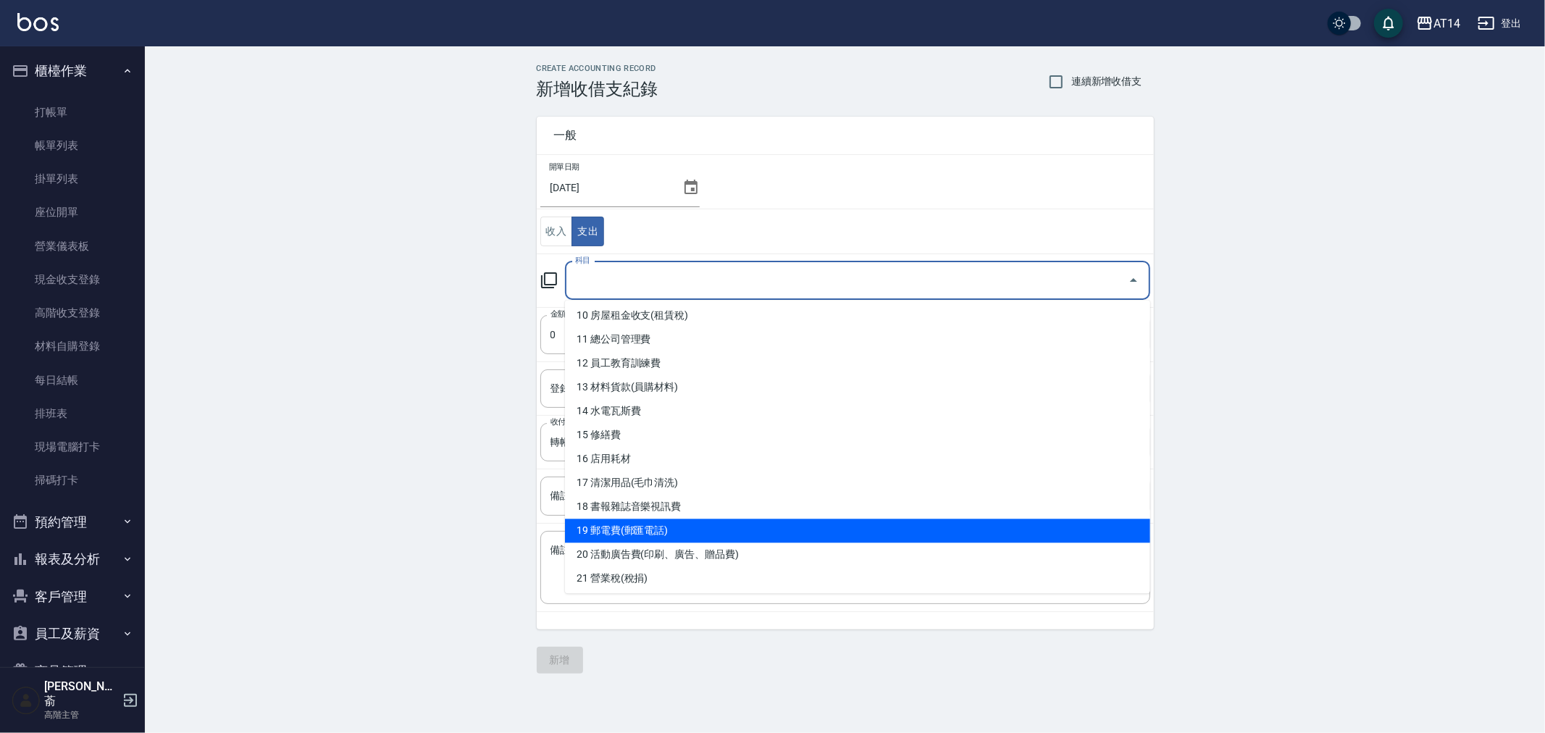
click at [752, 525] on li "19 郵電費(郵匯電話)" at bounding box center [857, 531] width 585 height 24
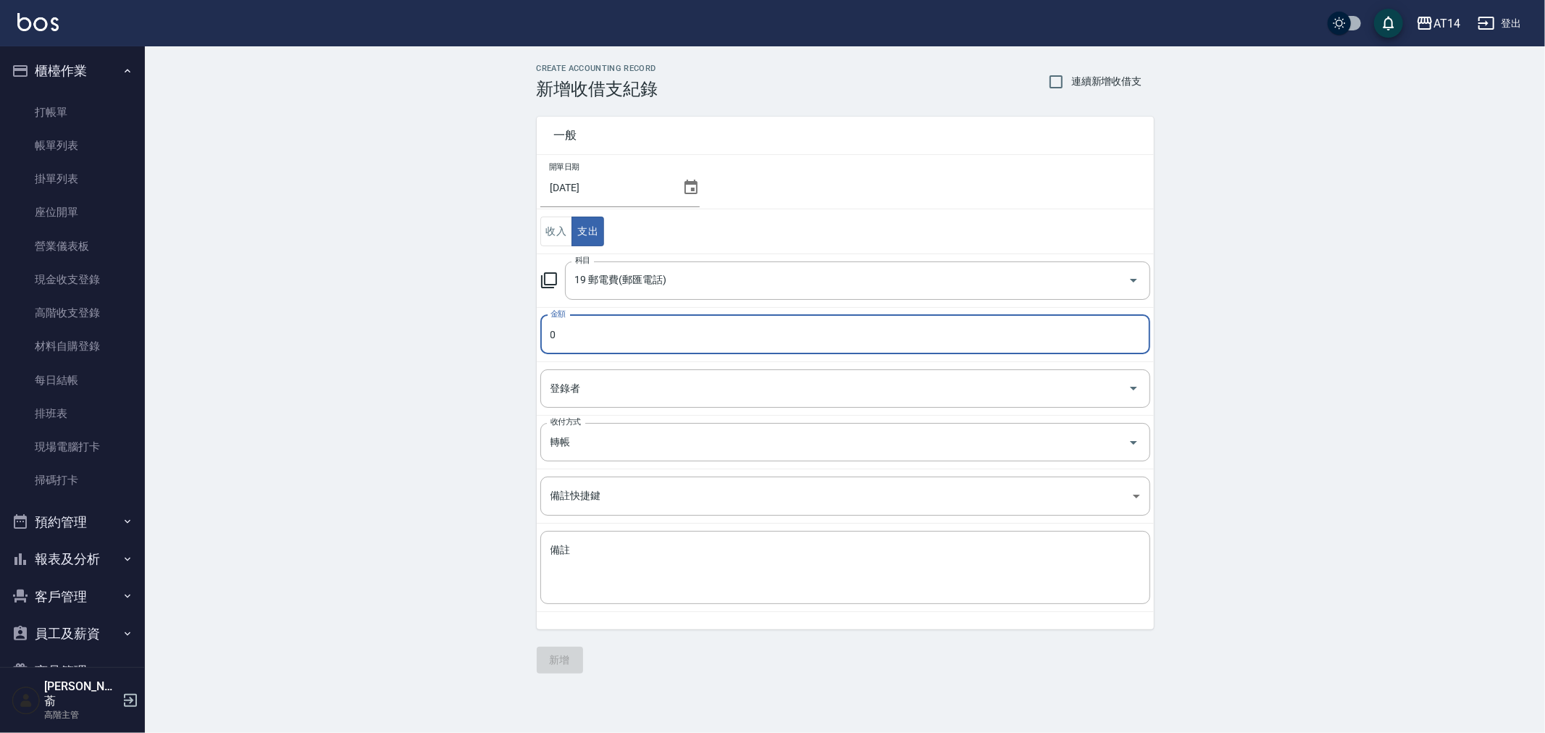
type input "19 郵電費(郵匯電話)"
click at [696, 333] on input "0" at bounding box center [846, 334] width 610 height 39
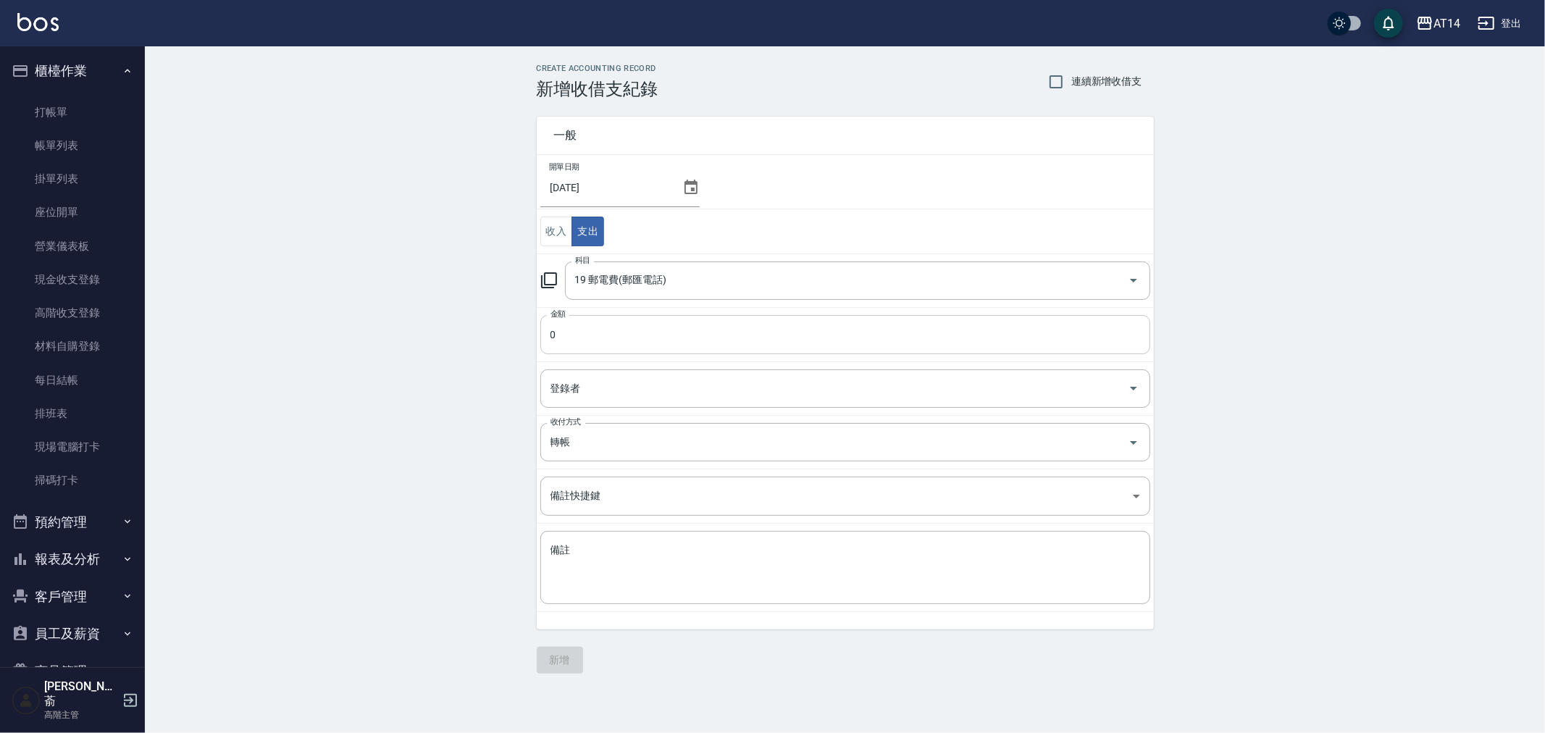
drag, startPoint x: 623, startPoint y: 303, endPoint x: 593, endPoint y: 331, distance: 41.5
click at [612, 317] on tbody "開單日期 [DATE] 收入 支出 科目 19 郵電費(郵匯電話) 科目 金額 0 金額 登錄者 登錄者 收付方式 轉帳 收付方式 備註快捷鍵 ​ 備註快捷鍵…" at bounding box center [845, 383] width 617 height 457
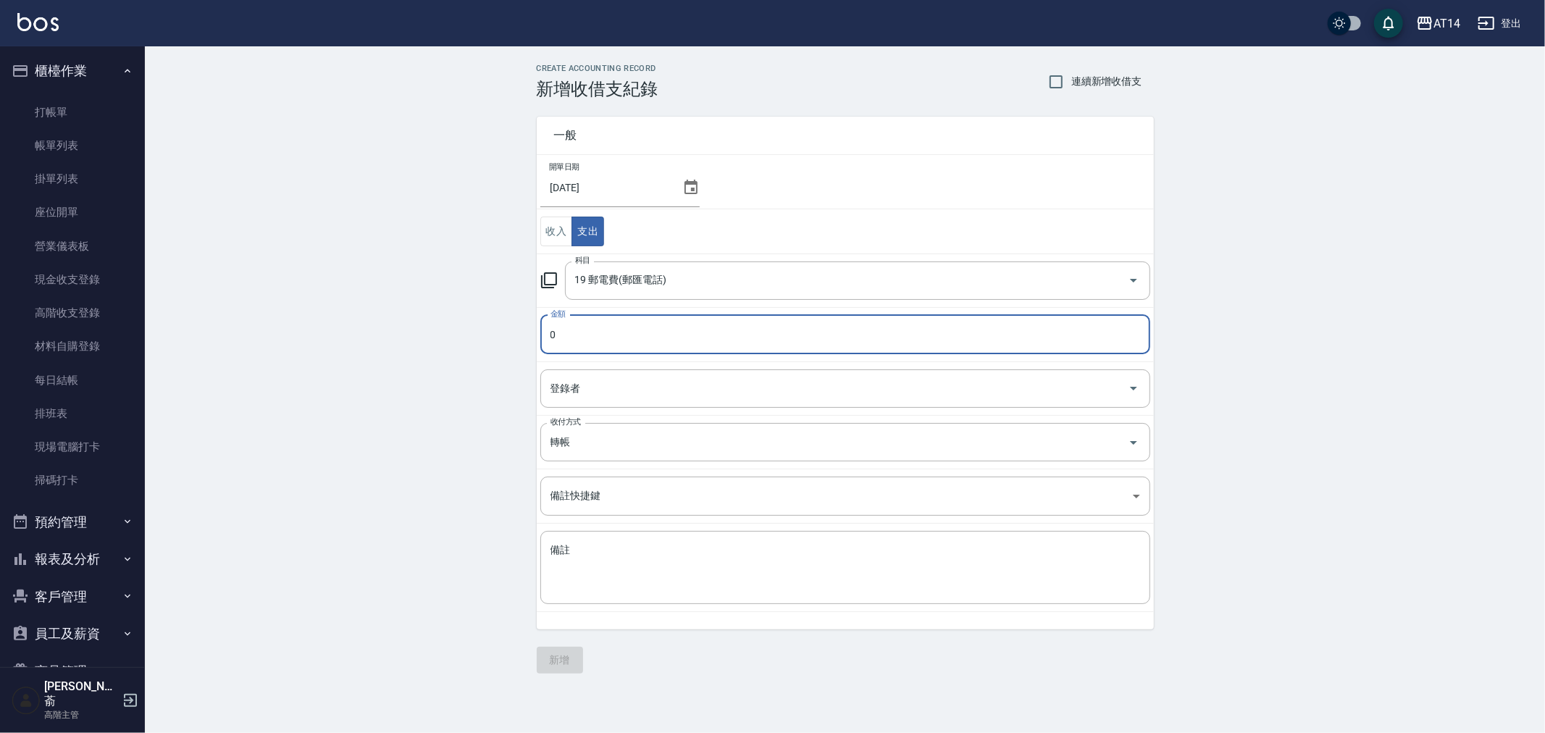
drag, startPoint x: 592, startPoint y: 331, endPoint x: 501, endPoint y: 335, distance: 90.7
click at [501, 335] on div "CREATE ACCOUNTING RECORD 新增收借支紀錄 連續新增收借支 一般 開單日期 [DATE] 收入 支出 科目 19 郵電費(郵匯電話) 科…" at bounding box center [845, 368] width 1401 height 645
type input "1263"
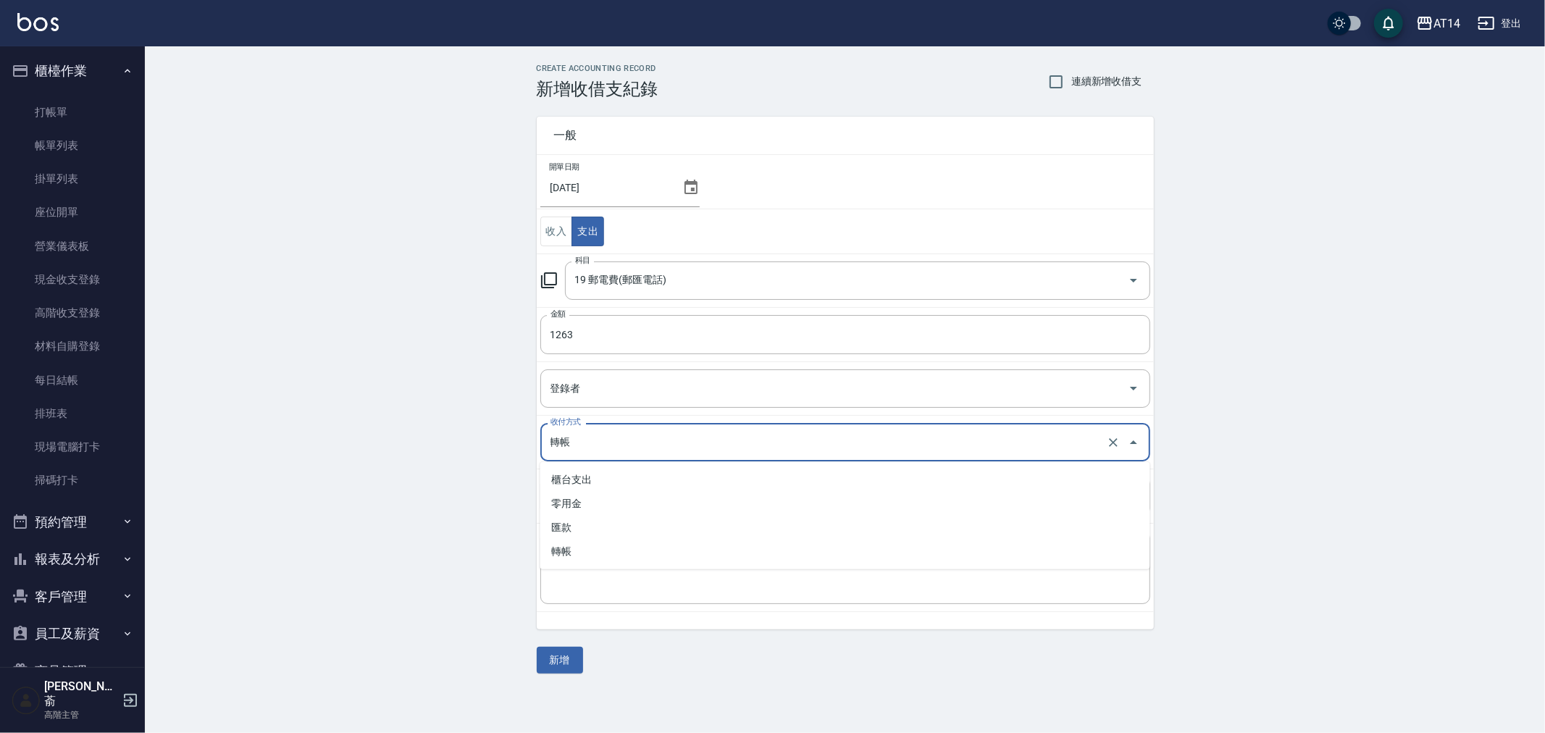
click at [585, 446] on input "轉帳" at bounding box center [825, 442] width 556 height 25
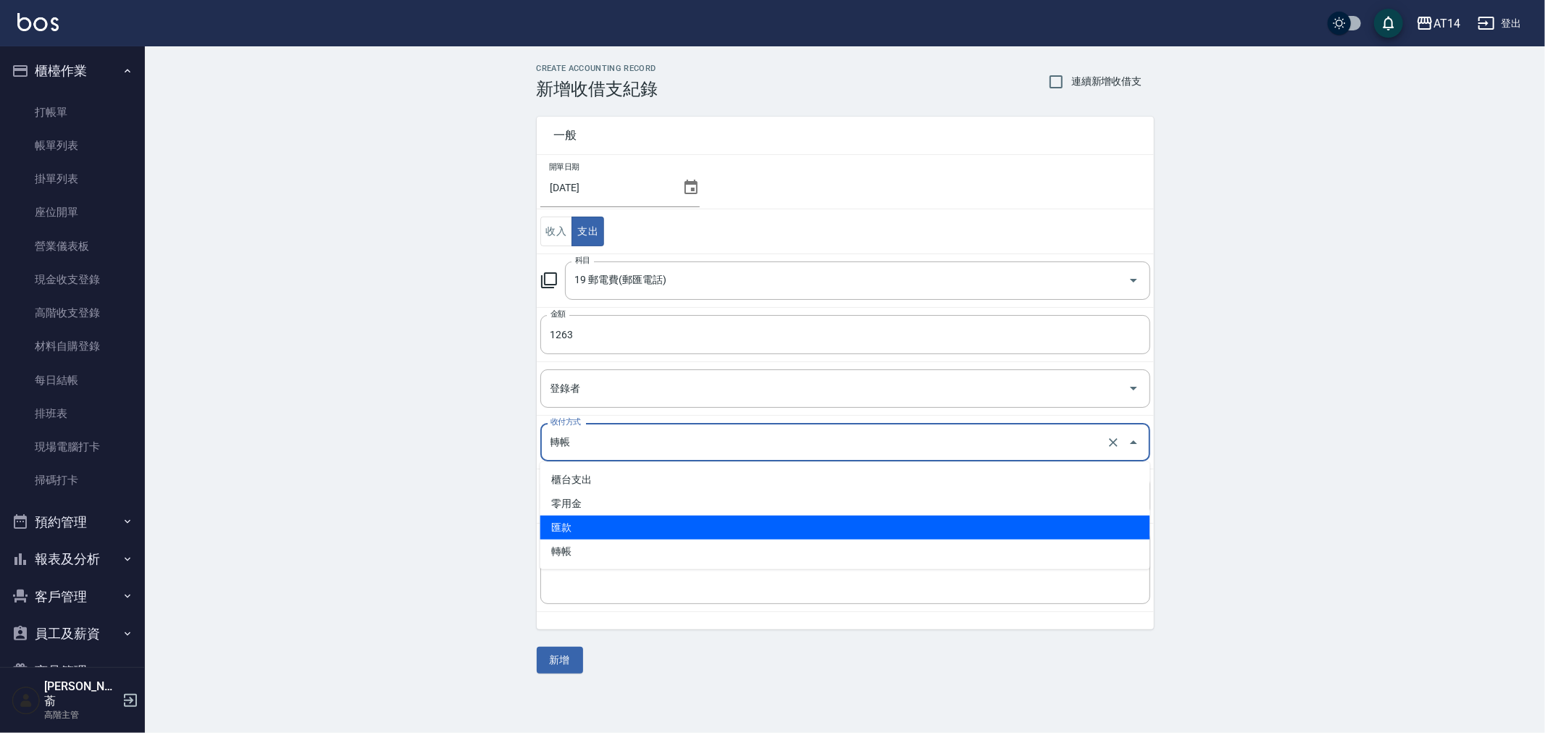
click at [599, 525] on li "匯款" at bounding box center [846, 528] width 610 height 24
type input "匯款"
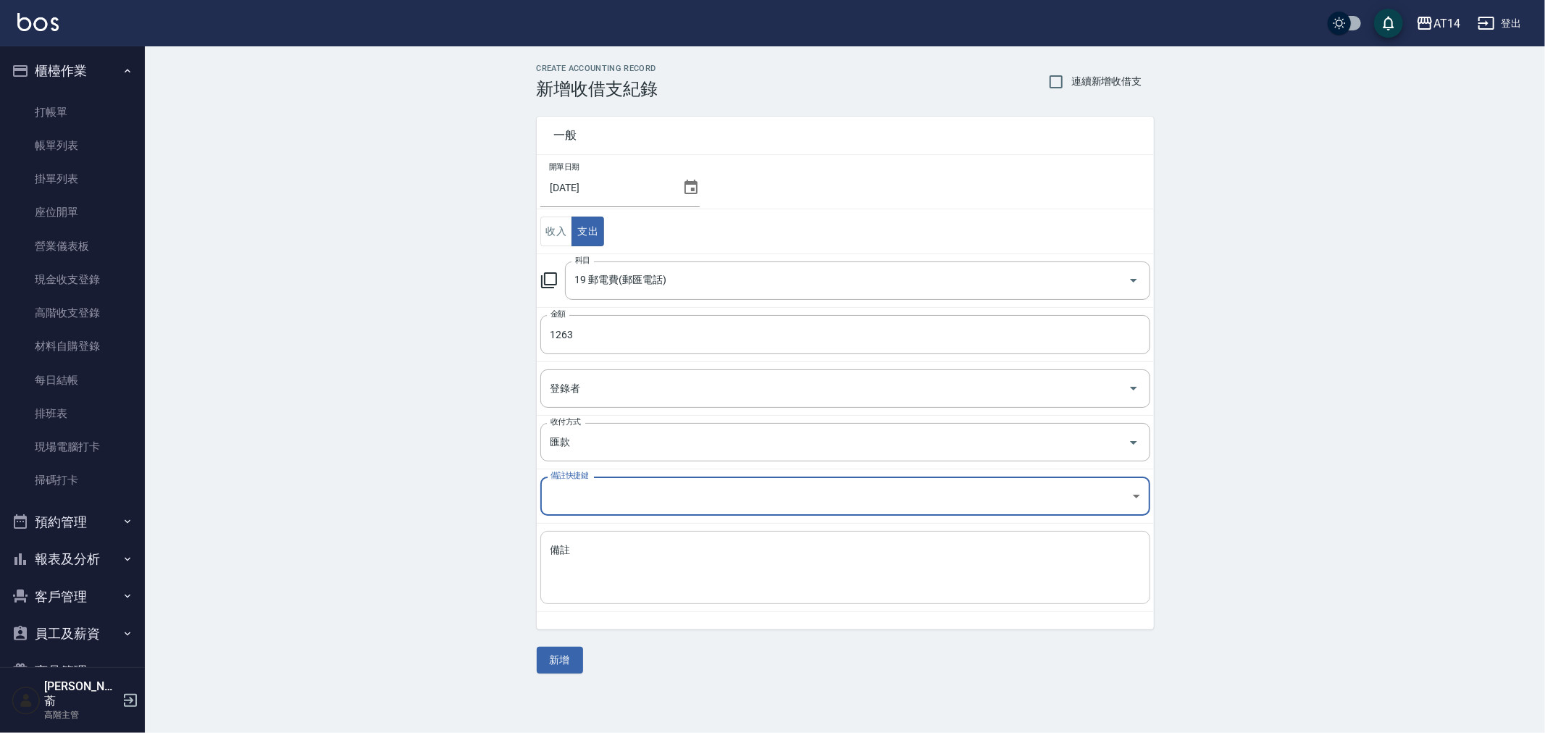
click at [592, 565] on textarea "備註" at bounding box center [846, 567] width 590 height 49
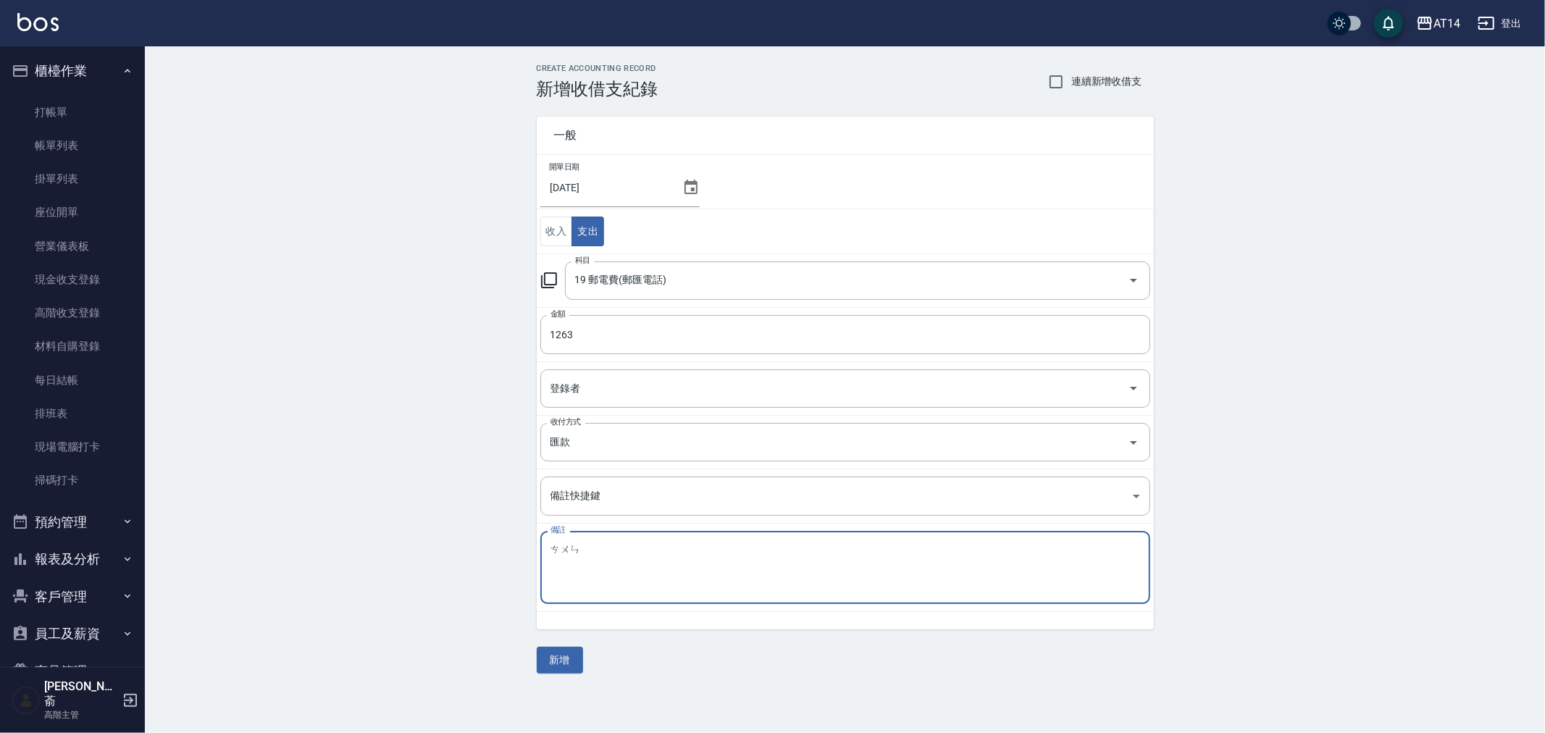
type textarea "存"
type textarea "ㄓ"
type textarea "存摺 電話費([PHONE_NUMBER])"
click at [560, 654] on button "新增" at bounding box center [560, 660] width 46 height 27
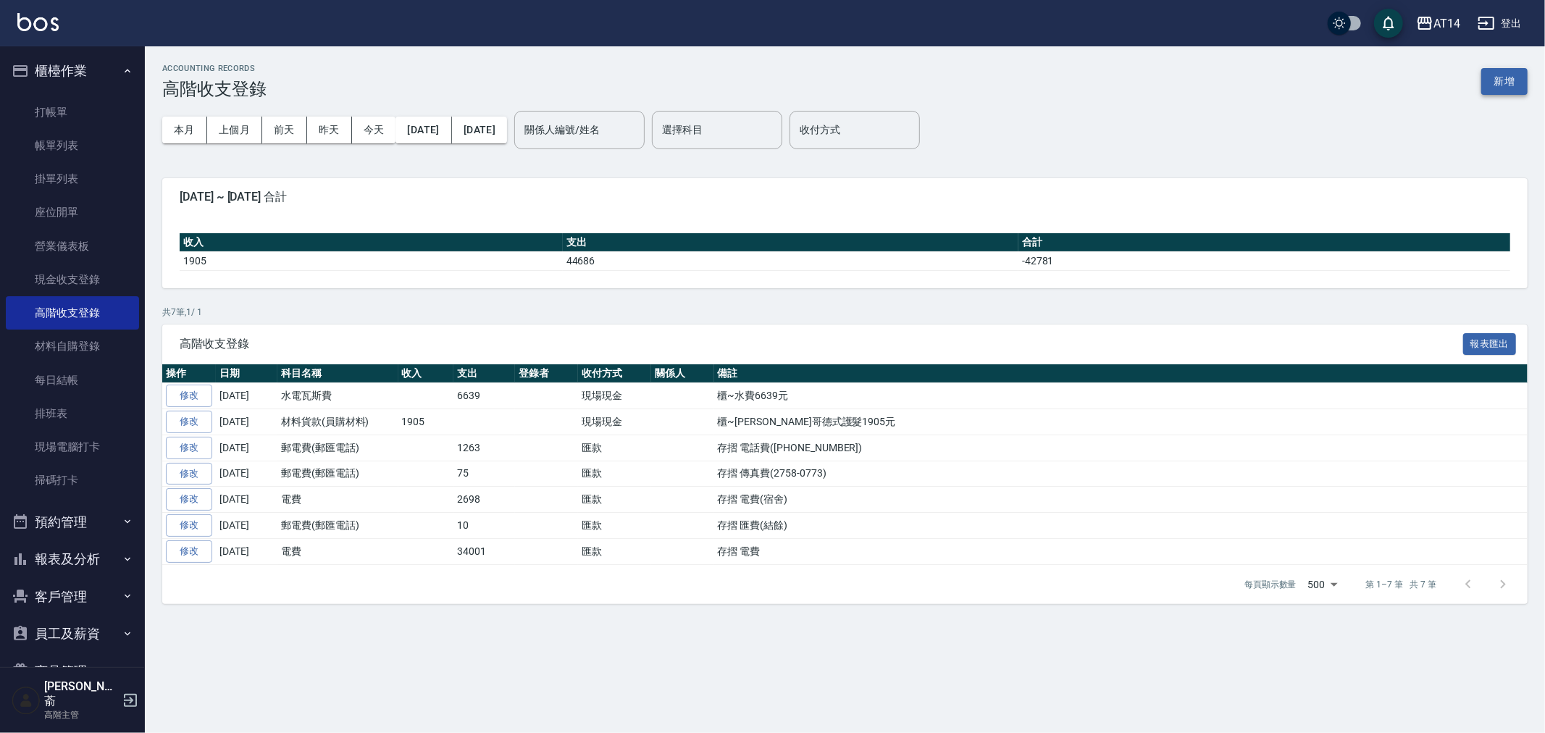
click at [1496, 81] on button "新增" at bounding box center [1505, 81] width 46 height 27
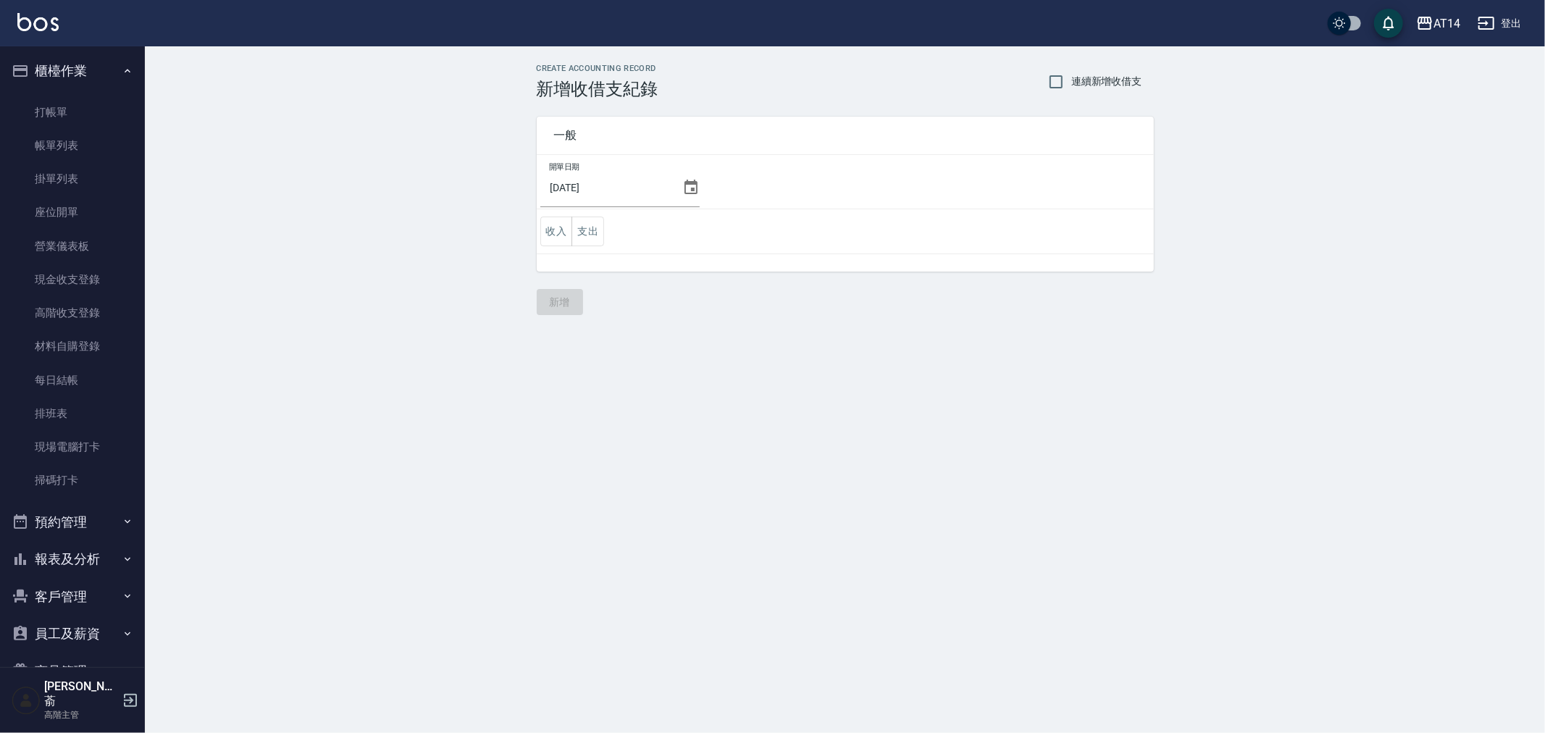
click at [687, 185] on icon at bounding box center [691, 187] width 17 height 17
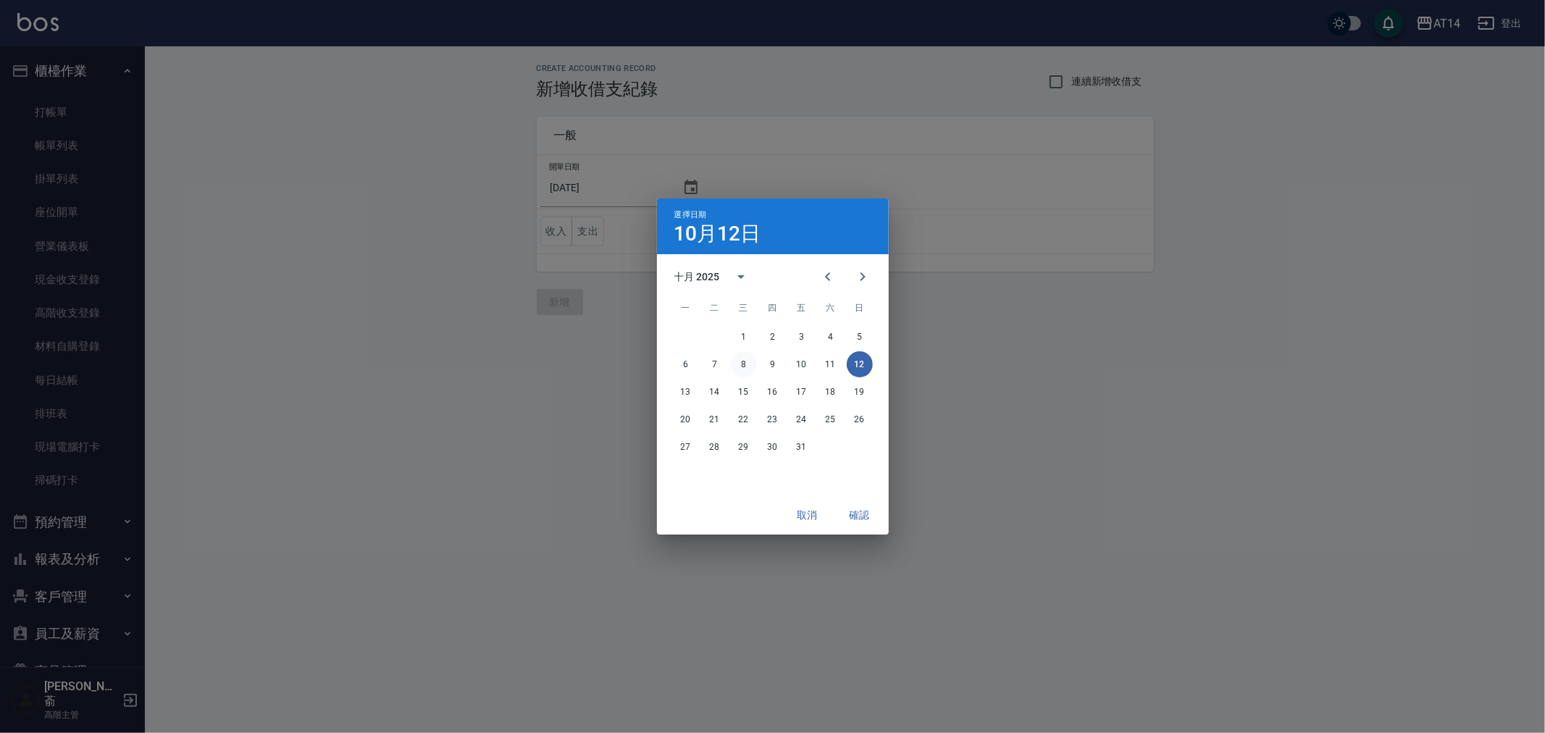
click at [747, 359] on button "8" at bounding box center [744, 364] width 26 height 26
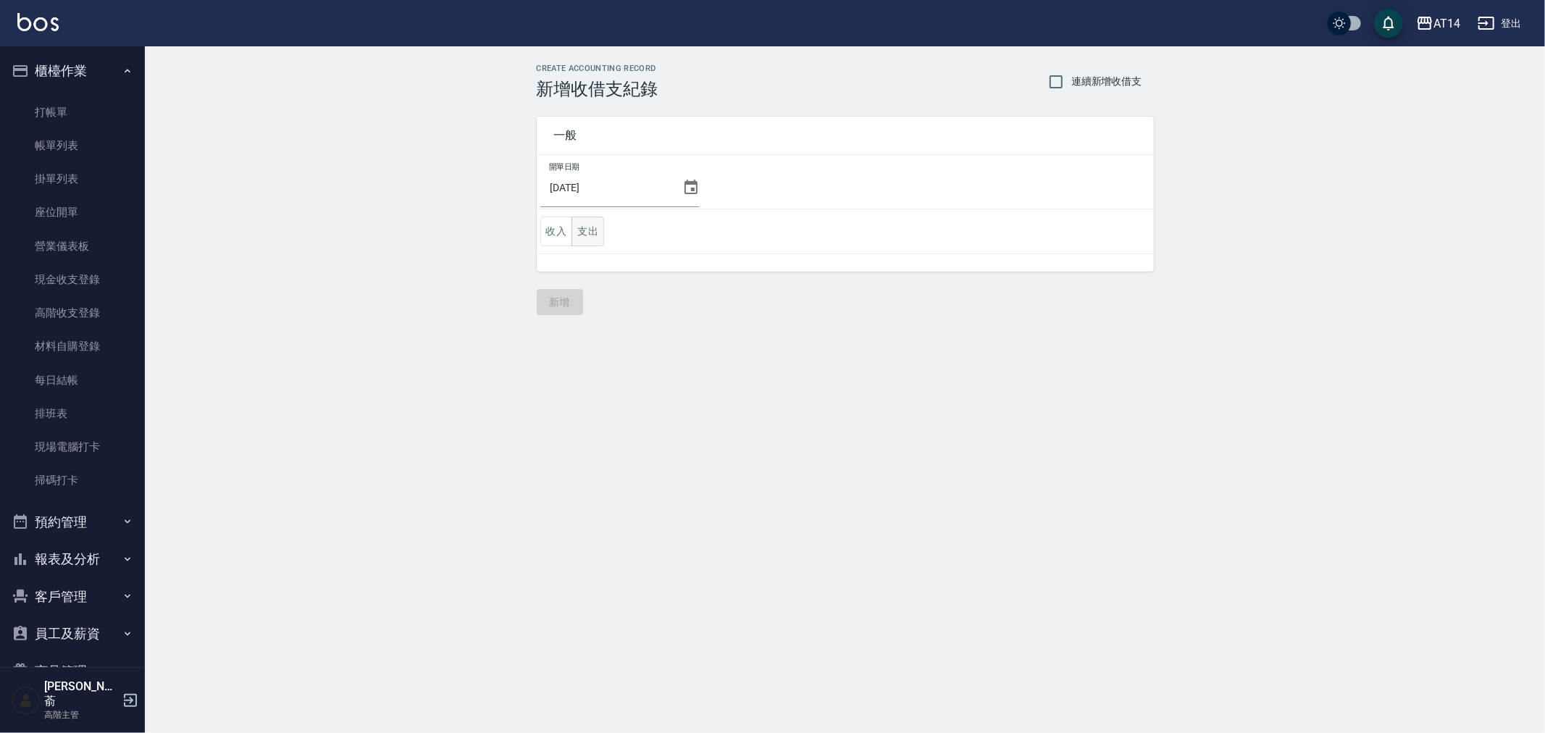
click at [590, 232] on button "支出" at bounding box center [588, 232] width 33 height 30
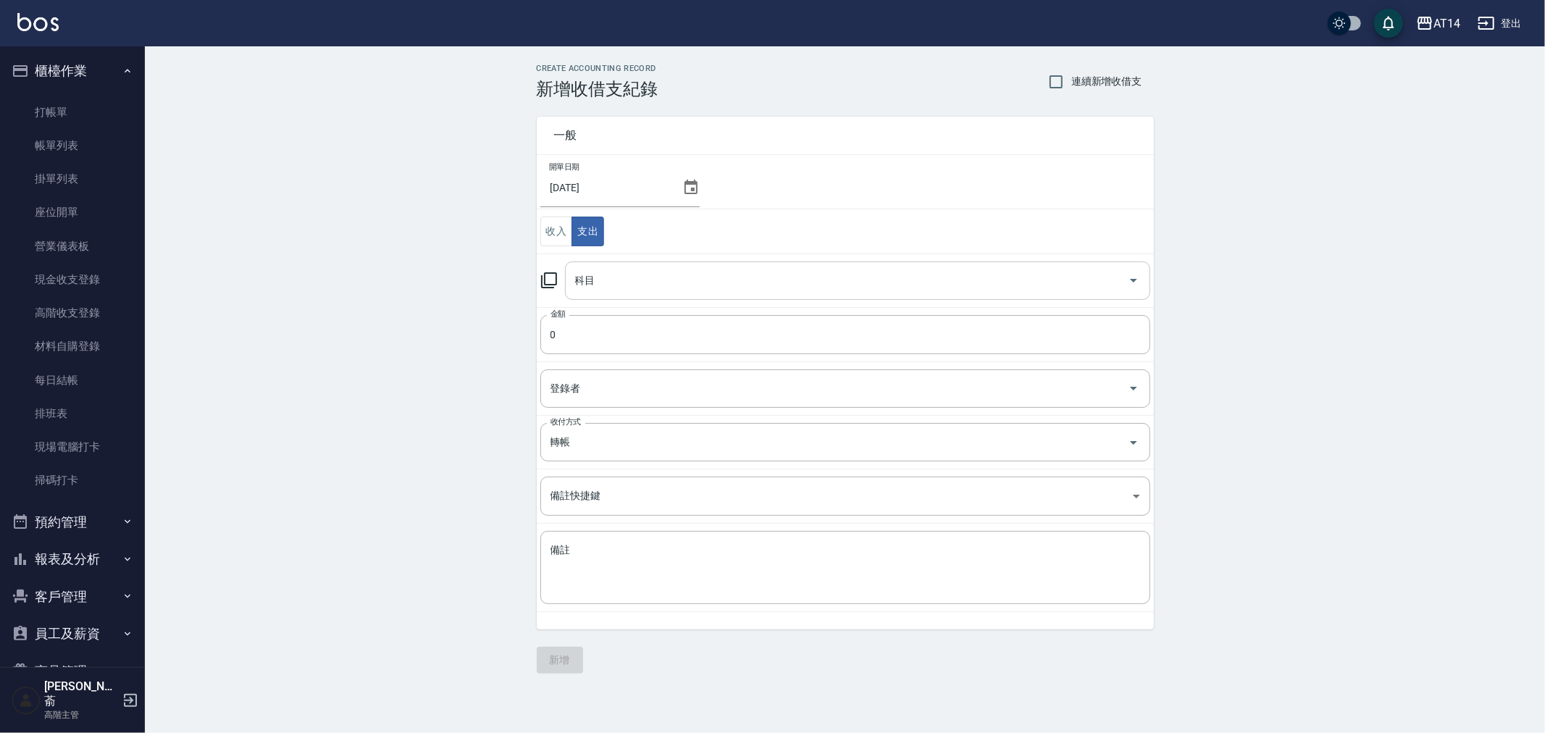
click at [633, 279] on input "科目" at bounding box center [847, 280] width 551 height 25
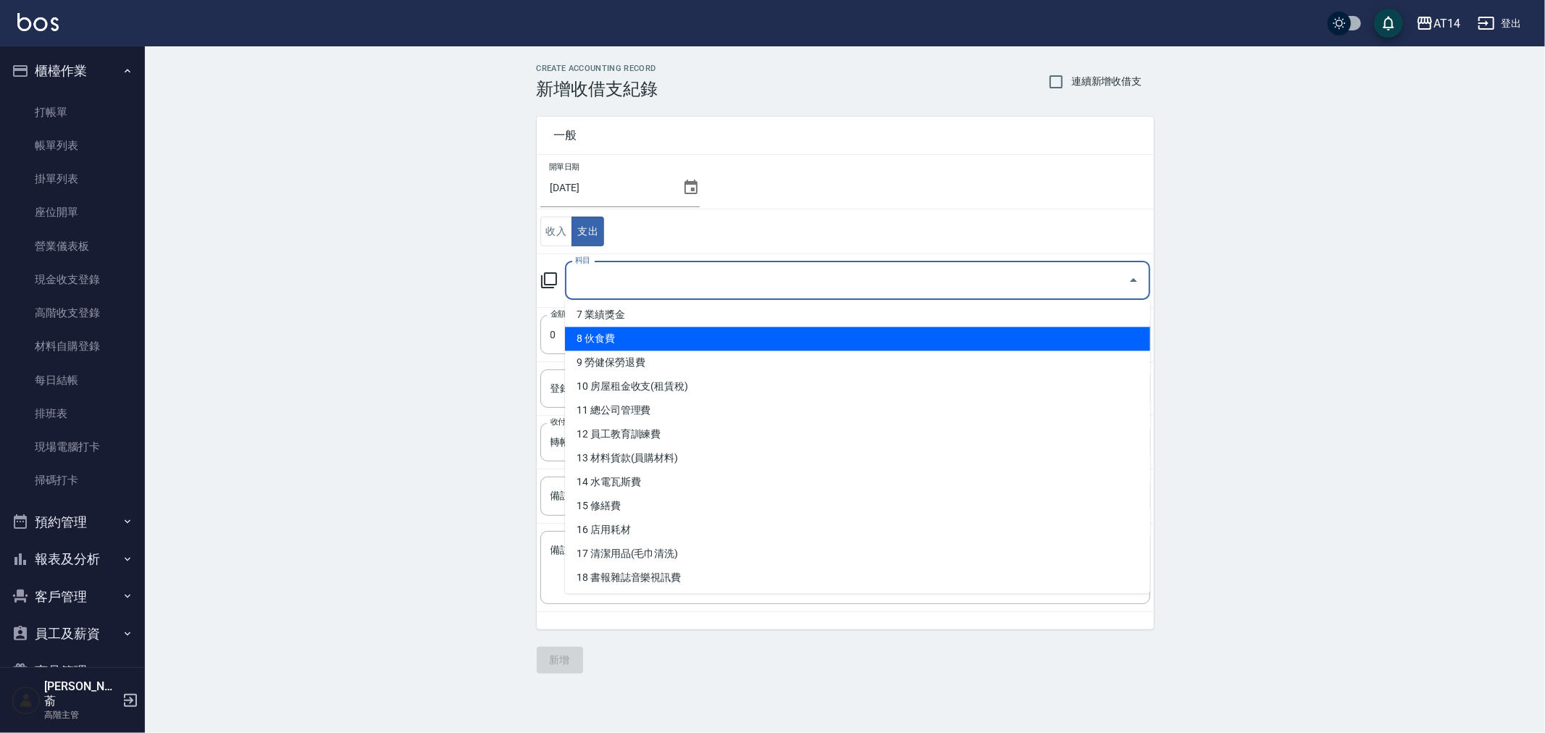
scroll to position [241, 0]
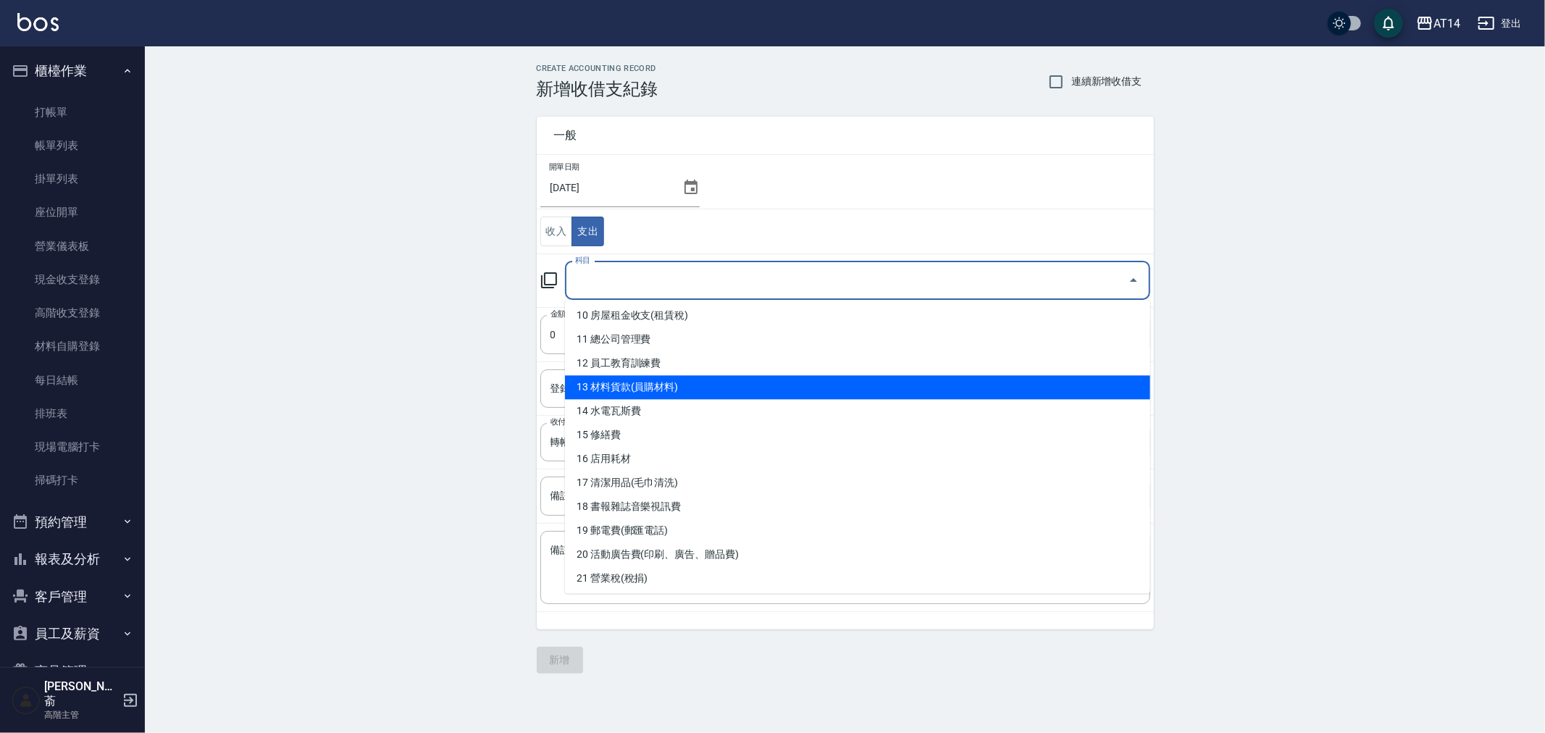
click at [674, 385] on li "13 材料貨款(員購材料)" at bounding box center [857, 387] width 585 height 24
type input "13 材料貨款(員購材料)"
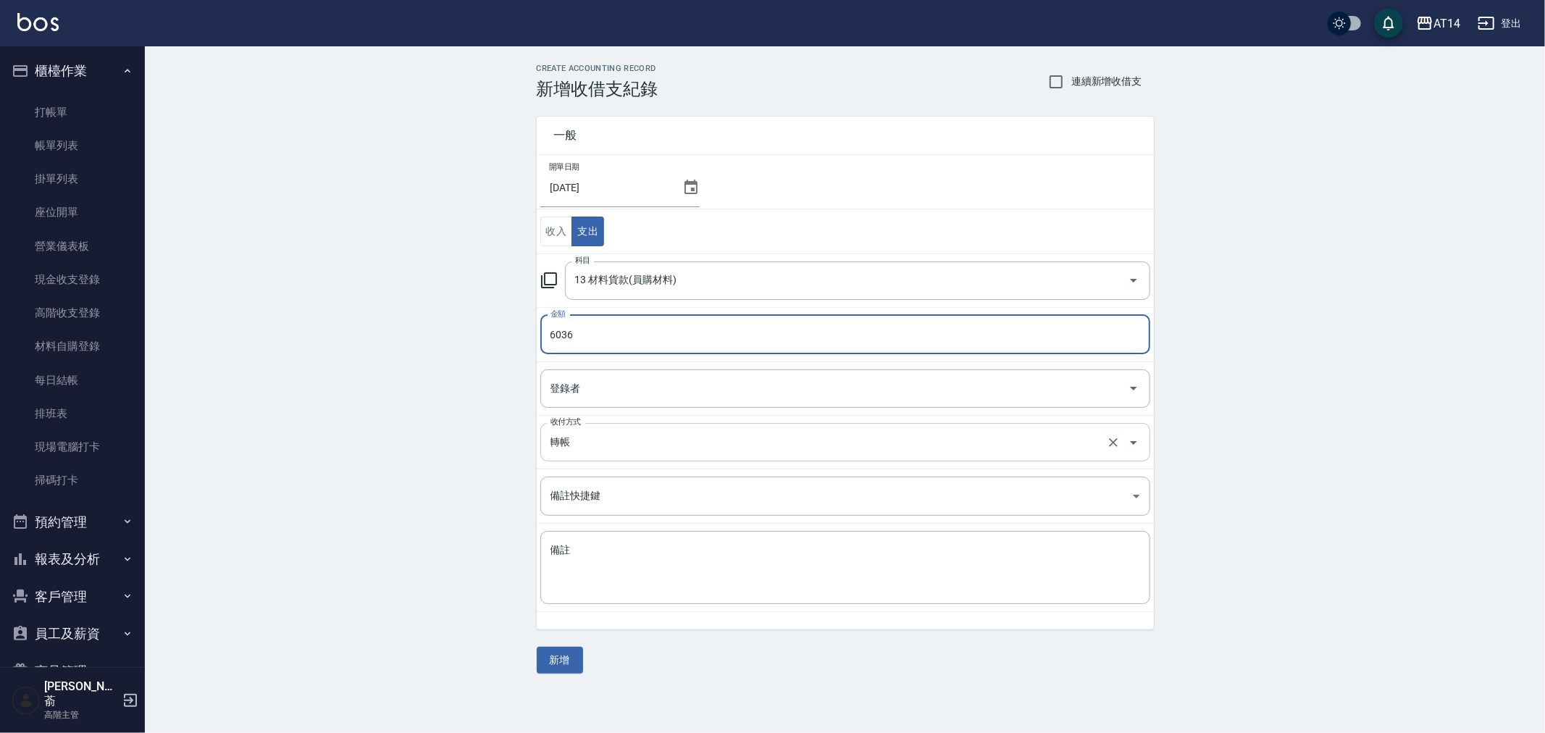
type input "6036"
click at [599, 450] on input "轉帳" at bounding box center [825, 442] width 556 height 25
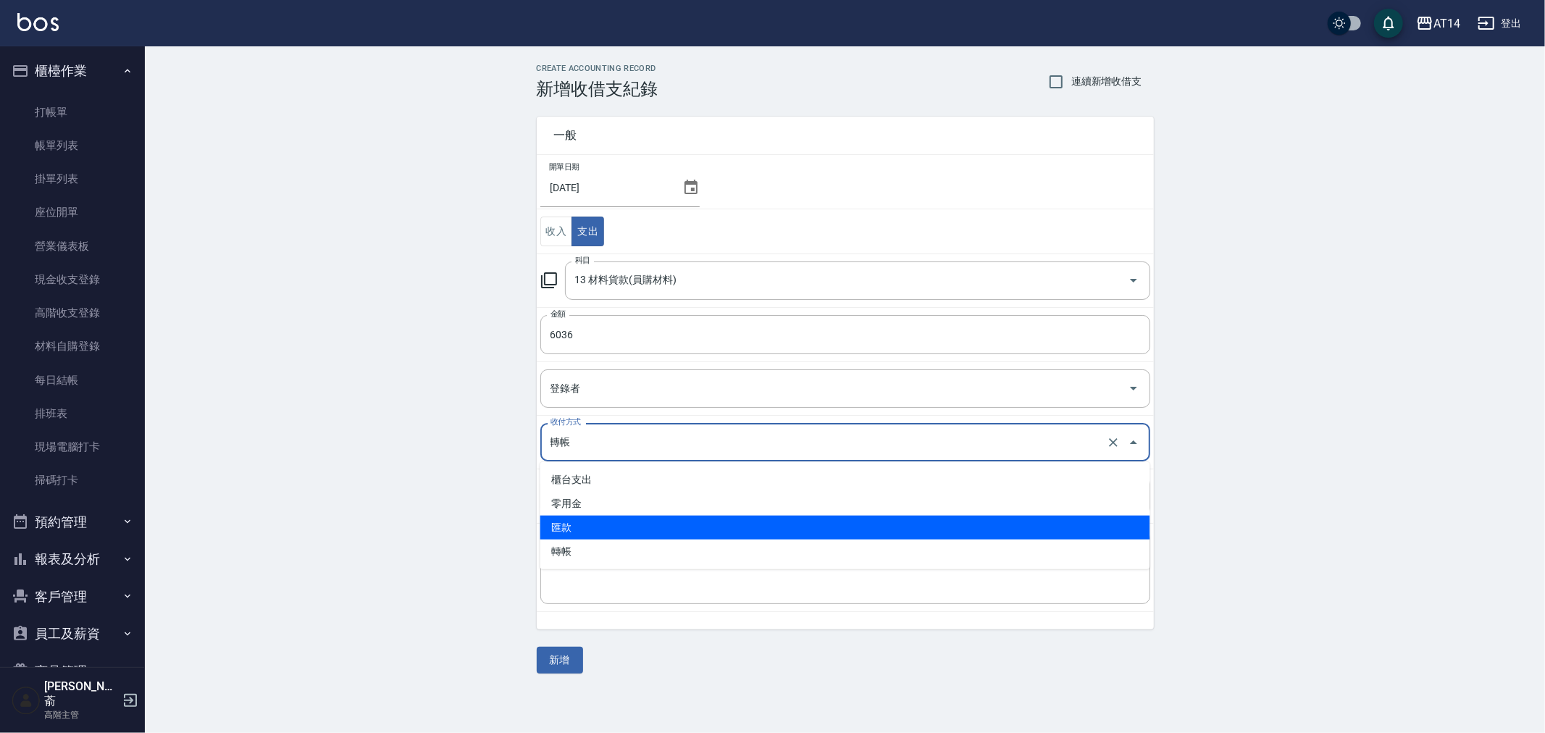
click at [596, 530] on li "匯款" at bounding box center [846, 528] width 610 height 24
type input "匯款"
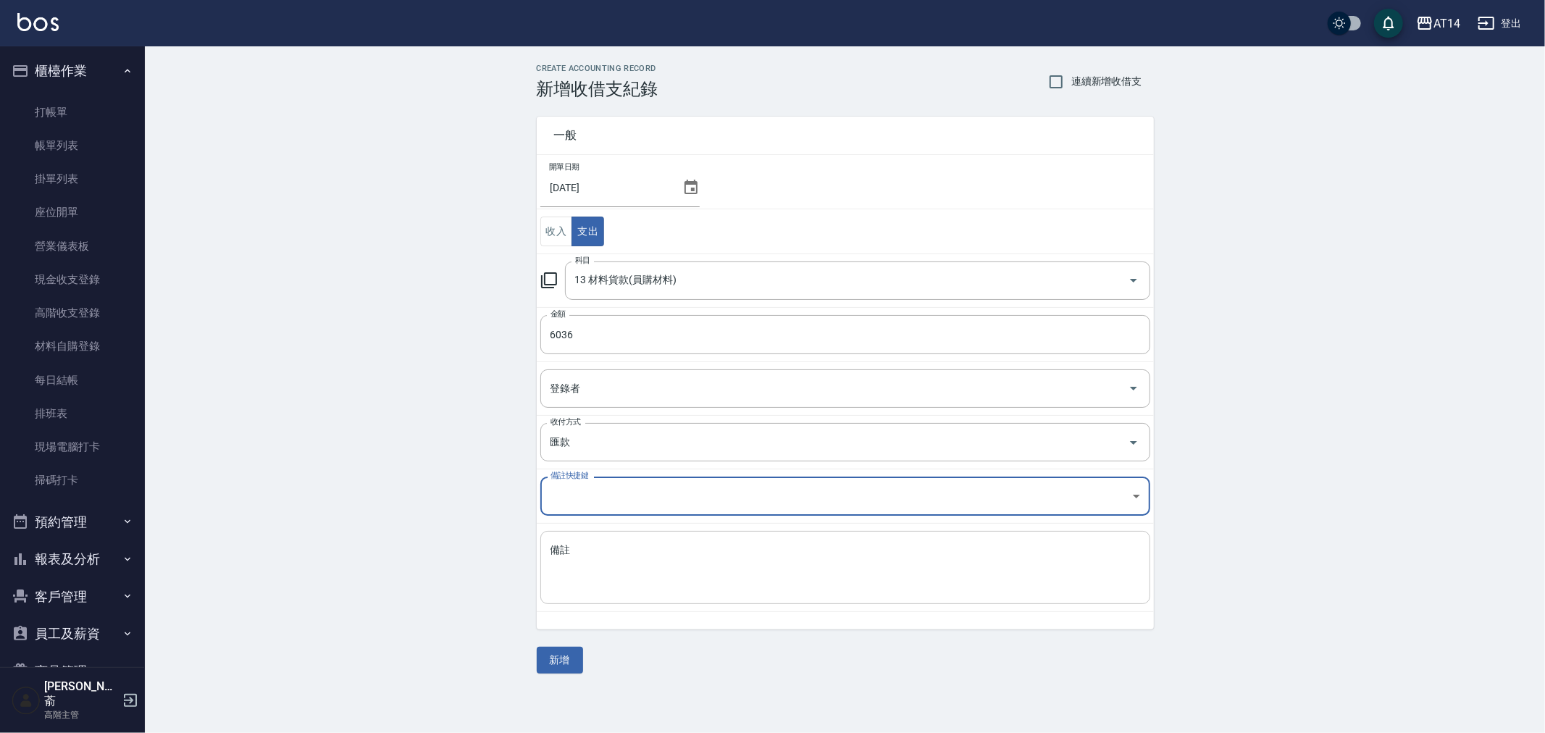
click at [595, 567] on textarea "備註" at bounding box center [846, 567] width 590 height 49
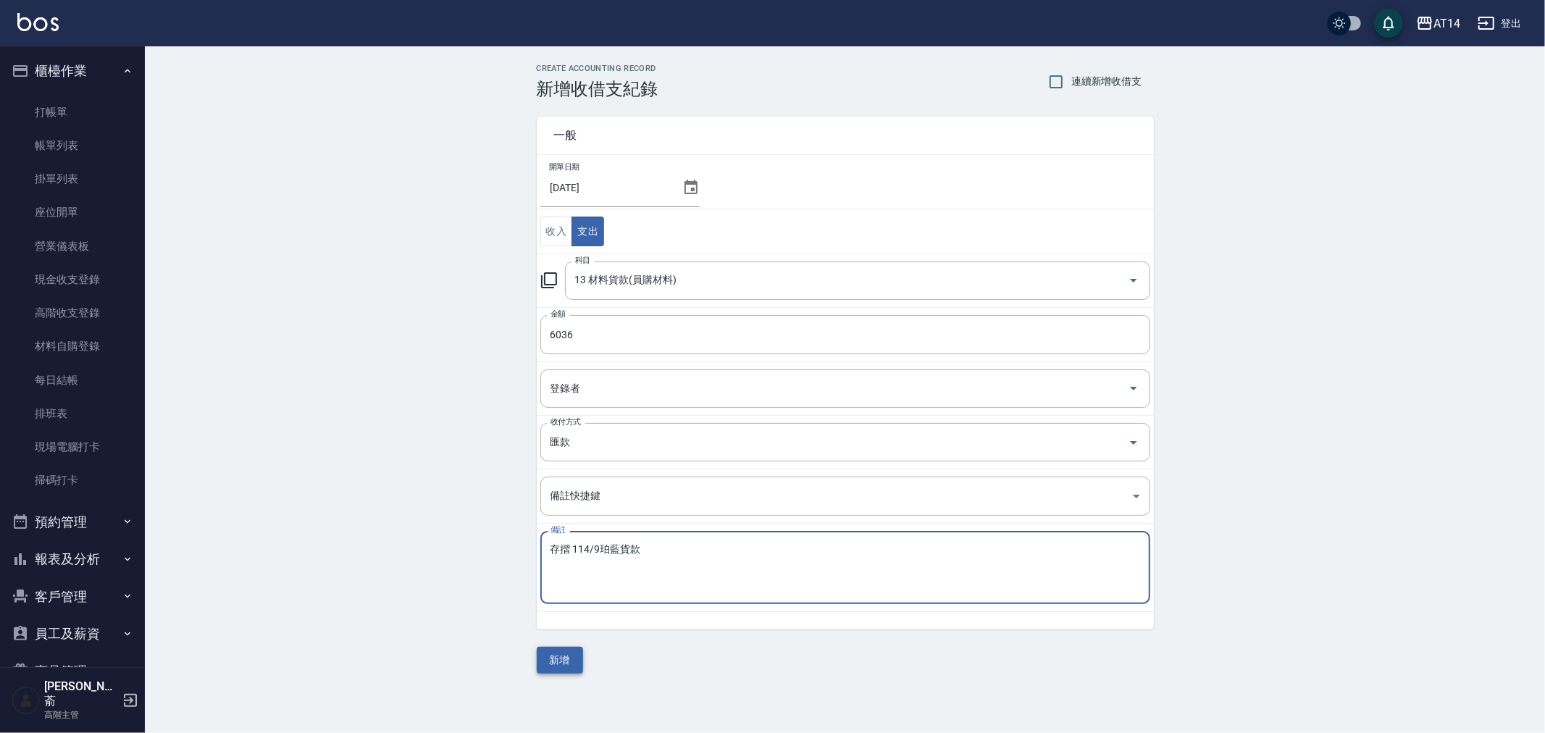
type textarea "存摺 114/9珀藍貨款"
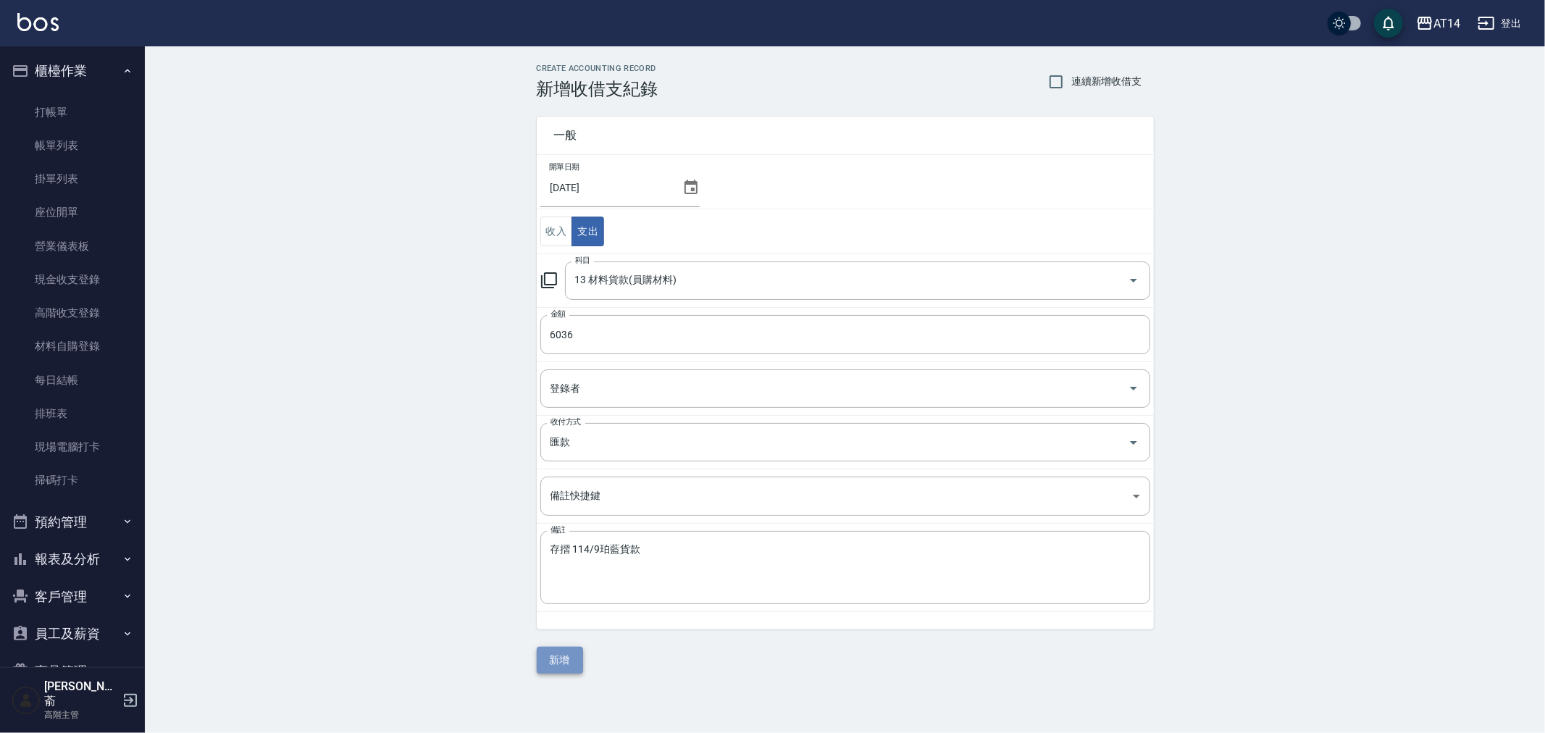
click at [565, 662] on button "新增" at bounding box center [560, 660] width 46 height 27
